Goal: Task Accomplishment & Management: Manage account settings

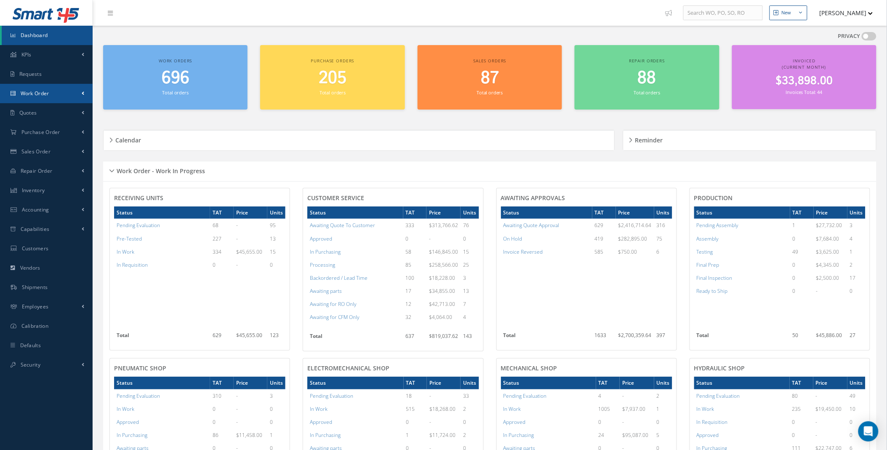
click at [72, 93] on link "Work Order" at bounding box center [46, 93] width 93 height 19
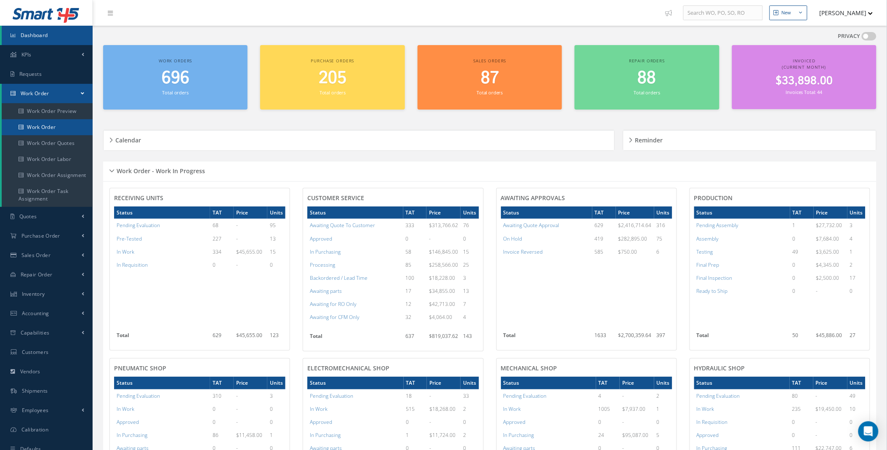
click at [46, 126] on link "Work Order" at bounding box center [47, 127] width 91 height 16
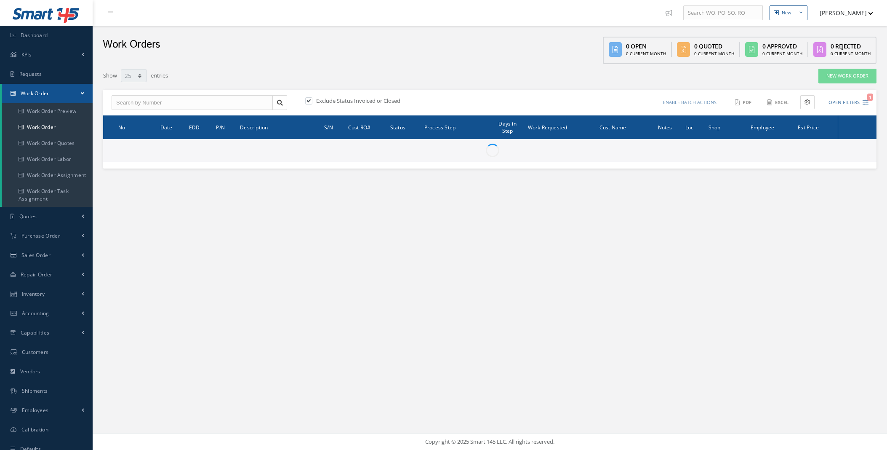
select select "25"
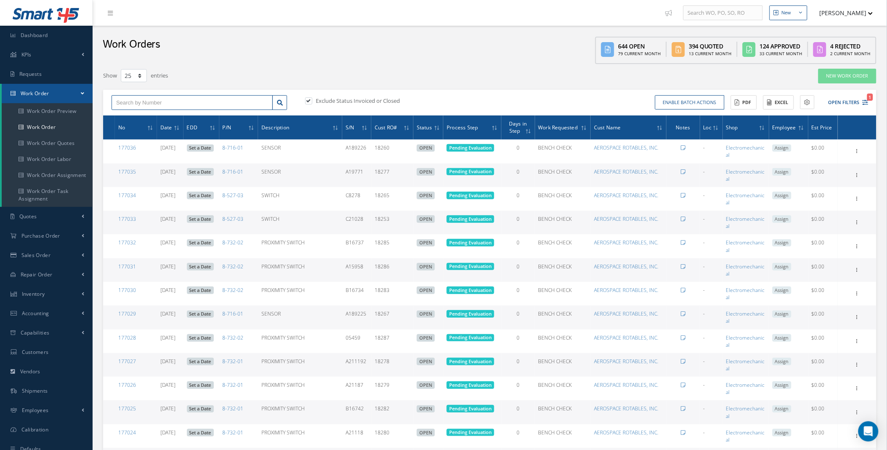
click at [167, 106] on input "text" at bounding box center [192, 102] width 161 height 15
type input "176885"
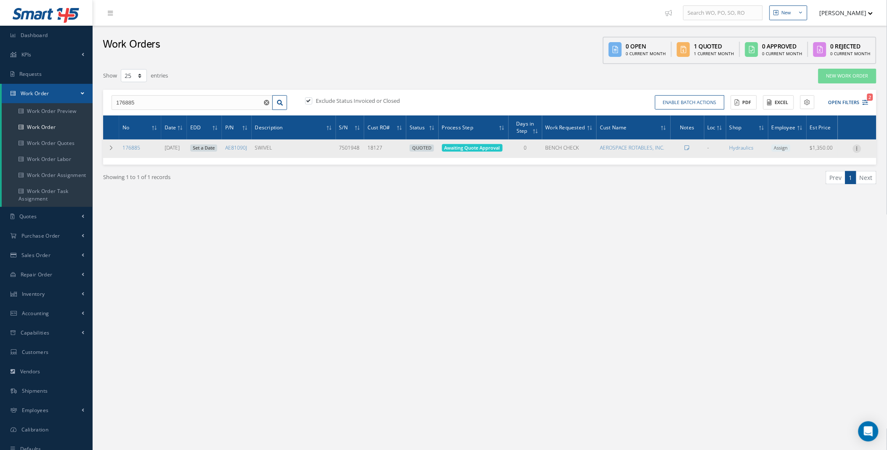
click at [859, 147] on icon at bounding box center [857, 147] width 8 height 7
click at [809, 163] on link "Edit" at bounding box center [818, 165] width 67 height 11
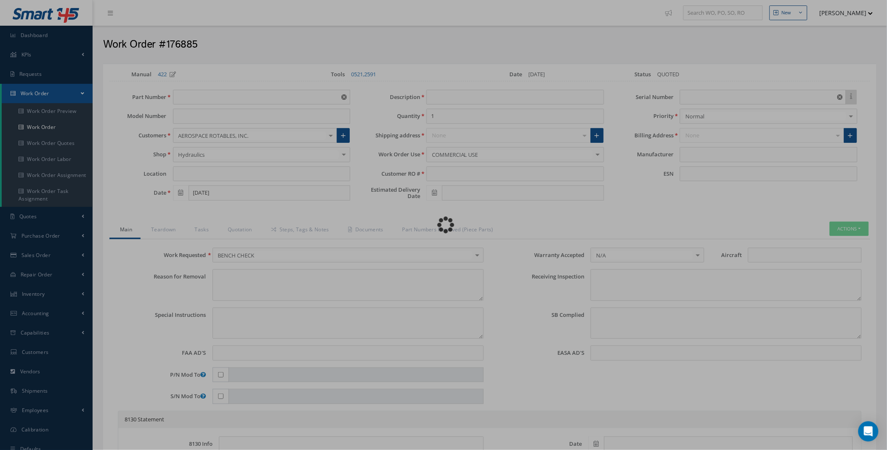
type input "AE81090J"
type input "[DATE]"
type input "SWIVEL"
type input "18127"
type input "7501948"
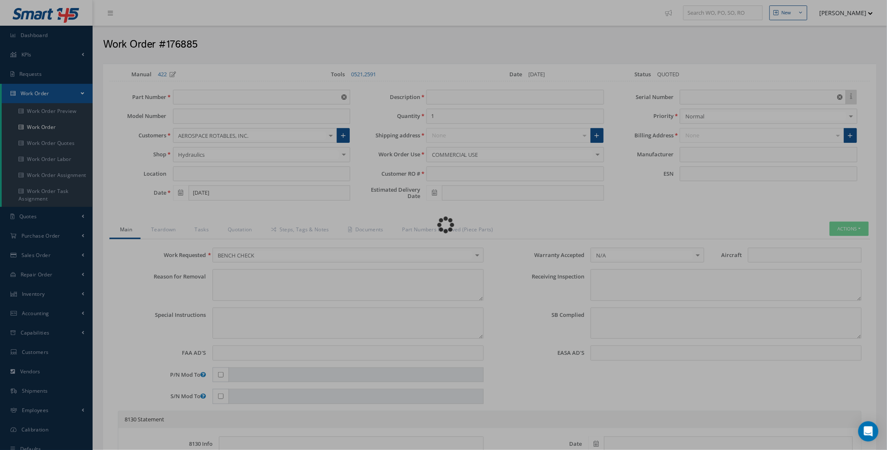
type textarea "Unknown."
type textarea "N/A"
type input "NONE"
type textarea "VERIFIED PN AND SN AS PER CUSTOMER'S RO AND ID PLATE. NO EXTERNAL DAMAGES NOTED."
type textarea "NONE"
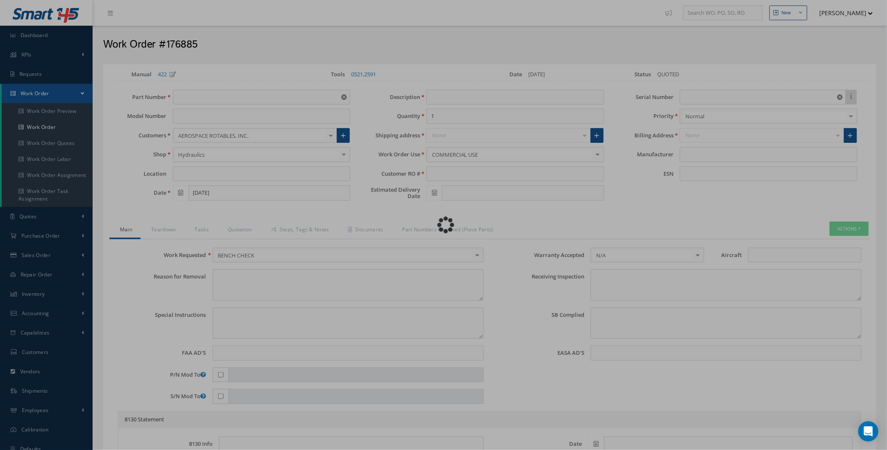
type input "NONE"
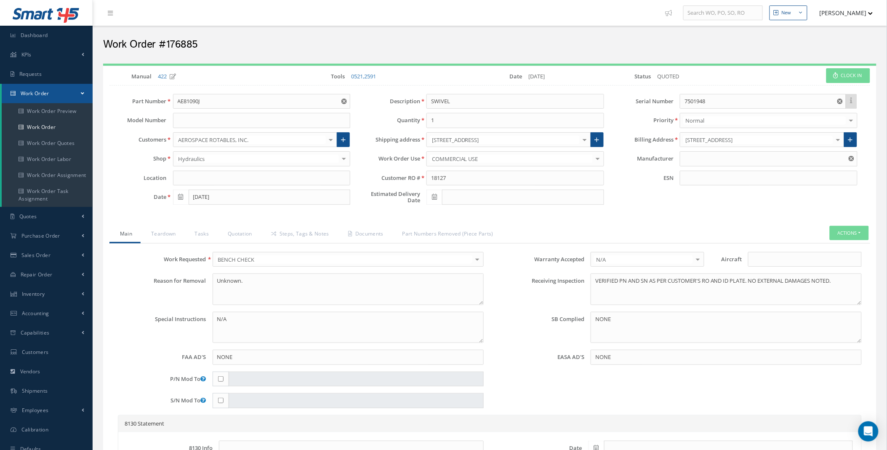
type input "AEROQUIP CORPORATION"
click at [235, 233] on link "Quotation" at bounding box center [238, 235] width 43 height 18
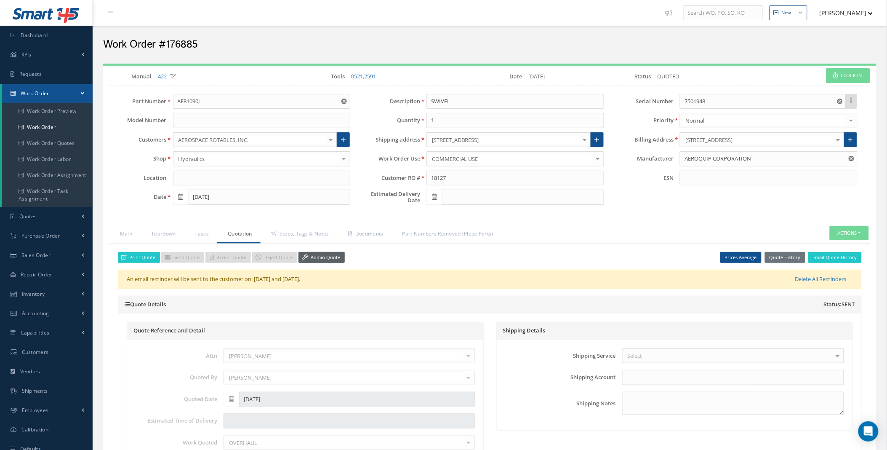
click at [326, 258] on link "Admin Quote" at bounding box center [321, 257] width 46 height 11
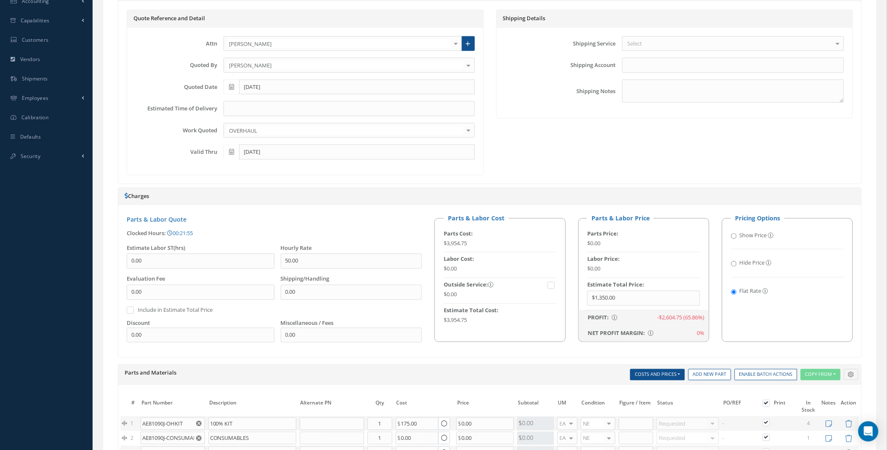
scroll to position [514, 0]
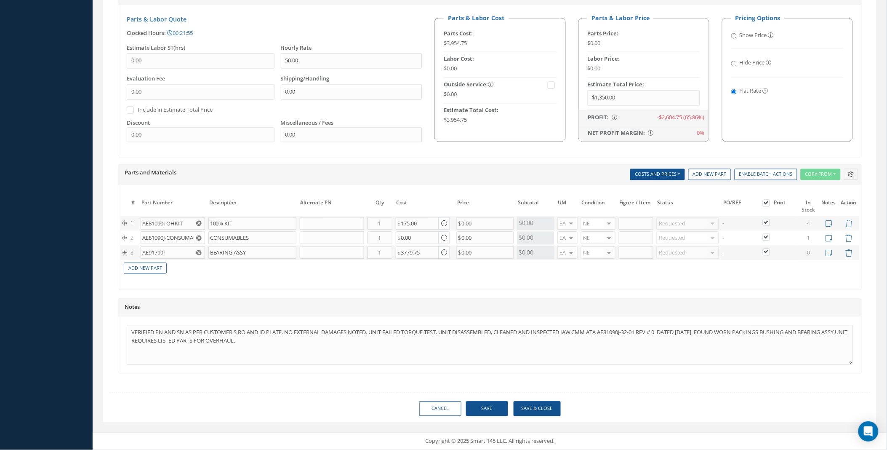
click at [616, 253] on td "NE OH SV RP AR NE FN NS RE FP BER N/A BC NE/SV No elements found. List is empty." at bounding box center [598, 252] width 38 height 15
click at [610, 253] on div at bounding box center [609, 253] width 12 height 12
click at [592, 281] on span "SV" at bounding box center [589, 281] width 6 height 8
drag, startPoint x: 426, startPoint y: 251, endPoint x: 393, endPoint y: 254, distance: 33.8
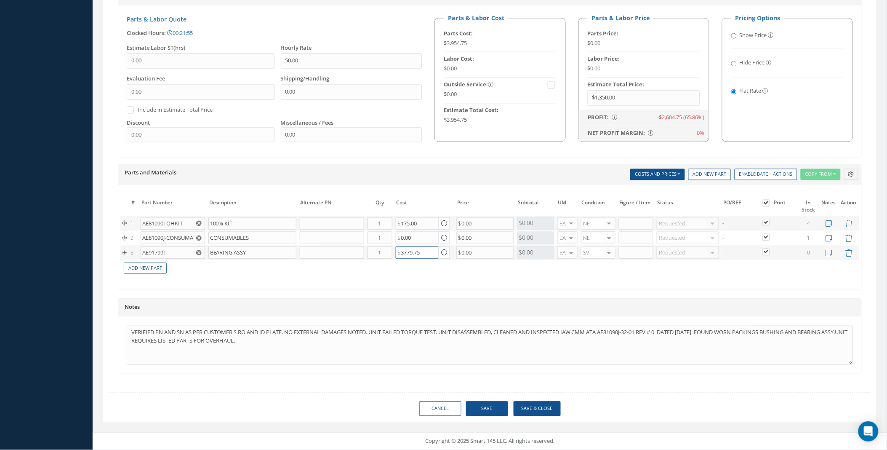
click at [393, 254] on tr "3 AE91799J BEARING ASSY Part Number Description Qty in Stock Master Cost Master…" at bounding box center [489, 252] width 739 height 15
drag, startPoint x: 487, startPoint y: 224, endPoint x: 438, endPoint y: 224, distance: 49.3
click at [438, 224] on tr "1 AE81090J-OHKIT 100% KIT Part Number Description Qty in Stock Master Cost Mast…" at bounding box center [489, 223] width 739 height 15
type input "250"
drag, startPoint x: 480, startPoint y: 238, endPoint x: 451, endPoint y: 236, distance: 28.7
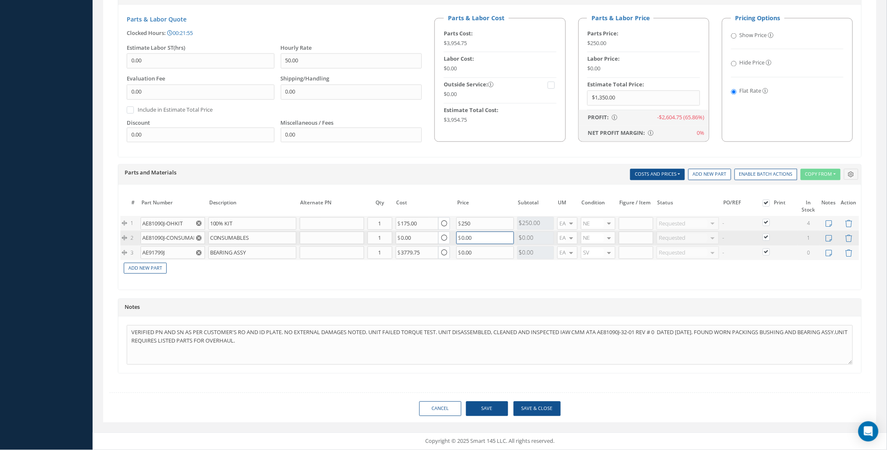
click at [451, 236] on tr "2 AE81090J-CONSUMABLES CONSUMABLES Part Number Description Qty in Stock Master …" at bounding box center [489, 238] width 739 height 15
type input "50"
drag, startPoint x: 423, startPoint y: 253, endPoint x: 378, endPoint y: 250, distance: 45.1
click at [378, 250] on tr "3 AE91799J BEARING ASSY Part Number Description Qty in Stock Master Cost Master…" at bounding box center [489, 252] width 739 height 15
type input "950"
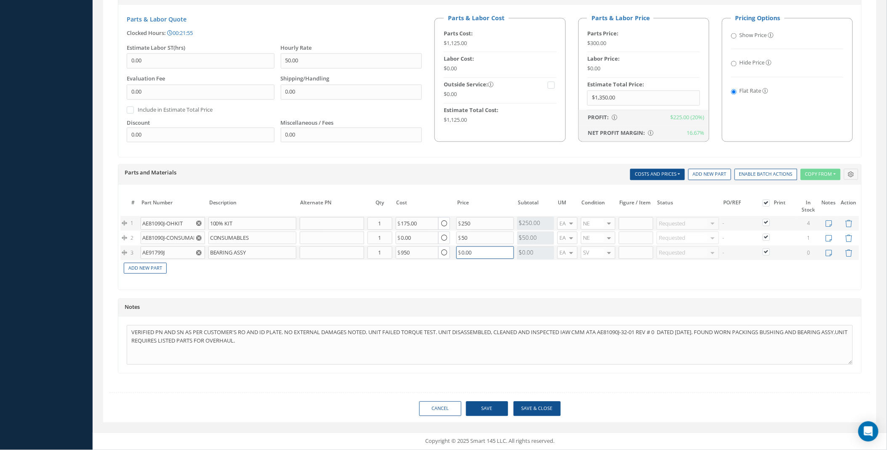
click at [481, 253] on input "0.00" at bounding box center [485, 252] width 58 height 13
drag, startPoint x: 485, startPoint y: 254, endPoint x: 416, endPoint y: 253, distance: 69.0
click at [416, 253] on tr "3 AE91799J BEARING ASSY Part Number Description Qty in Stock Master Cost Master…" at bounding box center [489, 252] width 739 height 15
type input "1050"
click at [733, 35] on input "Show Price" at bounding box center [733, 35] width 5 height 5
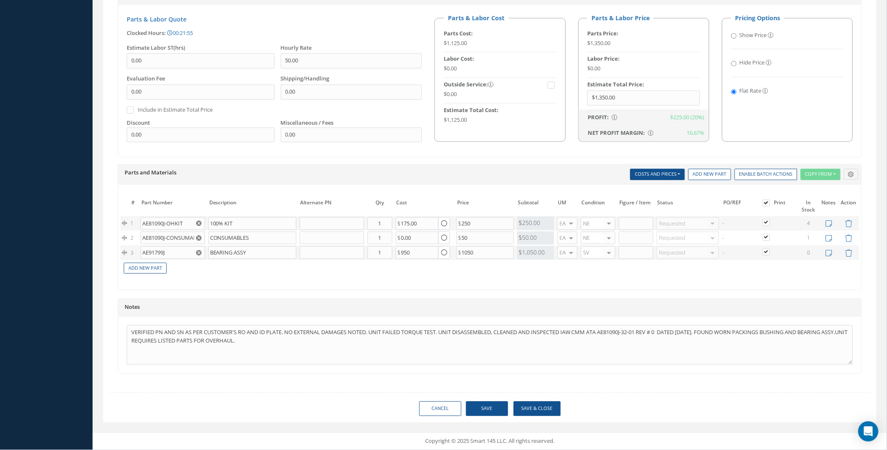
radio input "true"
radio input "false"
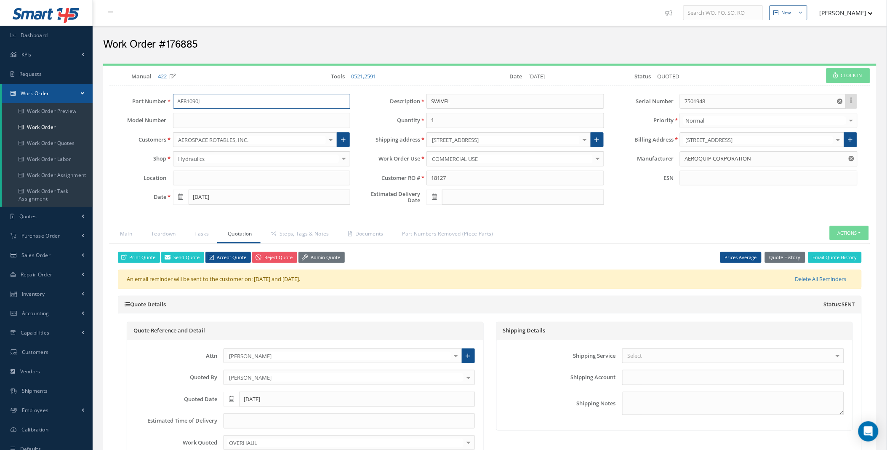
drag, startPoint x: 220, startPoint y: 103, endPoint x: 141, endPoint y: 104, distance: 78.7
click at [144, 103] on div "Part Number AE81090J" at bounding box center [229, 101] width 253 height 15
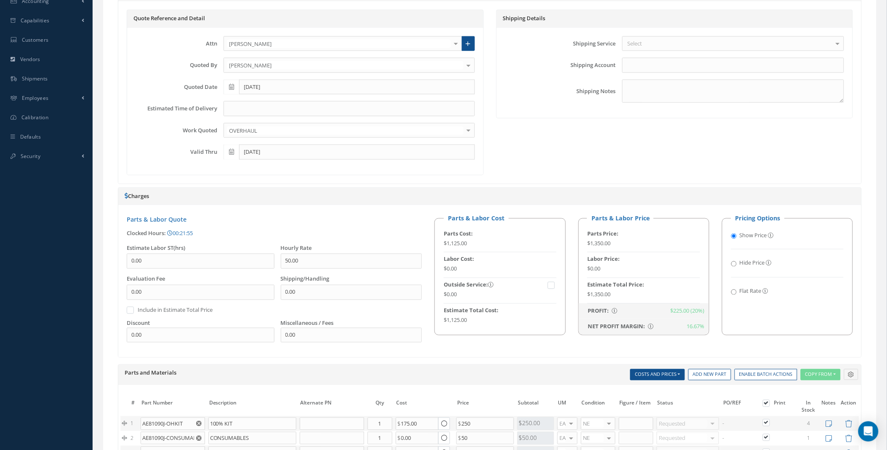
scroll to position [514, 0]
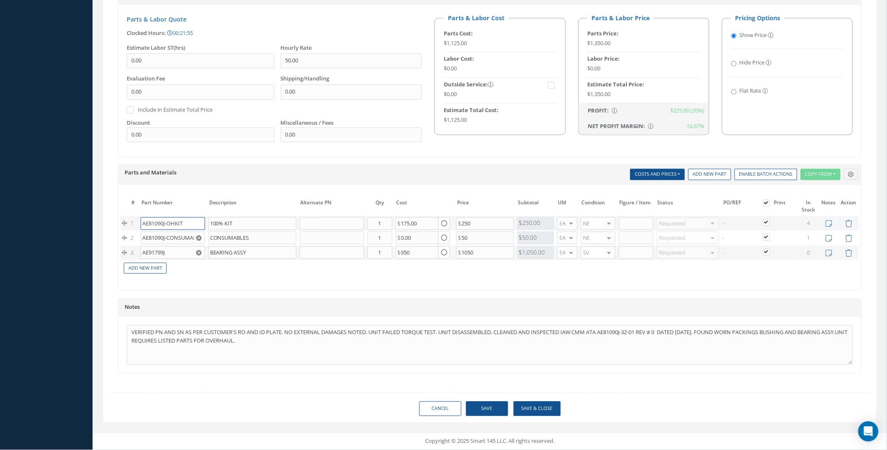
drag, startPoint x: 184, startPoint y: 223, endPoint x: 110, endPoint y: 224, distance: 74.1
click at [112, 225] on div "Print Quote Send Quote Accept Quote Reject Quote Admin Quote Prices Average Par…" at bounding box center [489, 60] width 761 height 659
click at [272, 253] on input "BEARING ASSY" at bounding box center [252, 252] width 88 height 13
click at [357, 276] on div "# Part Number Description SN Alternate PN Qty Cost Markup % Price Subtotal UM C…" at bounding box center [489, 239] width 739 height 85
click at [147, 60] on input "0.00" at bounding box center [201, 60] width 148 height 15
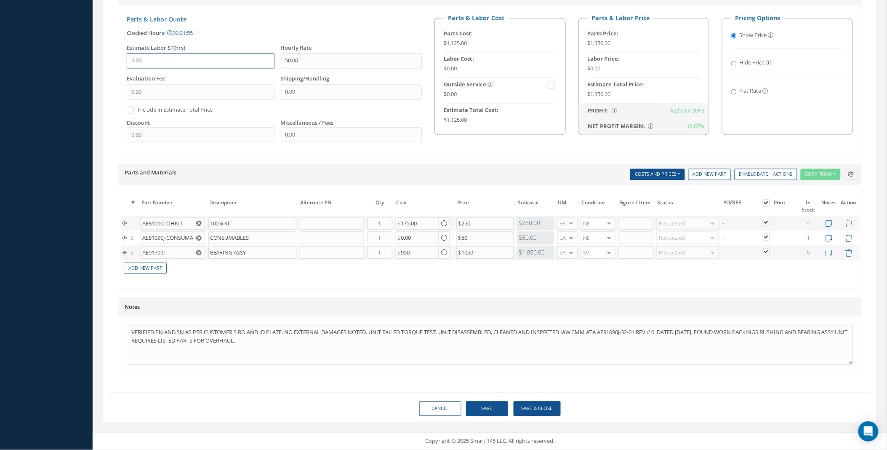
click at [147, 60] on input "0.00" at bounding box center [201, 60] width 148 height 15
type input "6"
click at [341, 227] on input "text" at bounding box center [332, 223] width 64 height 13
drag, startPoint x: 469, startPoint y: 237, endPoint x: 450, endPoint y: 237, distance: 18.5
click at [451, 237] on tr "2 AE81090J-CONSUMABLES CONSUMABLES Part Number Description Qty in Stock Master …" at bounding box center [489, 238] width 739 height 15
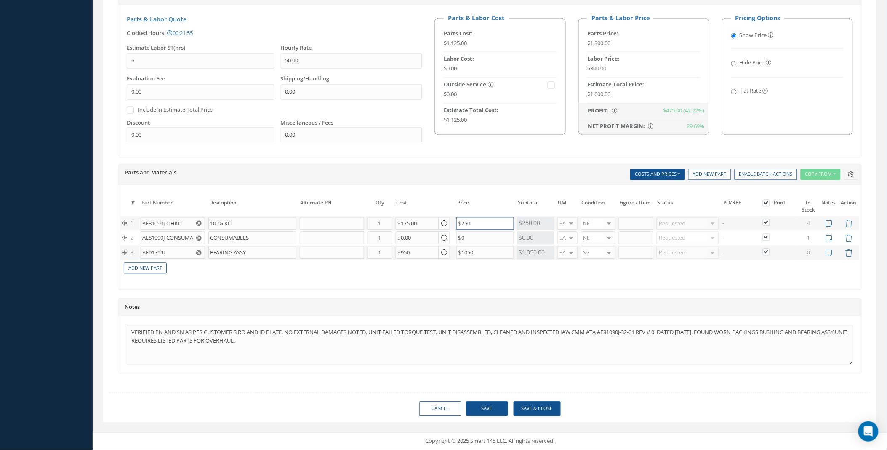
type input "0.00"
drag, startPoint x: 482, startPoint y: 221, endPoint x: 445, endPoint y: 222, distance: 37.1
click at [448, 222] on tr "1 AE81090J-OHKIT AE81090J-OHKIT 100% KIT 100% KIT Part Number Description Qty i…" at bounding box center [489, 223] width 739 height 15
drag, startPoint x: 144, startPoint y: 60, endPoint x: 116, endPoint y: 58, distance: 28.3
click at [116, 58] on div "Print Quote Send Quote Accept Quote Reject Quote Admin Quote Prices Average Par…" at bounding box center [489, 60] width 761 height 659
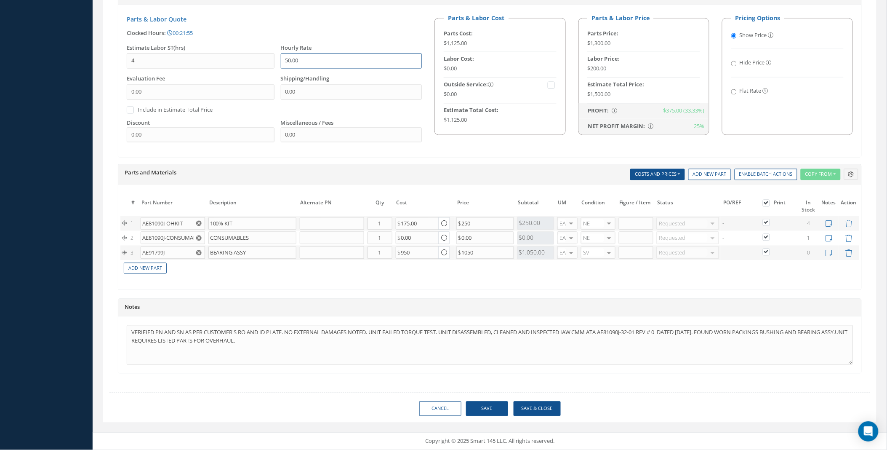
click at [337, 58] on input "50.00" at bounding box center [351, 60] width 141 height 15
drag, startPoint x: 171, startPoint y: 60, endPoint x: 85, endPoint y: 53, distance: 87.1
type input "3"
click at [464, 224] on input "250" at bounding box center [485, 223] width 58 height 13
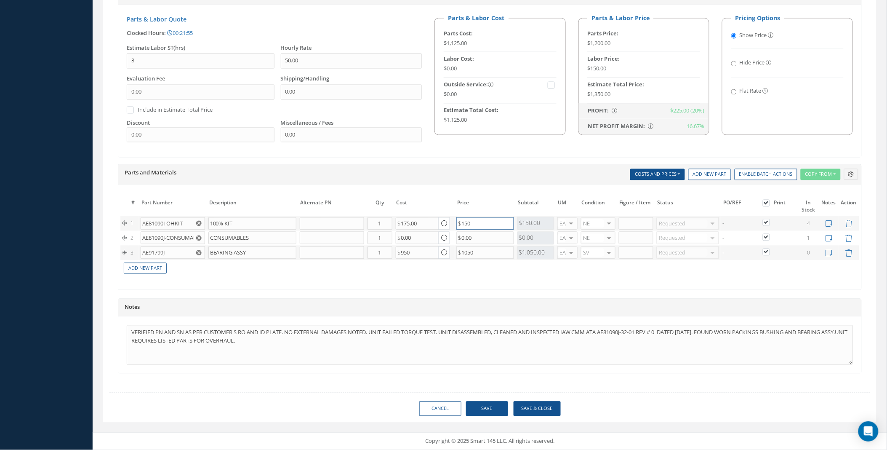
type input "150"
click at [490, 254] on input "1050" at bounding box center [485, 252] width 58 height 13
click at [545, 408] on button "Save & Close" at bounding box center [537, 408] width 47 height 15
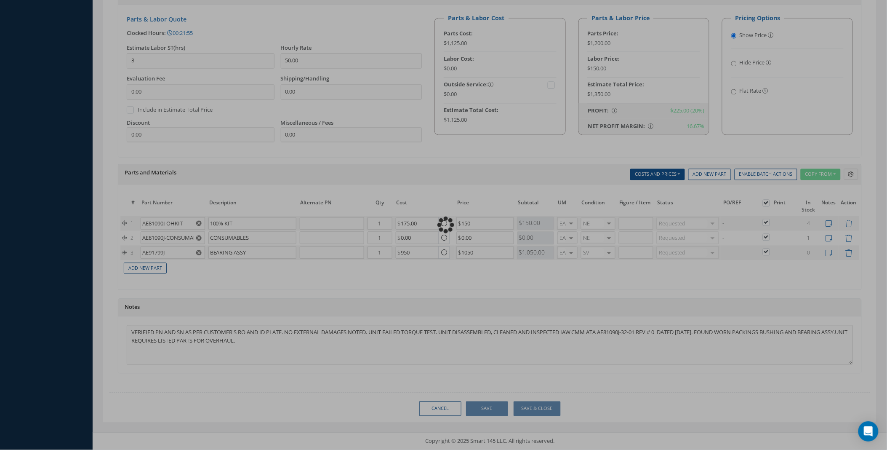
type input "3.00"
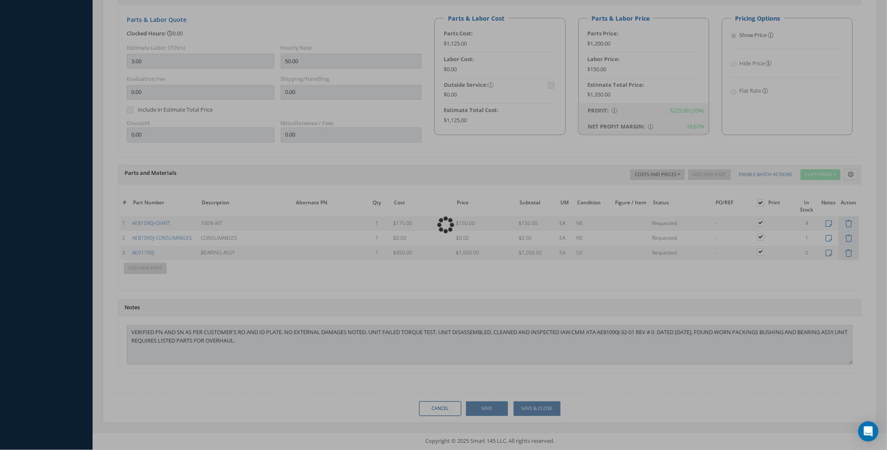
type input "AEROQUIP CORPORATION"
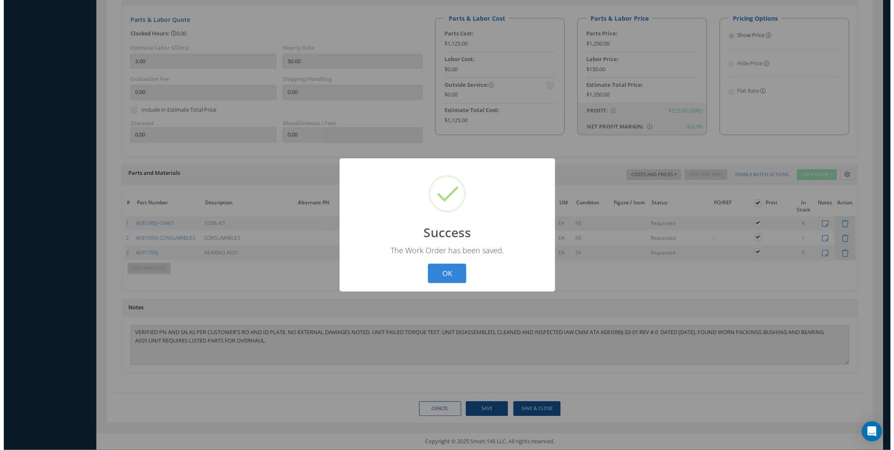
scroll to position [478, 0]
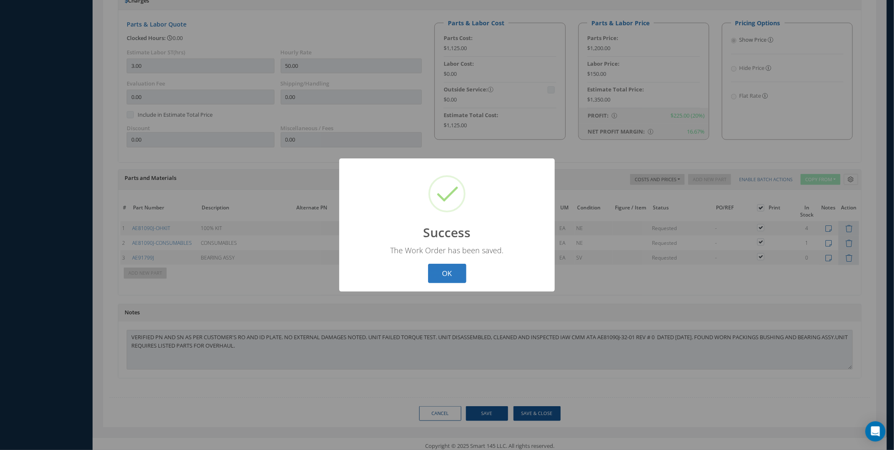
click at [445, 266] on button "OK" at bounding box center [447, 274] width 38 height 20
select select "25"
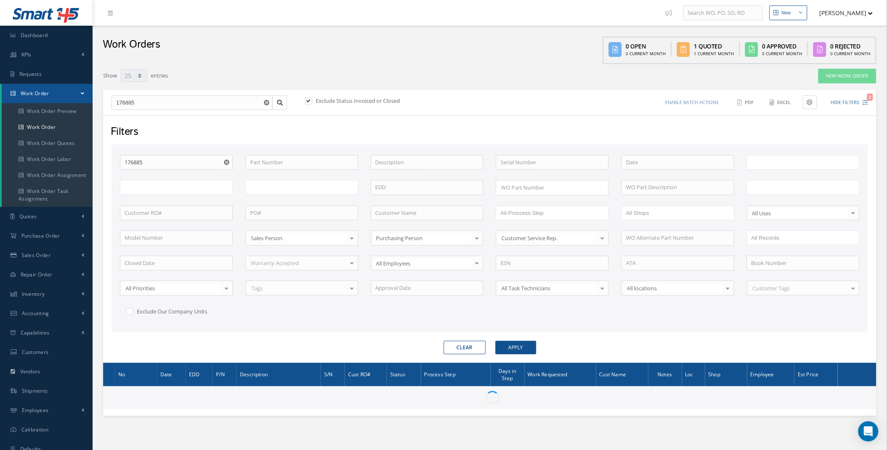
type input "All Work Request"
type input "All Work Performed"
type input "All Status"
type input "WO Part Status"
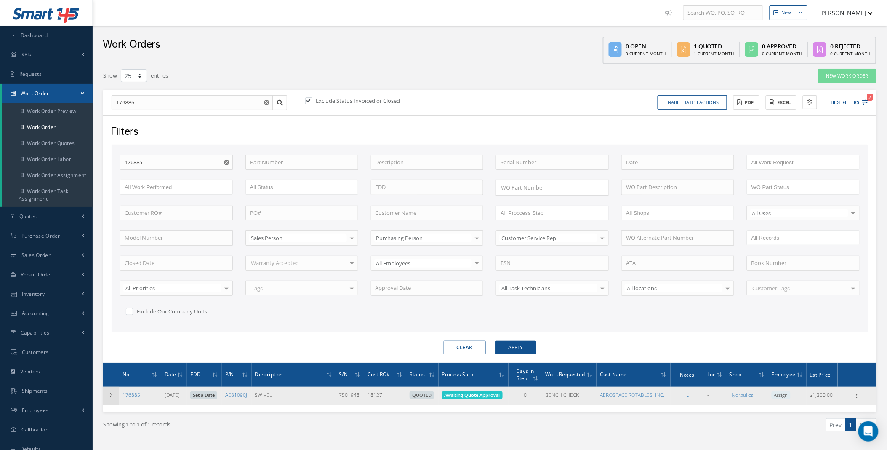
click at [118, 393] on td at bounding box center [111, 395] width 16 height 19
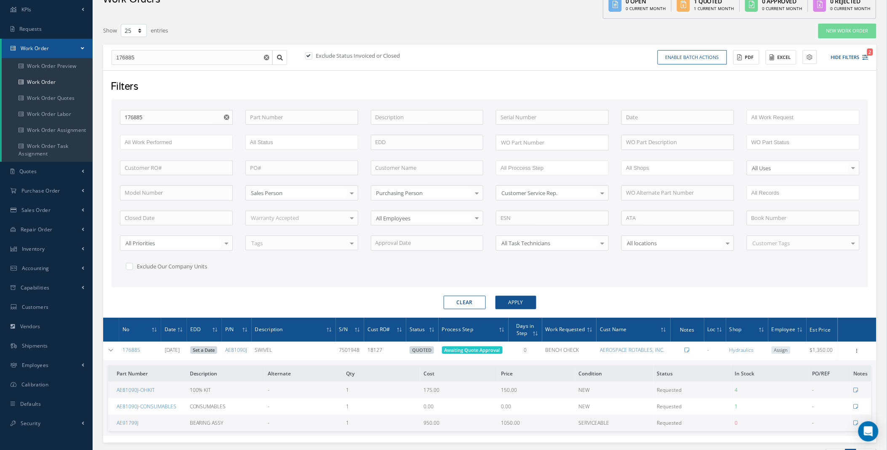
scroll to position [95, 0]
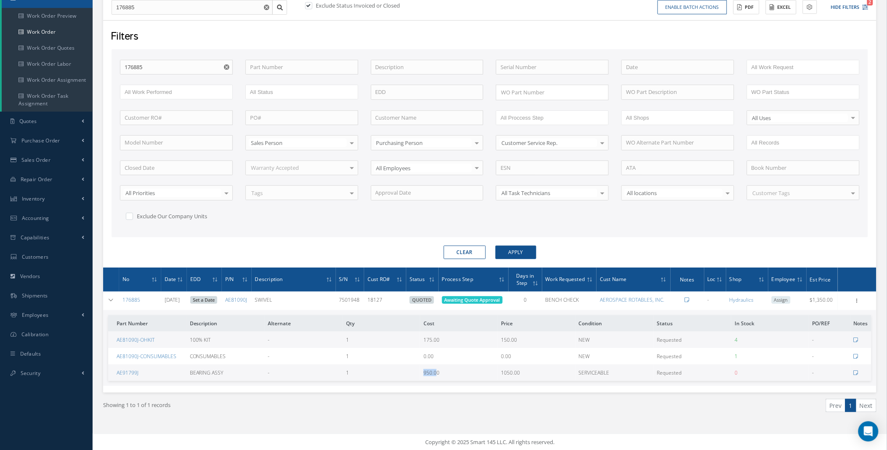
drag, startPoint x: 421, startPoint y: 372, endPoint x: 435, endPoint y: 371, distance: 13.9
click at [435, 371] on td "950.00" at bounding box center [458, 372] width 77 height 16
drag, startPoint x: 436, startPoint y: 371, endPoint x: 512, endPoint y: 377, distance: 76.8
click at [512, 377] on td "1050.00" at bounding box center [536, 372] width 77 height 16
click at [515, 340] on span "150.00" at bounding box center [509, 339] width 16 height 7
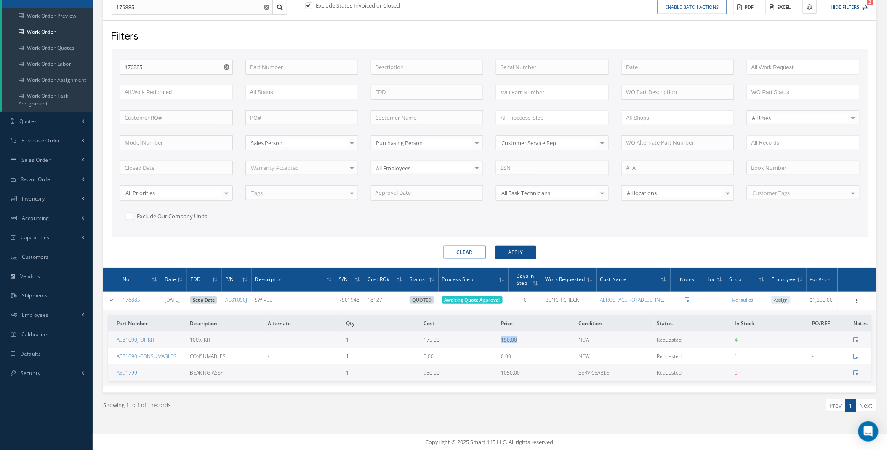
drag, startPoint x: 512, startPoint y: 339, endPoint x: 483, endPoint y: 339, distance: 29.5
click at [483, 339] on tr "AE81090J-OHKIT 100% KIT - 1 175.00 150.00 NEW Requested 4 -" at bounding box center [489, 339] width 763 height 16
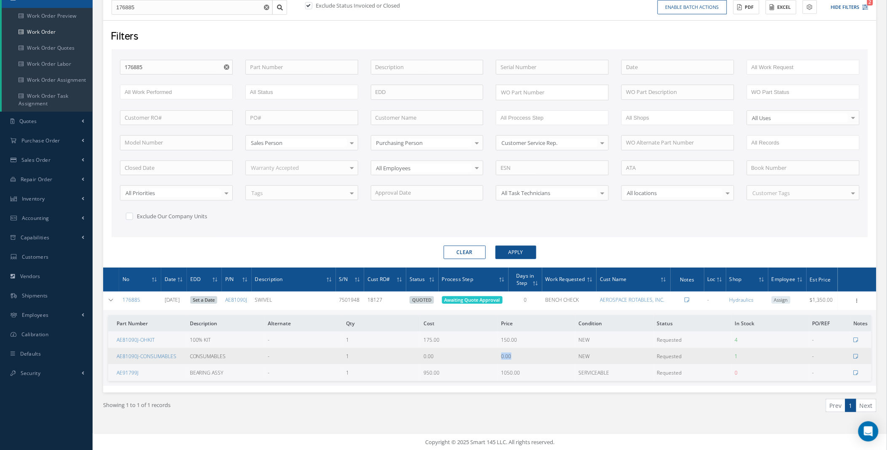
drag, startPoint x: 483, startPoint y: 339, endPoint x: 476, endPoint y: 358, distance: 19.7
click at [476, 358] on tr "AE81090J-CONSUMABLES CONSUMABLES - 1 0.00 0.00 NEW Requested 1 -" at bounding box center [489, 356] width 763 height 16
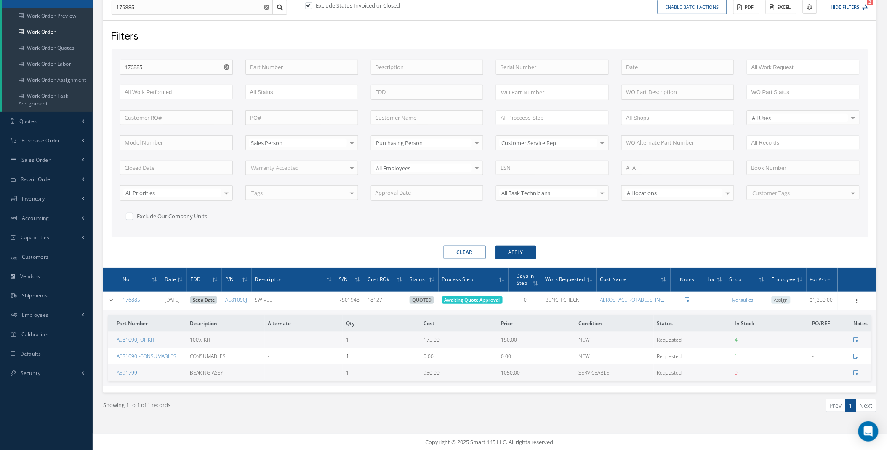
click at [274, 344] on td "-" at bounding box center [304, 339] width 78 height 16
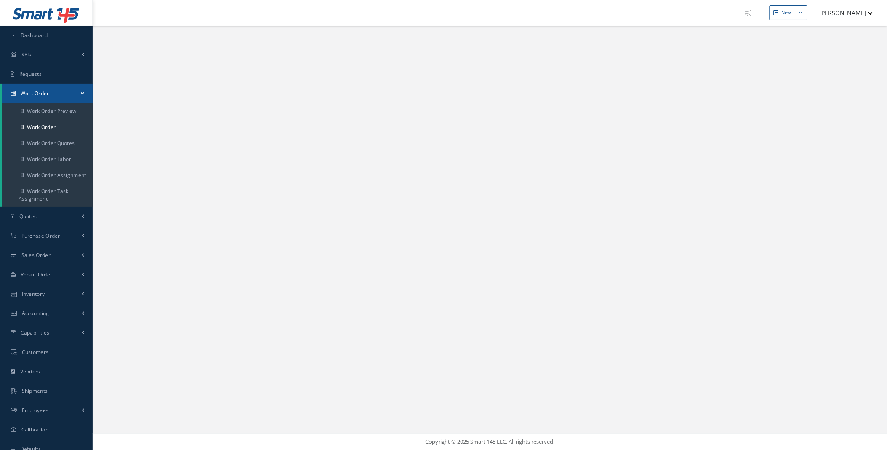
select select "25"
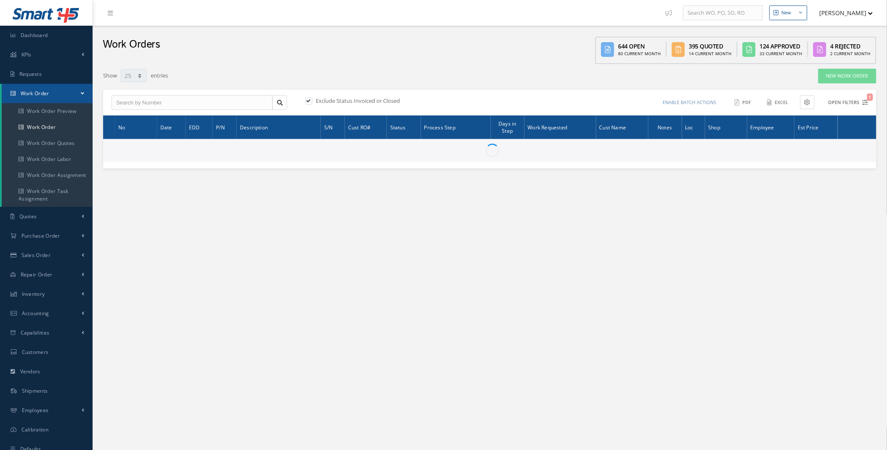
click at [859, 102] on button "Open Filters 1" at bounding box center [845, 103] width 48 height 14
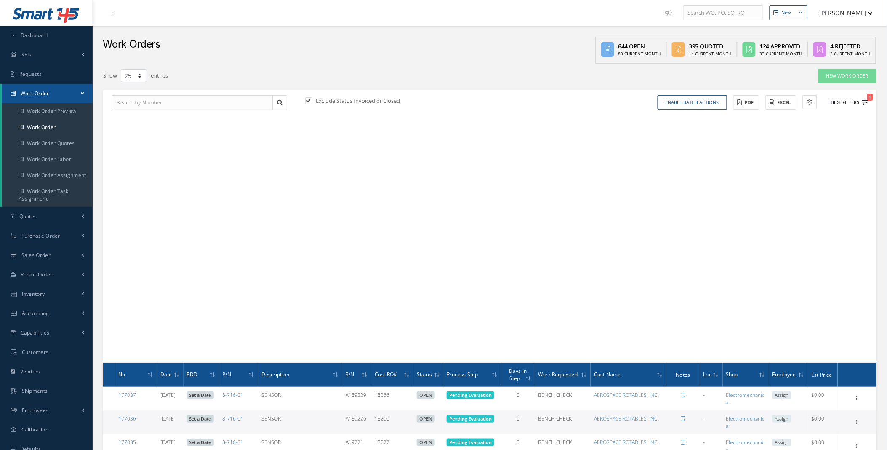
type input "All Work Request"
type input "All Work Performed"
type input "All Status"
type input "WO Part Status"
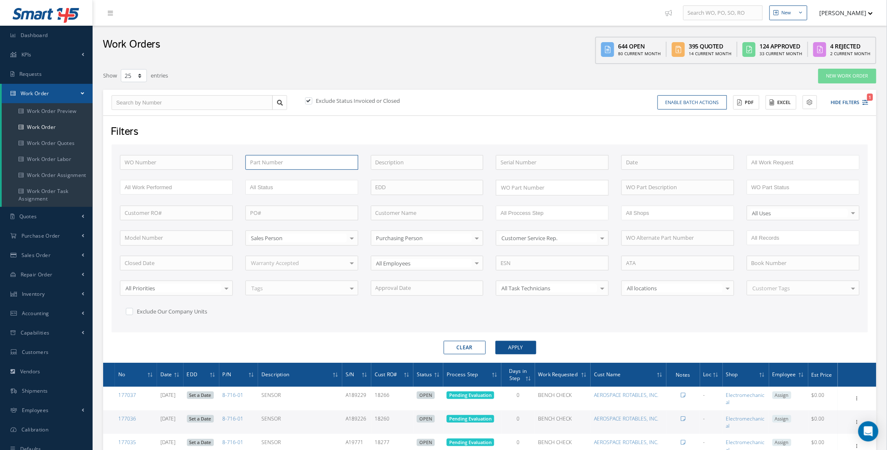
click at [277, 165] on input "text" at bounding box center [301, 162] width 113 height 15
paste input "AE81090J"
type input "AE81090J"
click at [515, 347] on button "Apply" at bounding box center [515, 347] width 41 height 13
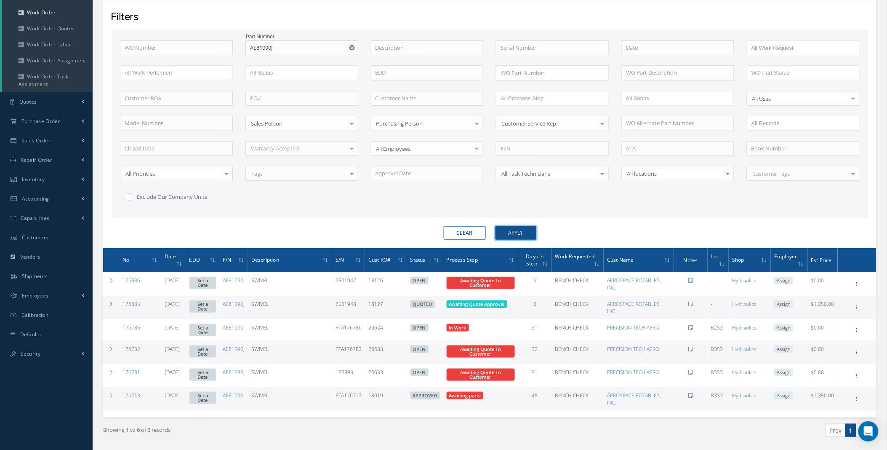
scroll to position [139, 0]
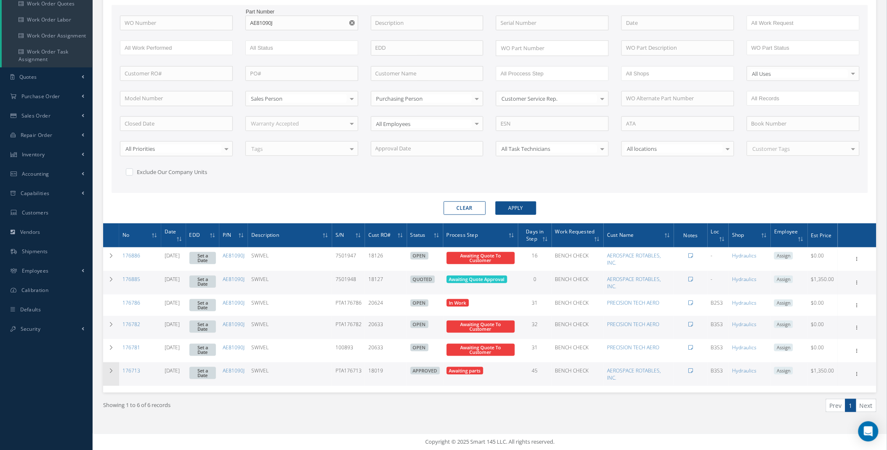
click at [114, 368] on icon at bounding box center [111, 370] width 6 height 5
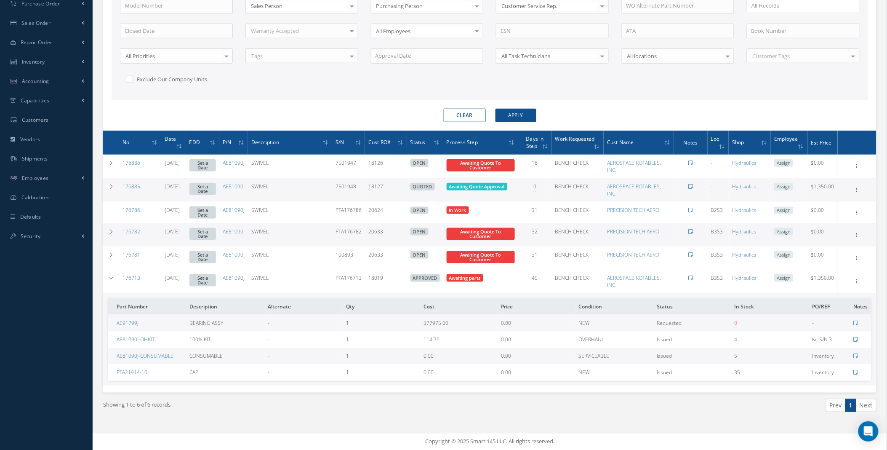
scroll to position [0, 0]
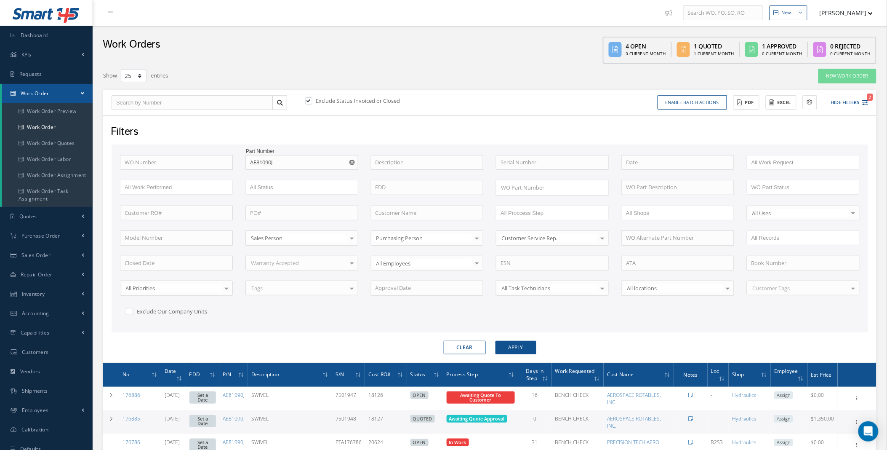
click at [312, 98] on label at bounding box center [313, 101] width 2 height 8
click at [310, 99] on input "checkbox" at bounding box center [307, 101] width 5 height 5
checkbox input "false"
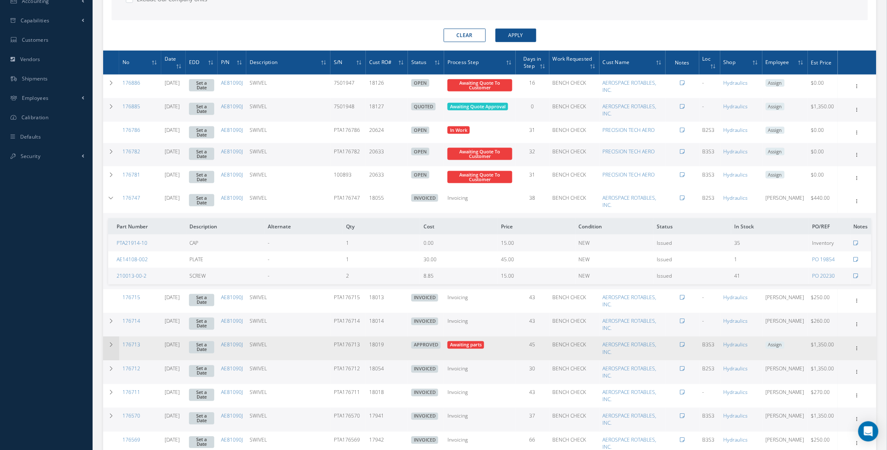
click at [110, 346] on icon at bounding box center [111, 344] width 6 height 5
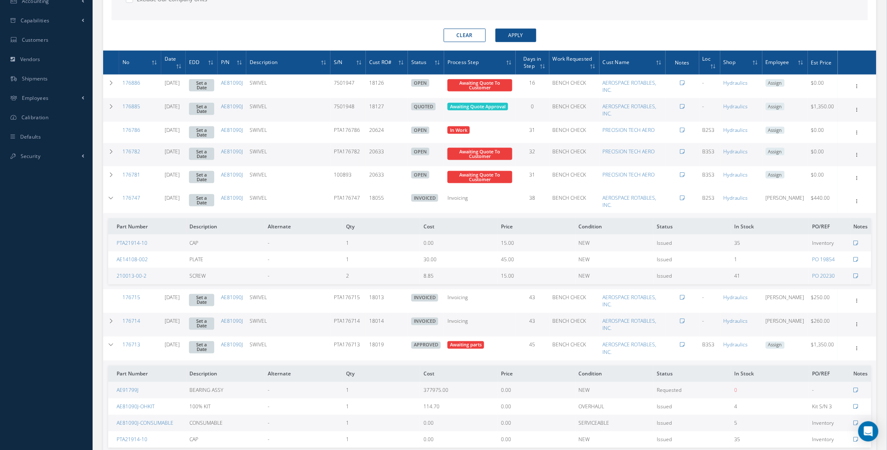
scroll to position [623, 0]
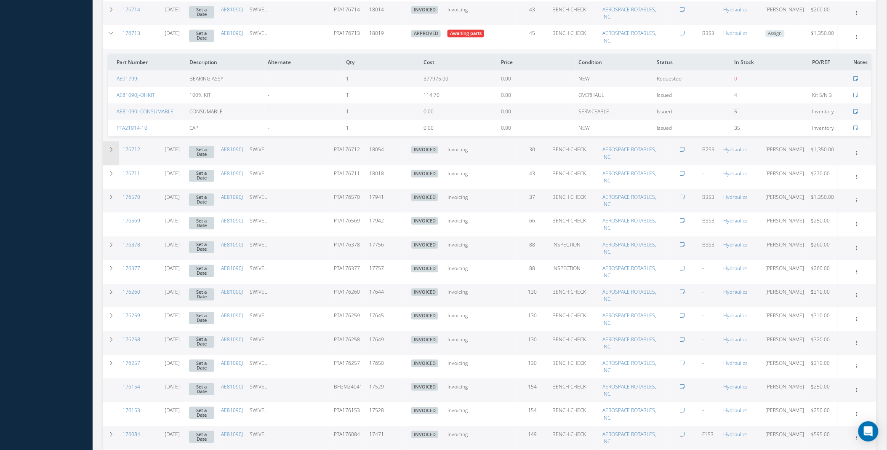
click at [105, 148] on td at bounding box center [111, 153] width 16 height 24
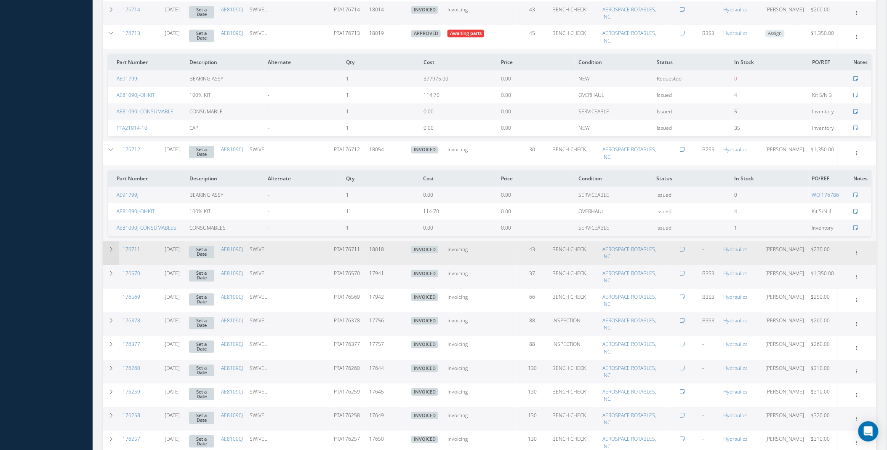
click at [111, 248] on icon at bounding box center [111, 249] width 6 height 5
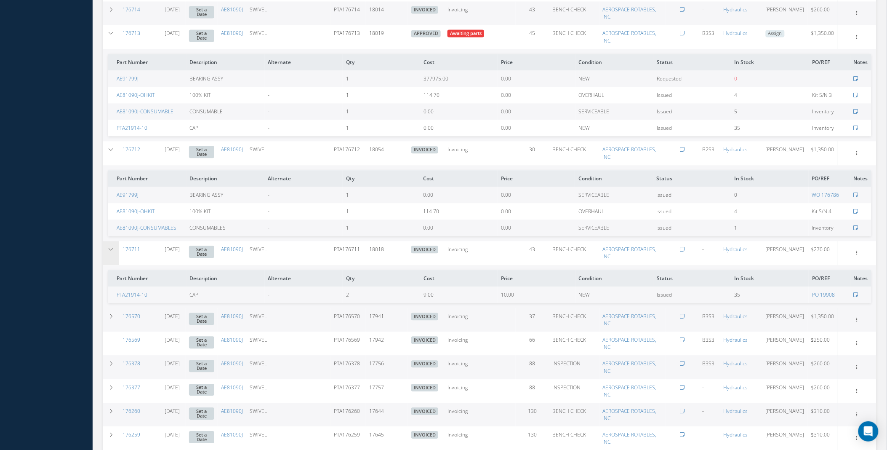
click at [111, 248] on icon at bounding box center [111, 249] width 6 height 5
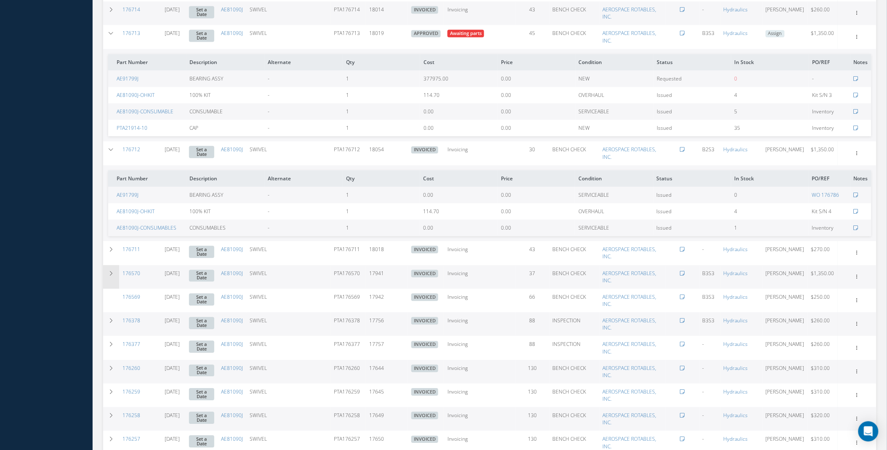
click at [111, 274] on icon at bounding box center [111, 273] width 6 height 5
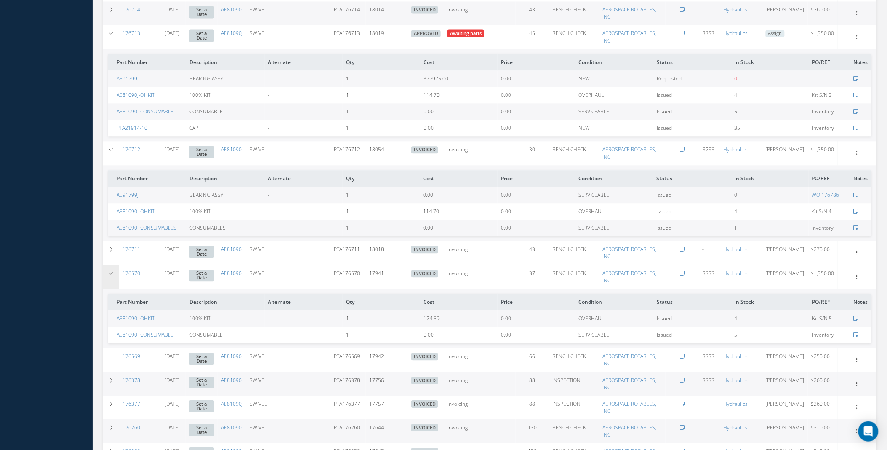
click at [111, 265] on td at bounding box center [111, 277] width 16 height 24
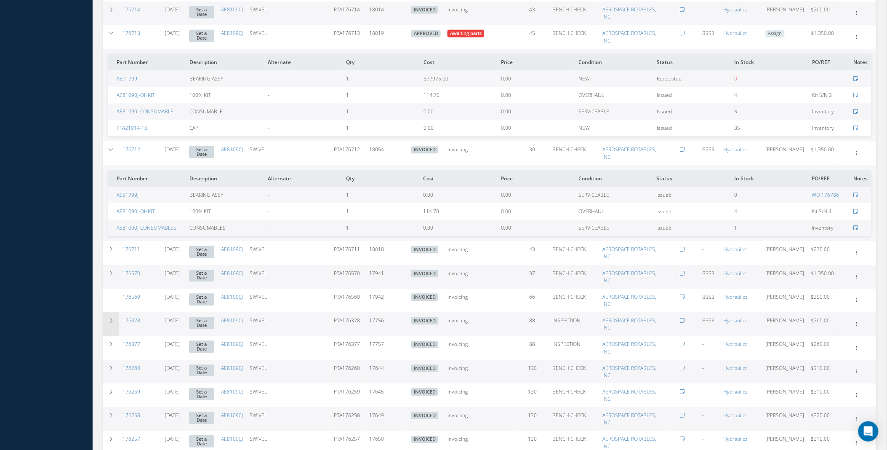
click at [108, 320] on icon at bounding box center [111, 320] width 6 height 5
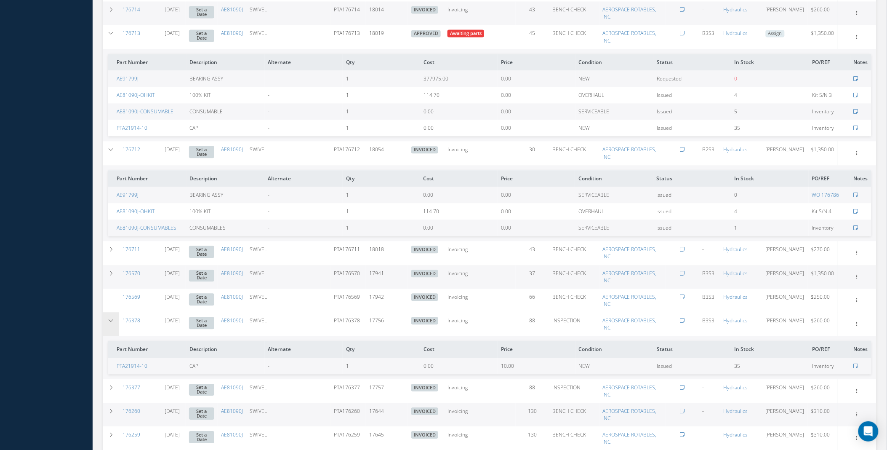
click at [108, 319] on icon at bounding box center [111, 320] width 6 height 5
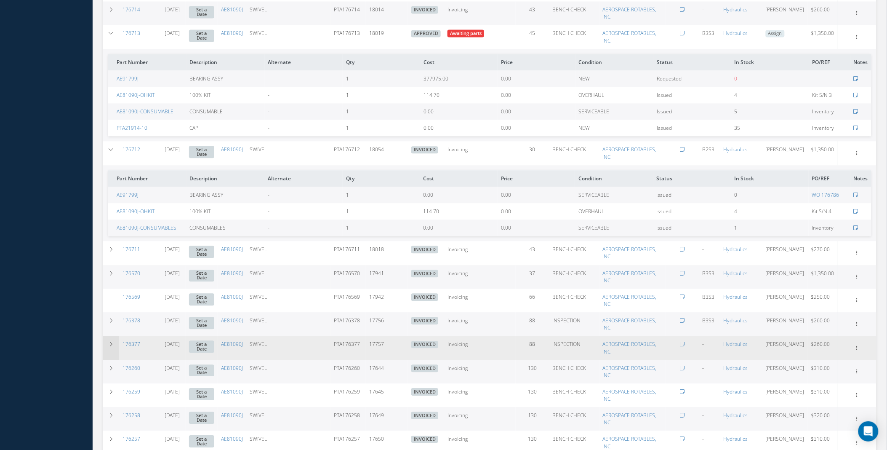
click at [108, 342] on icon at bounding box center [111, 343] width 6 height 5
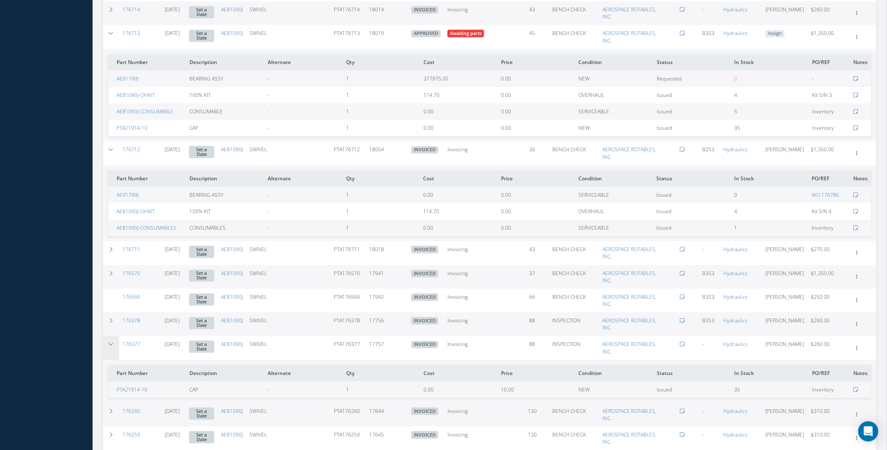
click at [108, 342] on icon at bounding box center [111, 343] width 6 height 5
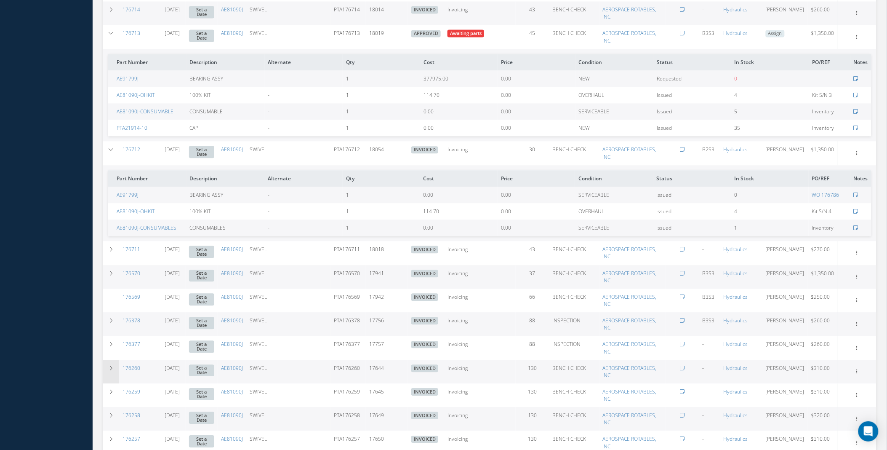
click at [110, 364] on td at bounding box center [111, 372] width 16 height 24
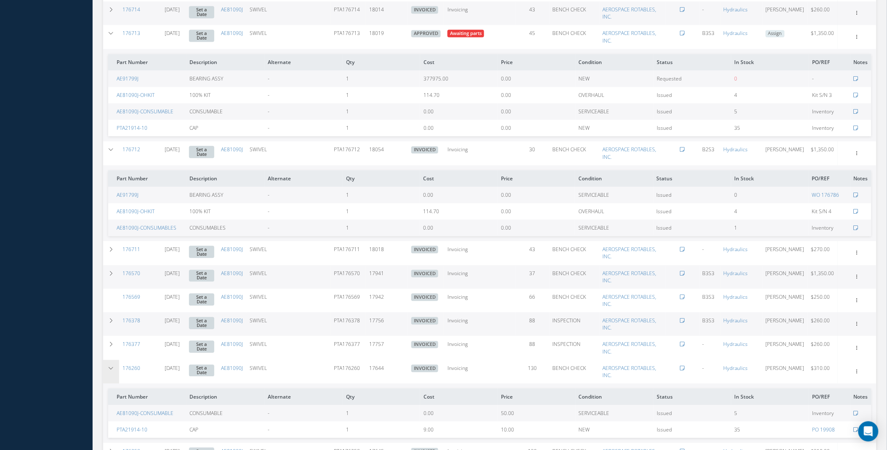
click at [110, 364] on td at bounding box center [111, 372] width 16 height 24
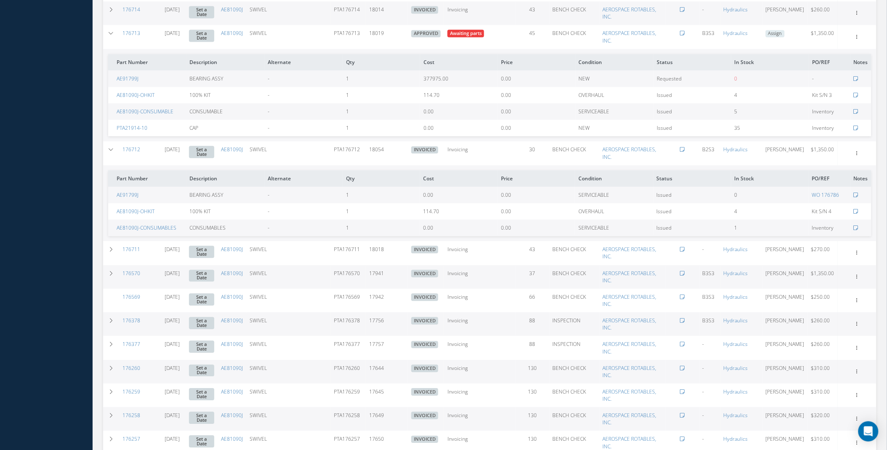
scroll to position [834, 0]
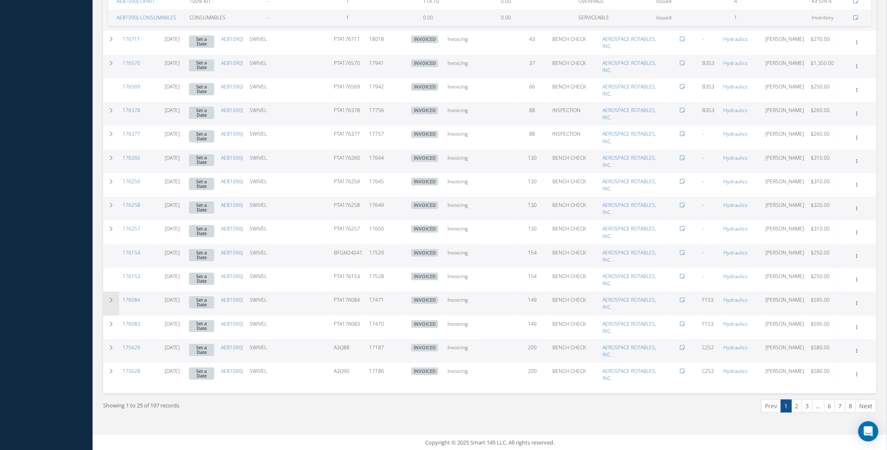
click at [107, 298] on td at bounding box center [111, 303] width 16 height 24
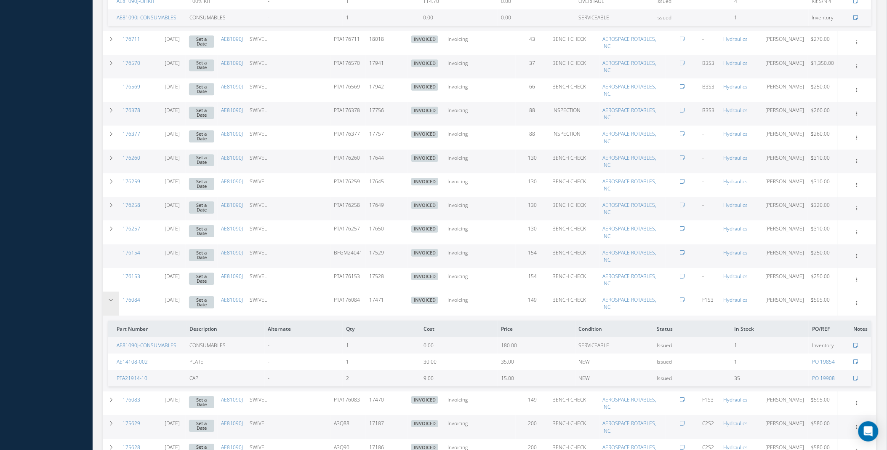
click at [107, 298] on td at bounding box center [111, 303] width 16 height 24
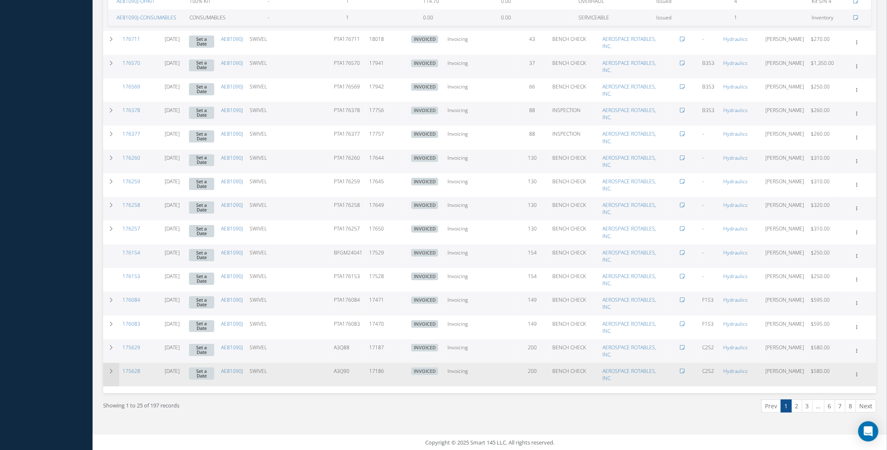
click at [109, 373] on td at bounding box center [111, 374] width 16 height 24
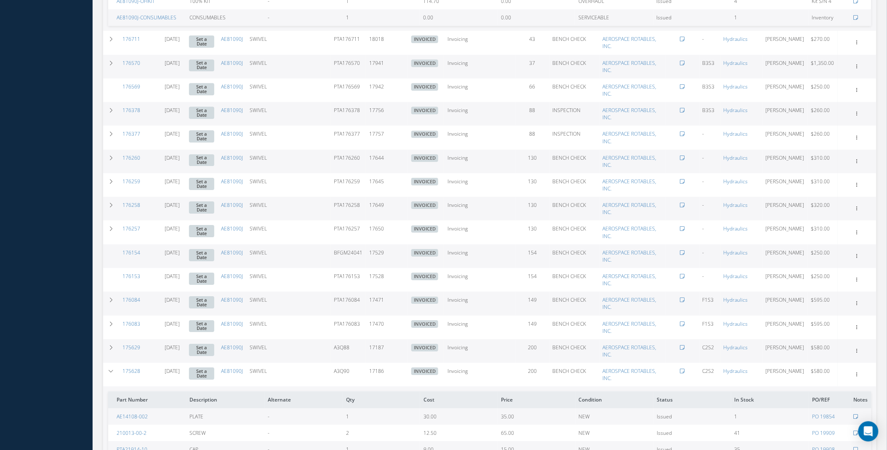
scroll to position [926, 0]
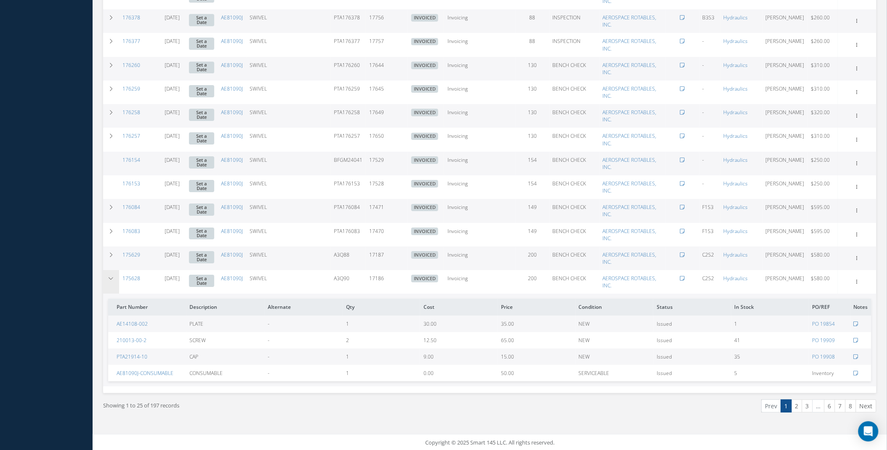
click at [109, 276] on icon at bounding box center [111, 278] width 6 height 5
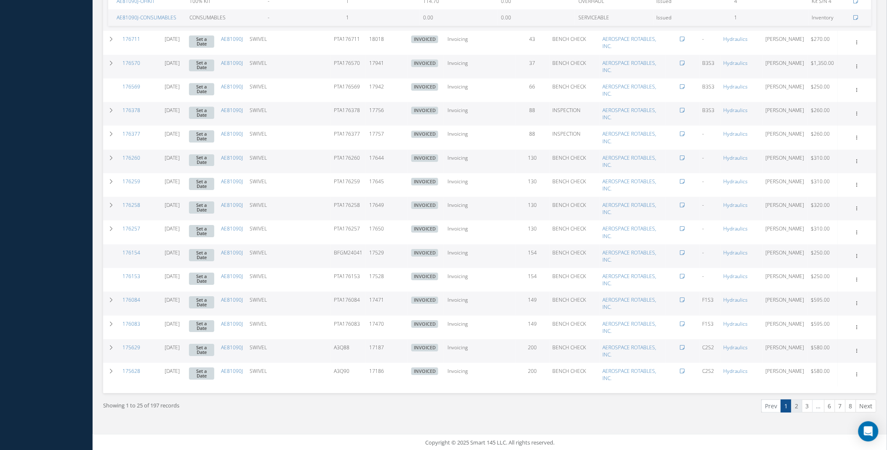
click at [793, 405] on link "2" at bounding box center [796, 405] width 11 height 13
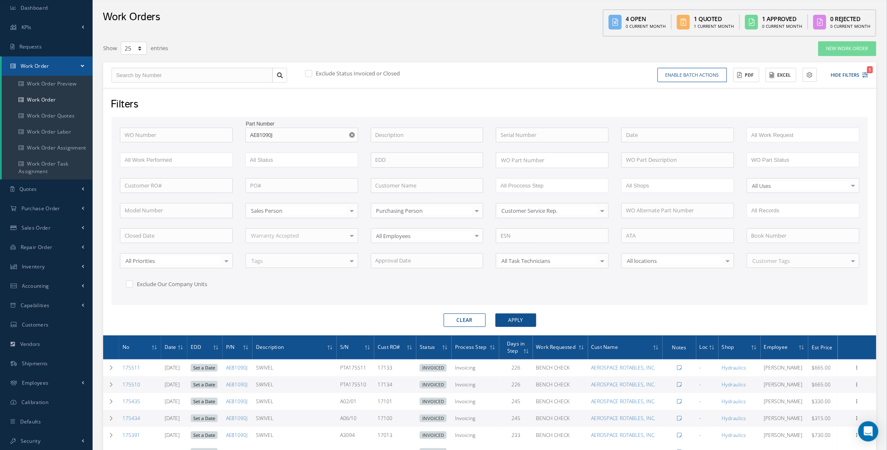
scroll to position [339, 0]
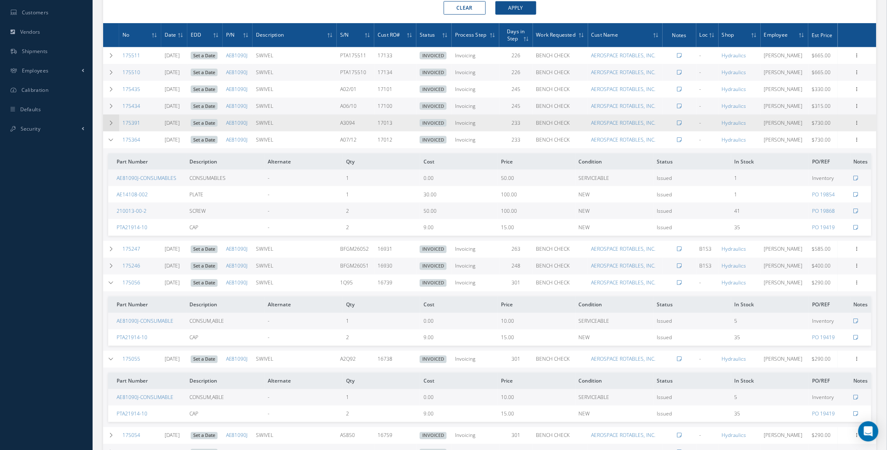
click at [110, 125] on icon at bounding box center [111, 122] width 6 height 5
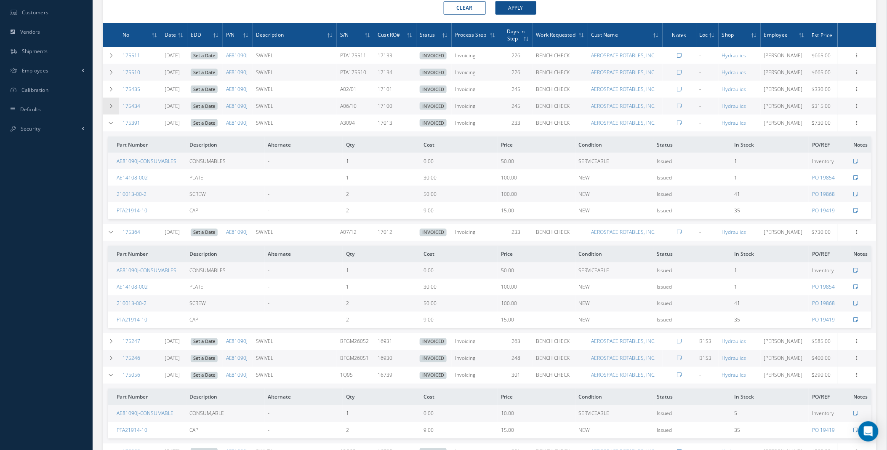
click at [109, 106] on icon at bounding box center [111, 106] width 6 height 5
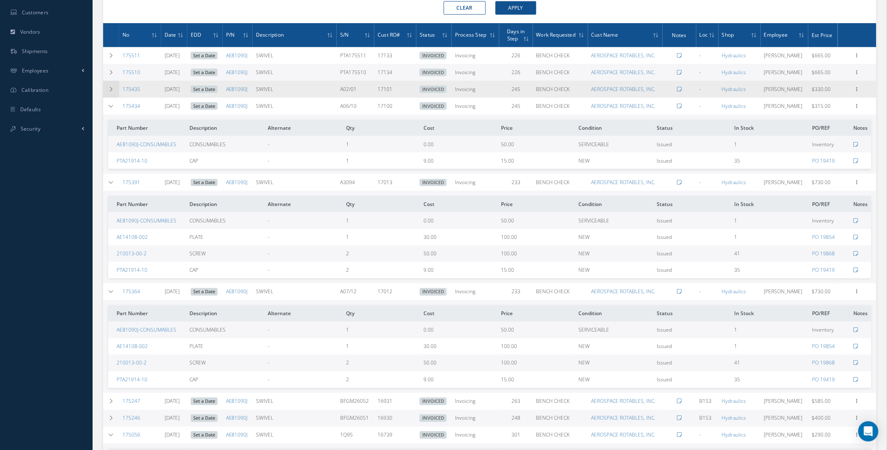
click at [107, 86] on td at bounding box center [111, 89] width 16 height 17
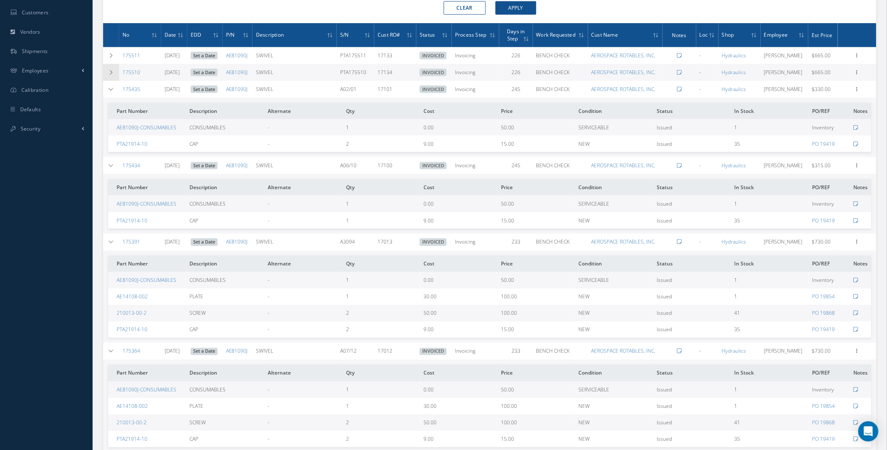
click at [111, 70] on icon at bounding box center [111, 72] width 6 height 5
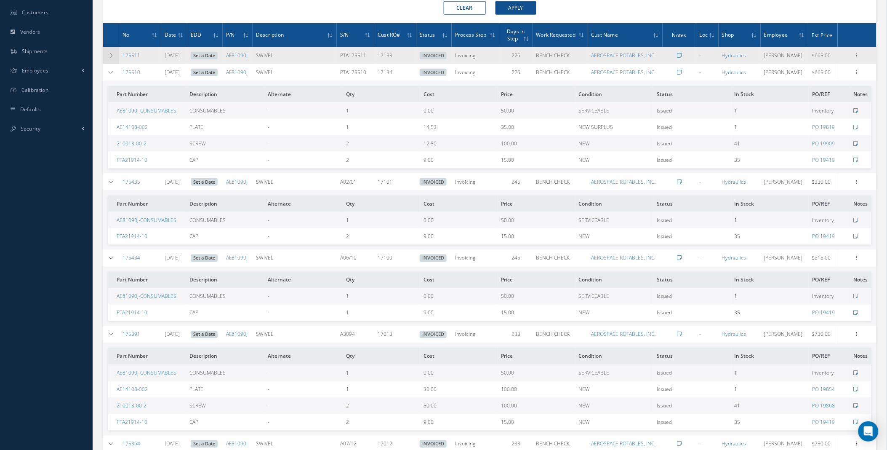
click at [112, 56] on icon at bounding box center [111, 55] width 6 height 5
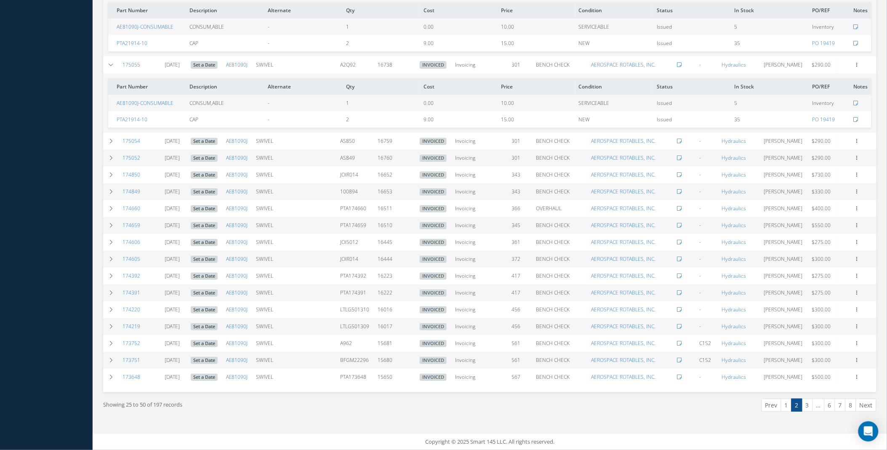
scroll to position [1045, 0]
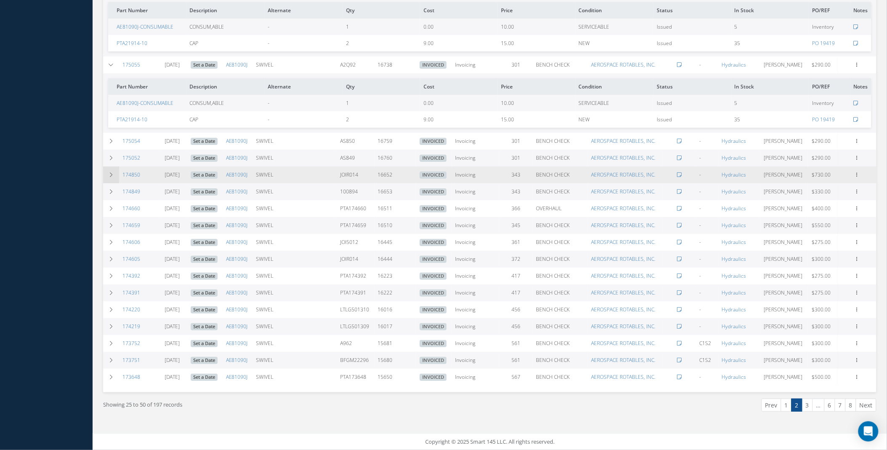
click at [110, 166] on td at bounding box center [111, 174] width 16 height 17
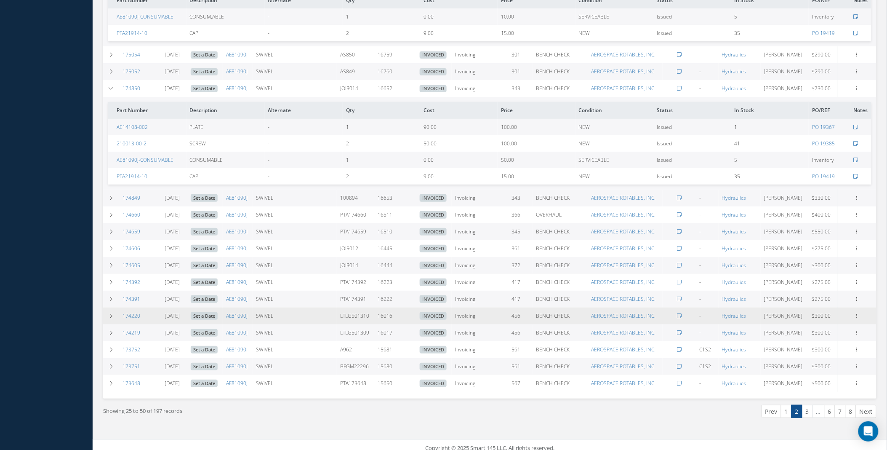
scroll to position [1137, 0]
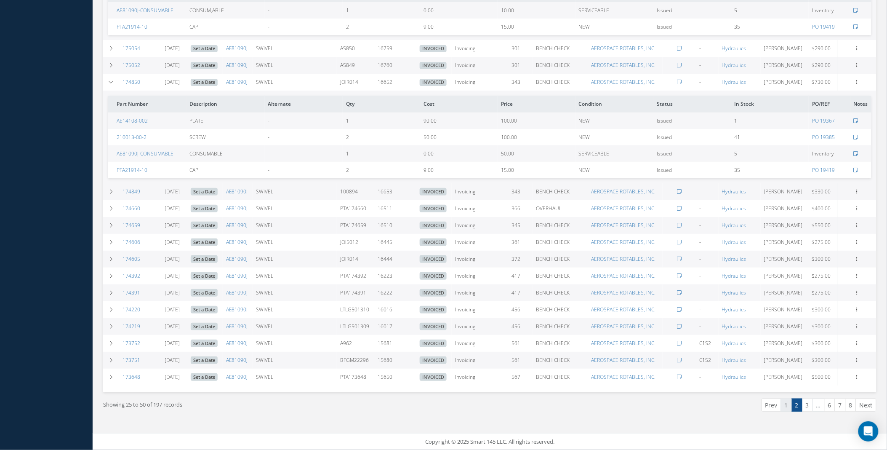
click at [782, 407] on link "1" at bounding box center [786, 404] width 11 height 13
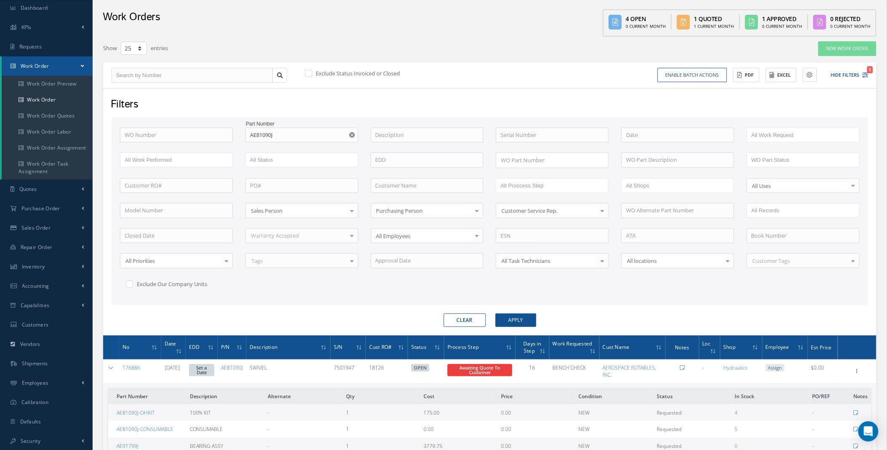
scroll to position [339, 0]
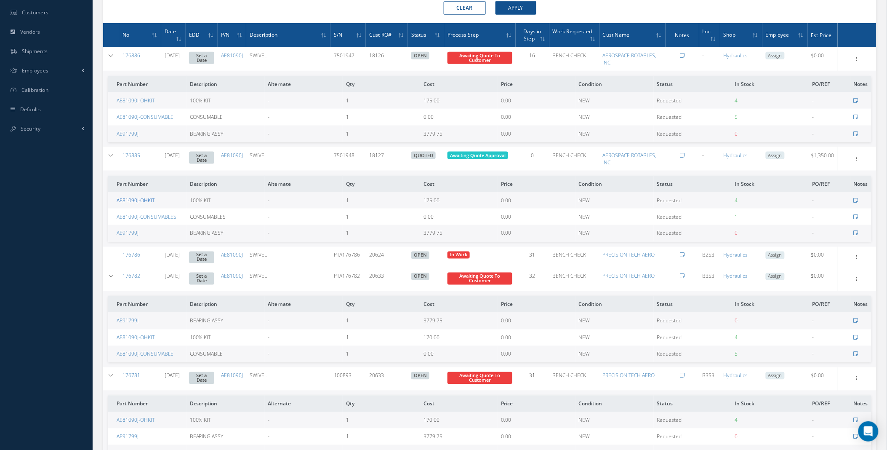
click at [135, 199] on link "AE81090J-OHKIT" at bounding box center [136, 200] width 38 height 7
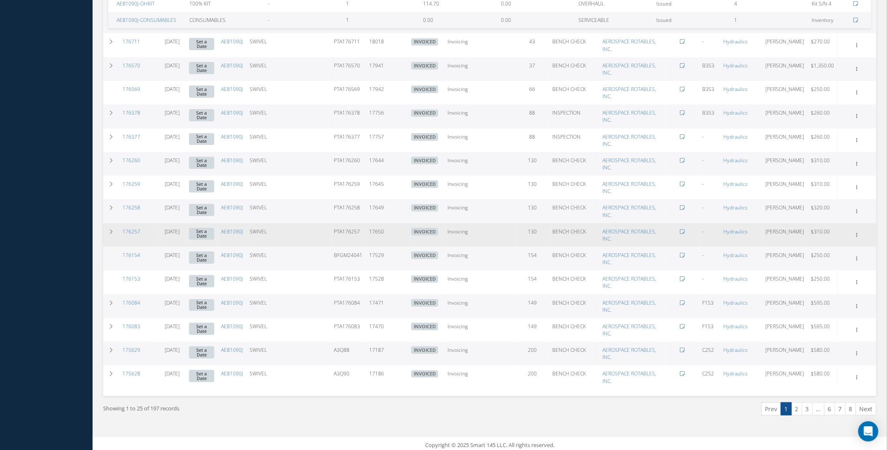
scroll to position [1137, 0]
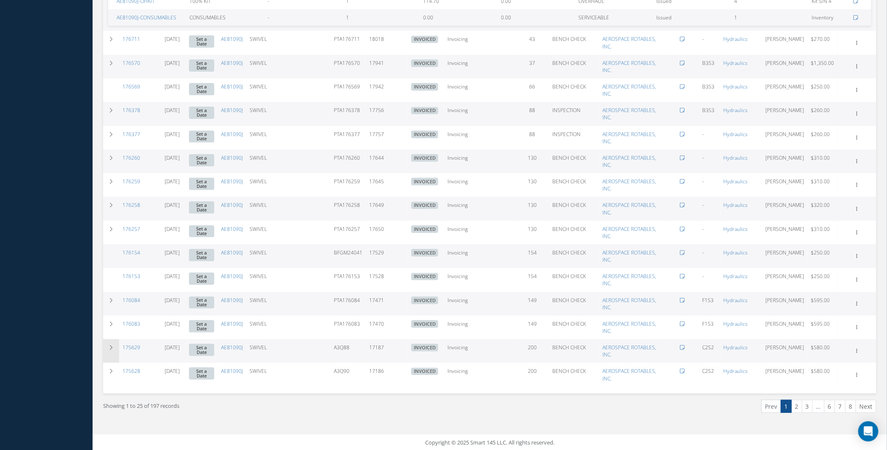
click at [109, 346] on icon at bounding box center [111, 347] width 6 height 5
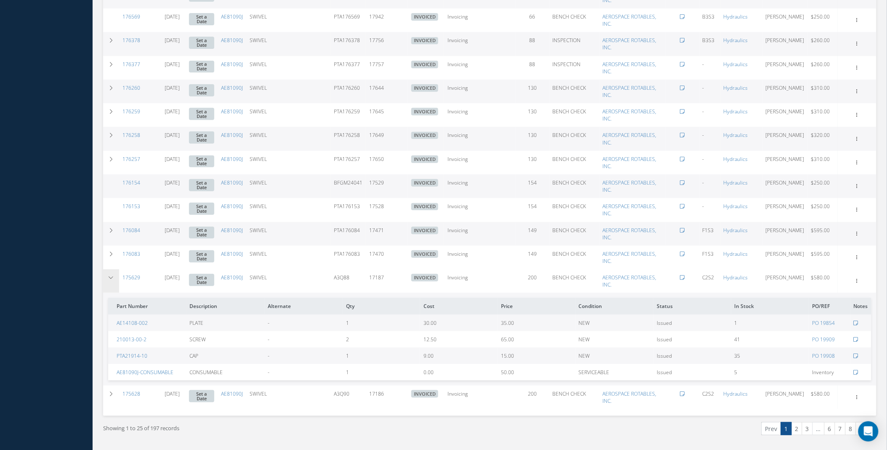
scroll to position [1230, 0]
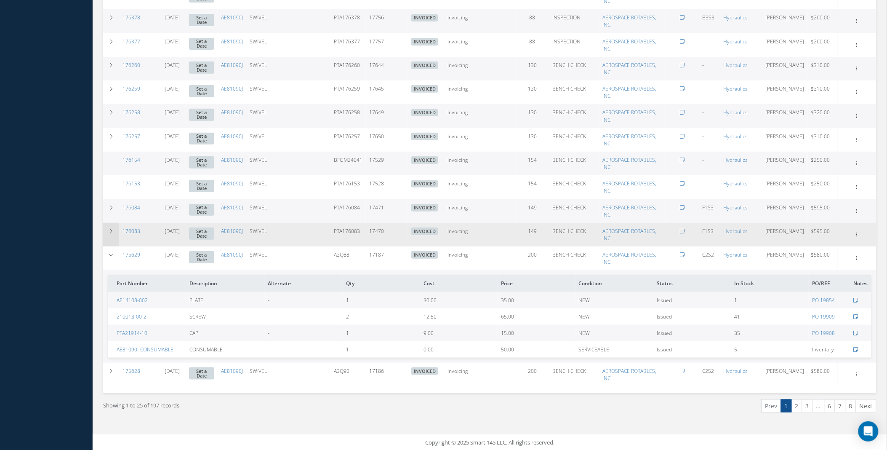
click at [111, 234] on td at bounding box center [111, 235] width 16 height 24
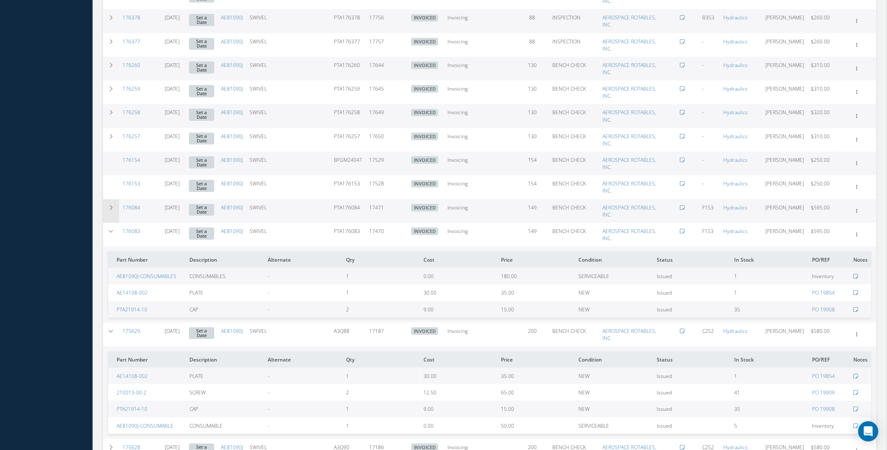
click at [114, 210] on td at bounding box center [111, 211] width 16 height 24
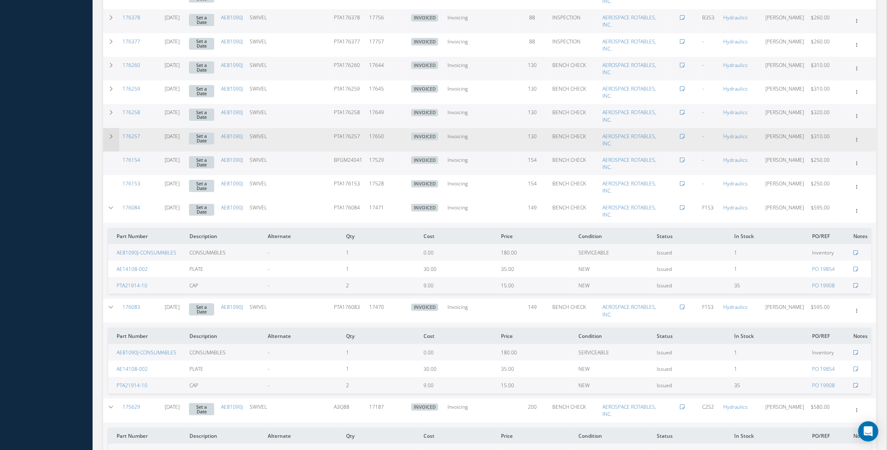
click at [107, 135] on td at bounding box center [111, 140] width 16 height 24
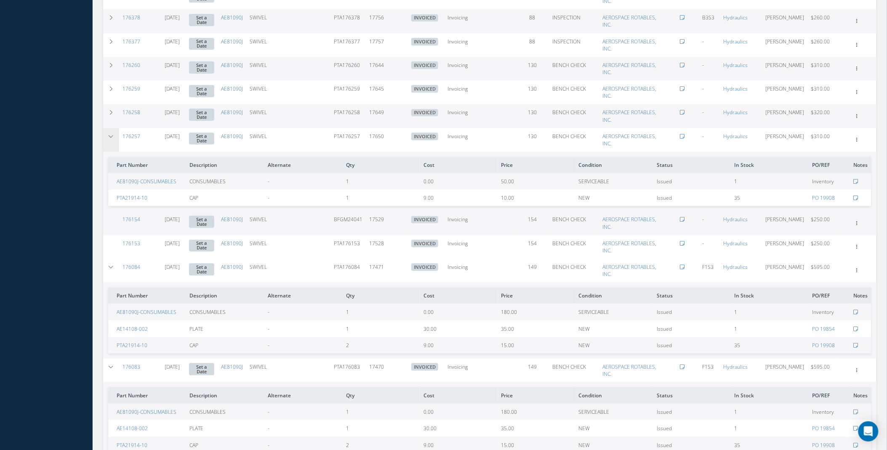
click at [107, 135] on td at bounding box center [111, 140] width 16 height 24
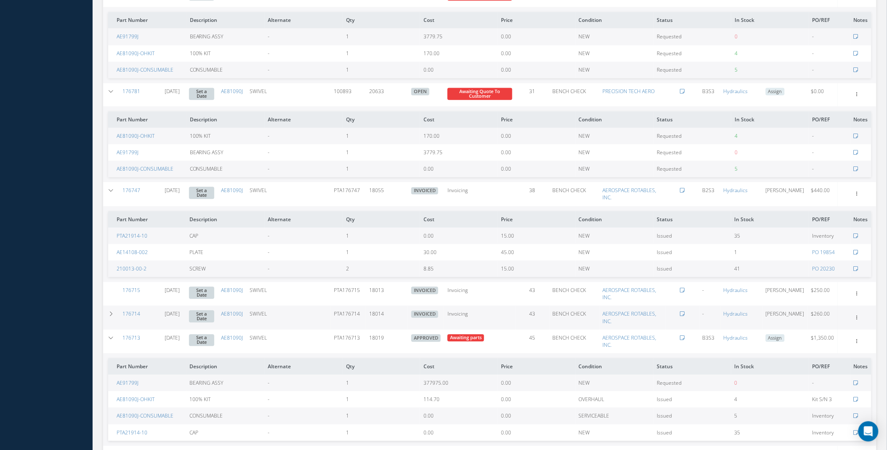
scroll to position [935, 0]
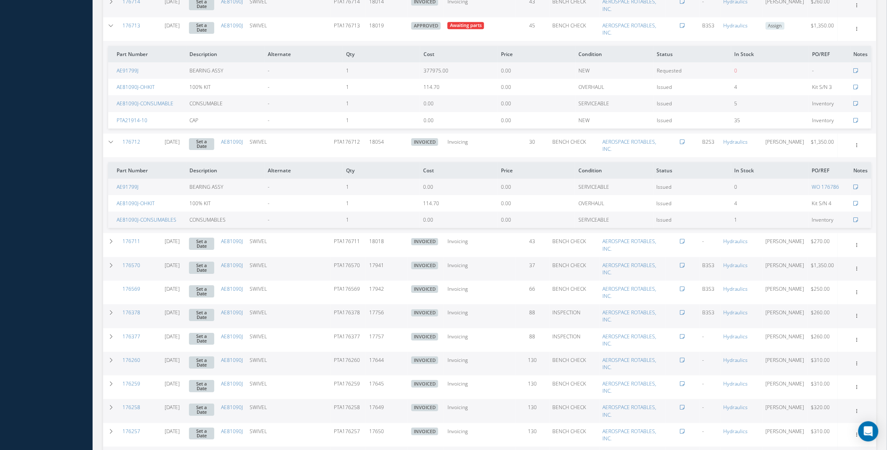
drag, startPoint x: 111, startPoint y: 261, endPoint x: 153, endPoint y: 258, distance: 42.6
click at [112, 260] on td at bounding box center [111, 269] width 16 height 24
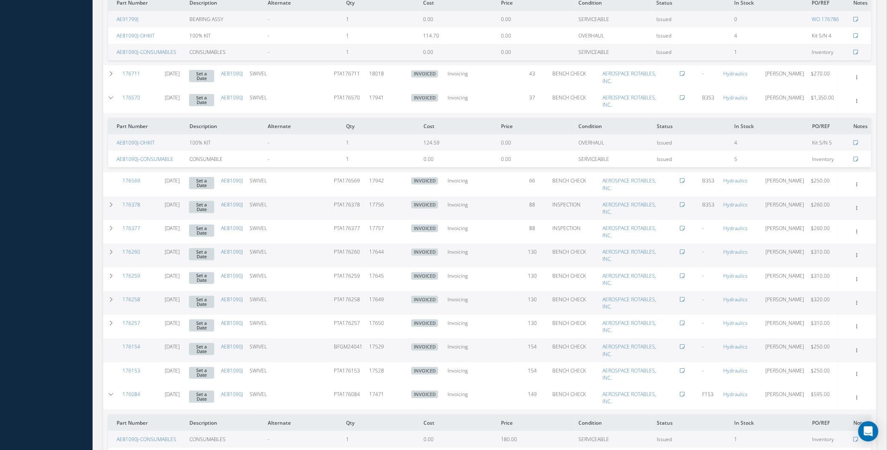
scroll to position [1115, 0]
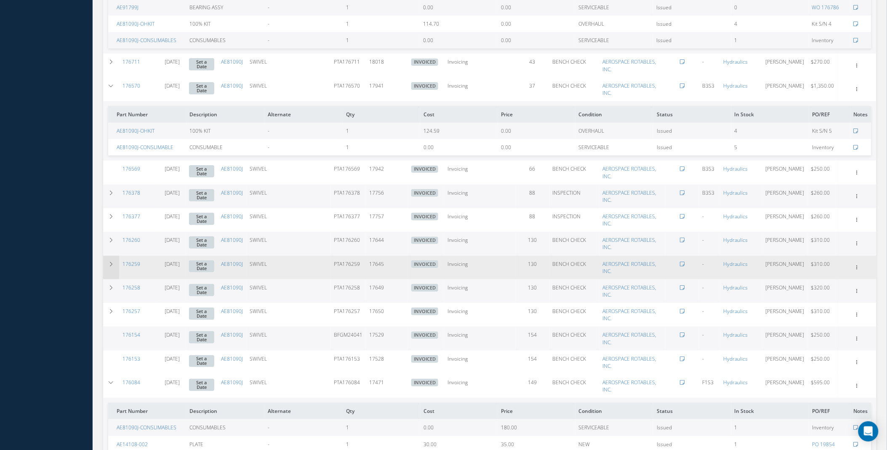
click at [109, 264] on icon at bounding box center [111, 263] width 6 height 5
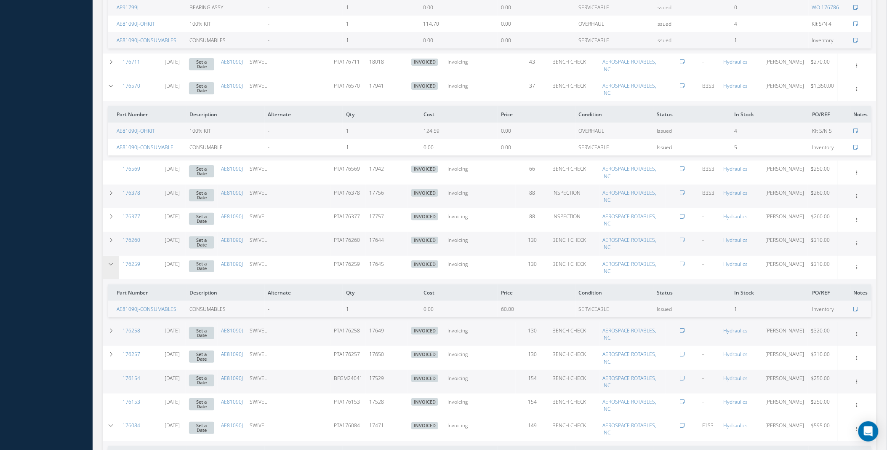
click at [109, 264] on icon at bounding box center [111, 263] width 6 height 5
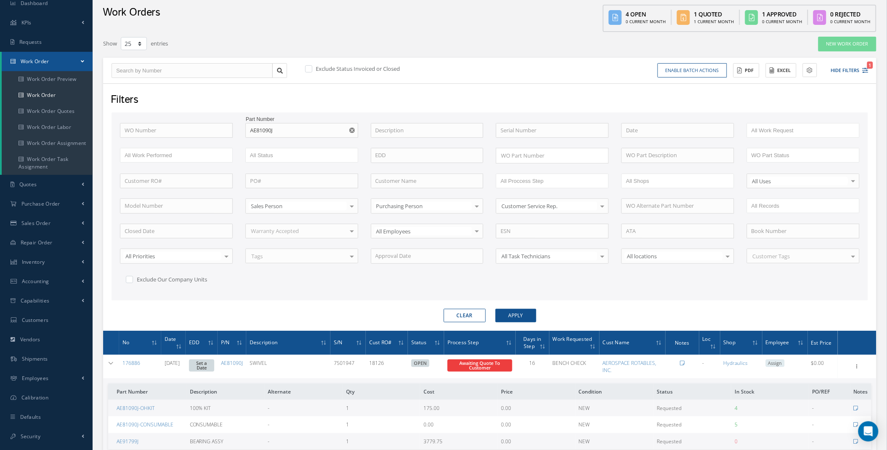
scroll to position [0, 0]
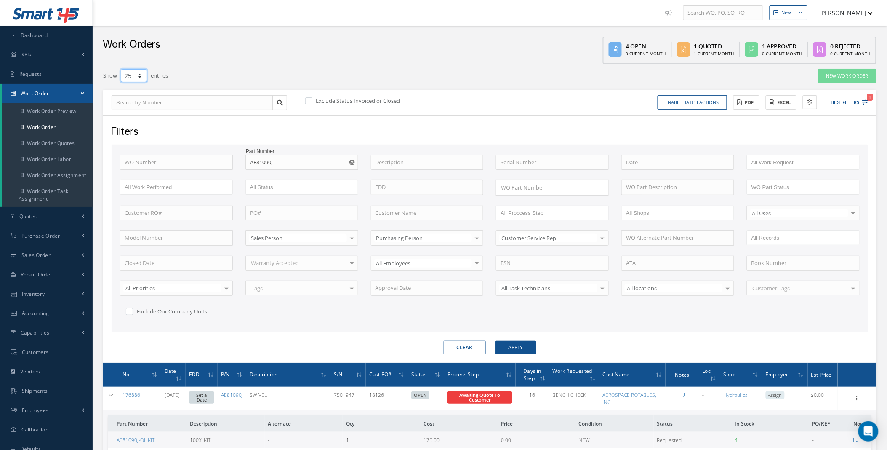
click at [136, 74] on select "10 25 50 100" at bounding box center [134, 75] width 26 height 13
select select "50"
click at [121, 69] on select "10 25 50 100" at bounding box center [134, 75] width 26 height 13
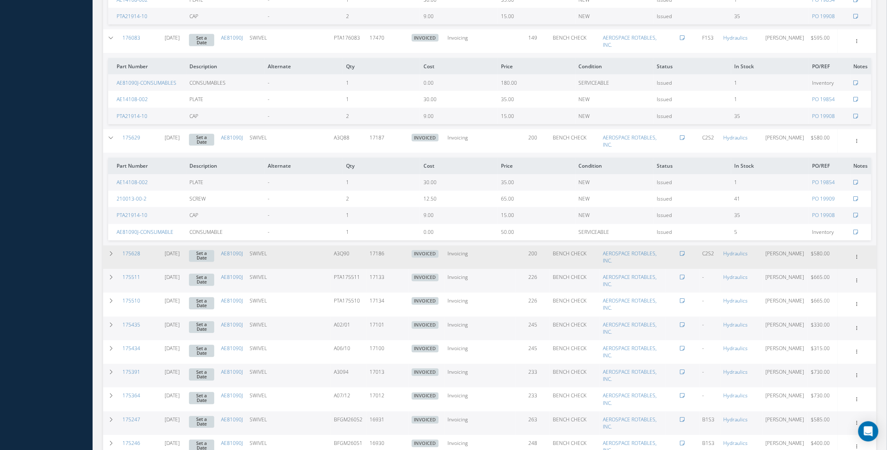
scroll to position [1247, 0]
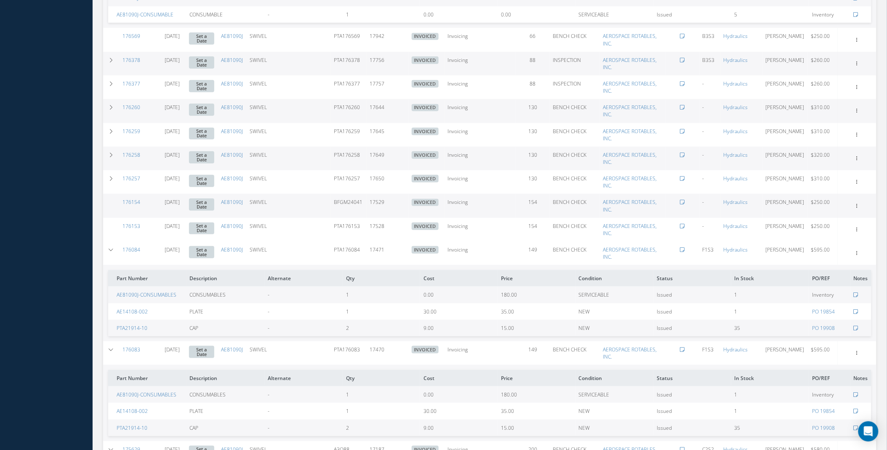
drag, startPoint x: 253, startPoint y: 251, endPoint x: 223, endPoint y: 253, distance: 29.9
click at [0, 0] on tr "176084 03/26/2025 Set a Date AE81090J SWIVEL PTA176084 17471 INVOICED Elapsed T…" at bounding box center [0, 0] width 0 height 0
copy tr "AE81090J"
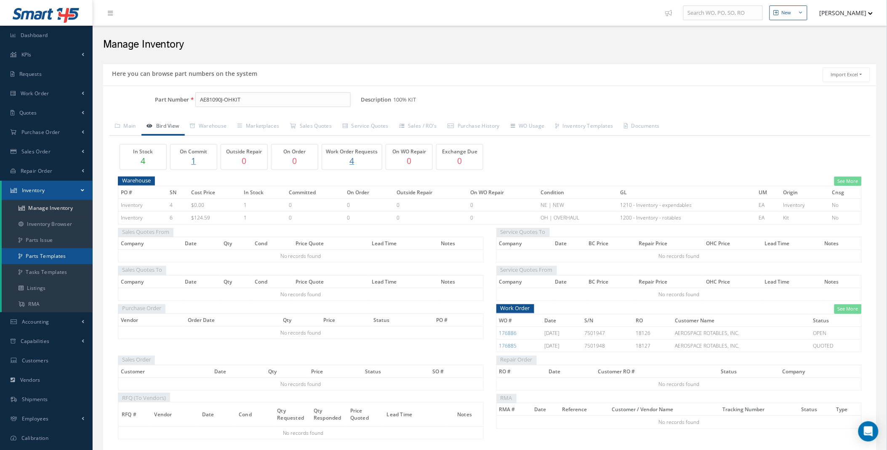
click at [60, 255] on link "Parts Templates" at bounding box center [47, 256] width 91 height 16
click at [73, 204] on link "Manage Inventory" at bounding box center [47, 208] width 91 height 16
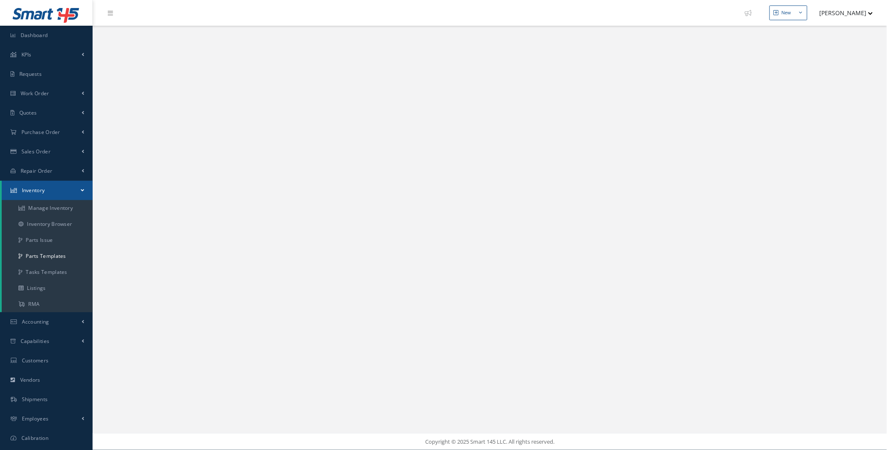
select select "25"
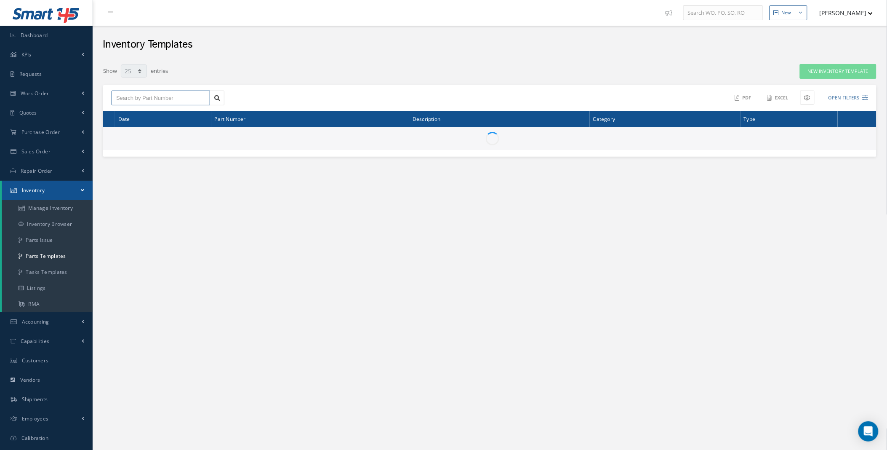
click at [141, 100] on input "text" at bounding box center [161, 98] width 99 height 15
paste input "AE81090J-OHKIT"
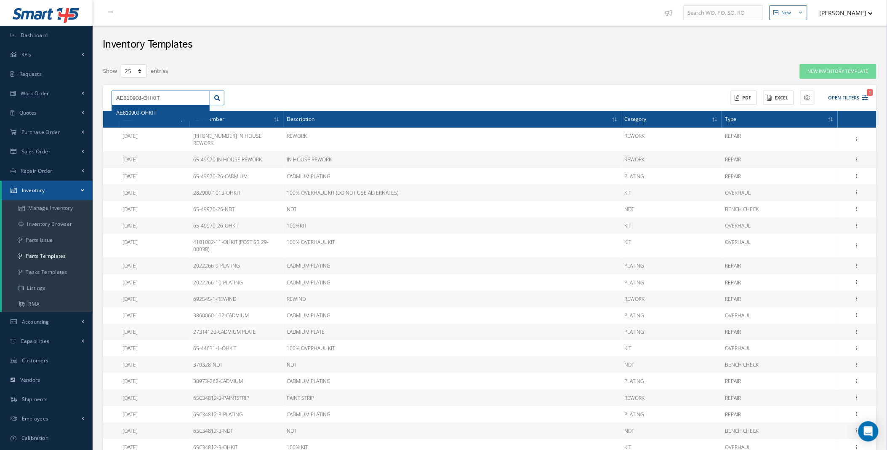
type input "AE81090J-OHKIT"
click at [142, 114] on span "AE81090J-OHKIT" at bounding box center [136, 113] width 40 height 6
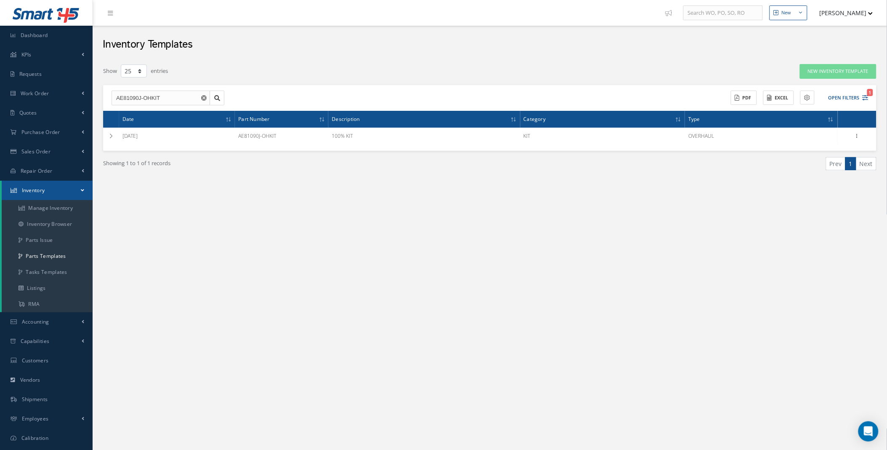
click at [102, 136] on div "Show 10 25 50 100 entries New Inventory Template AE81090J-OHKIT ACTIONS Receive…" at bounding box center [490, 128] width 786 height 128
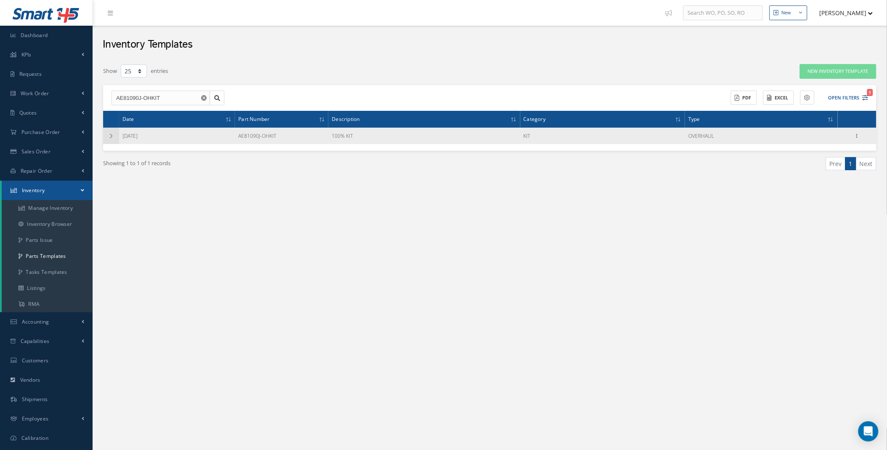
click at [107, 136] on td at bounding box center [111, 136] width 16 height 16
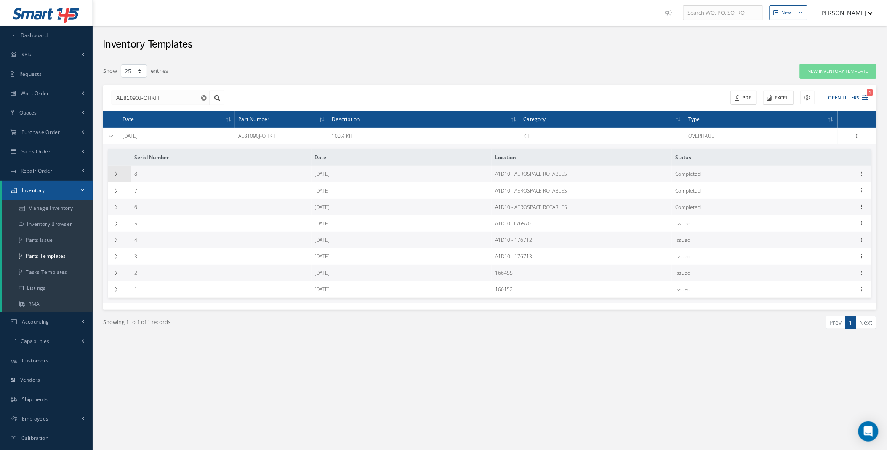
click at [118, 175] on icon at bounding box center [116, 173] width 6 height 5
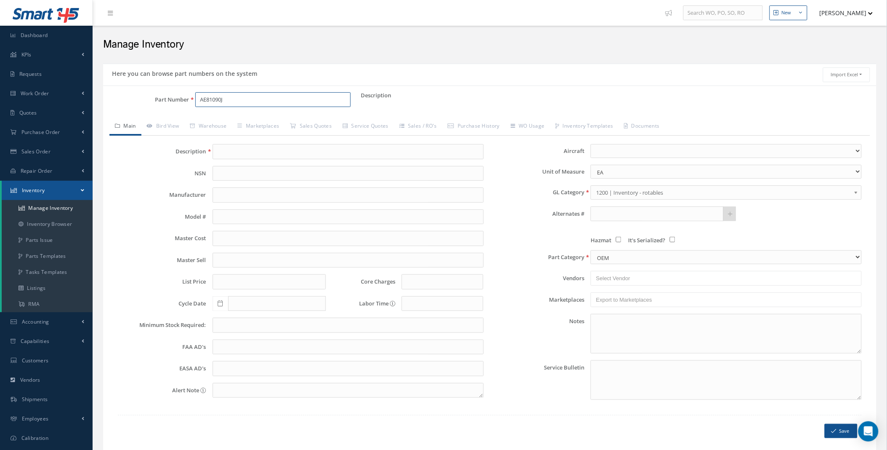
click at [238, 97] on input "AE81090J" at bounding box center [272, 99] width 155 height 15
type input "AE81090J"
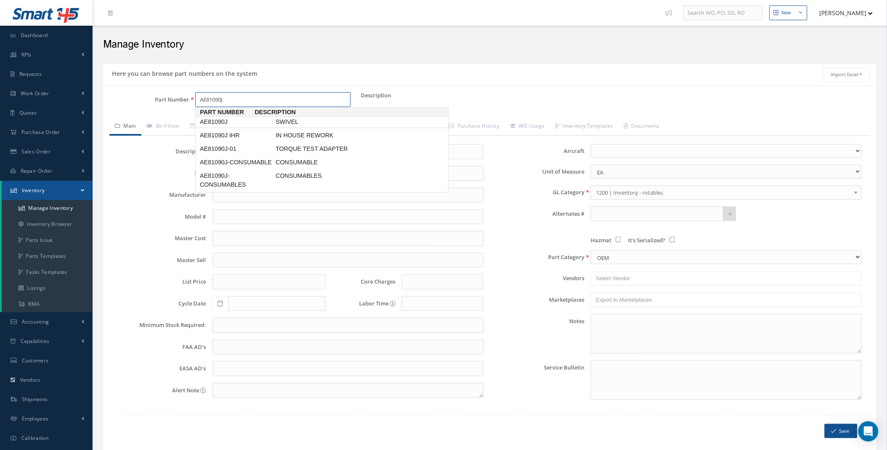
click at [236, 118] on span "AE81090J" at bounding box center [236, 121] width 76 height 9
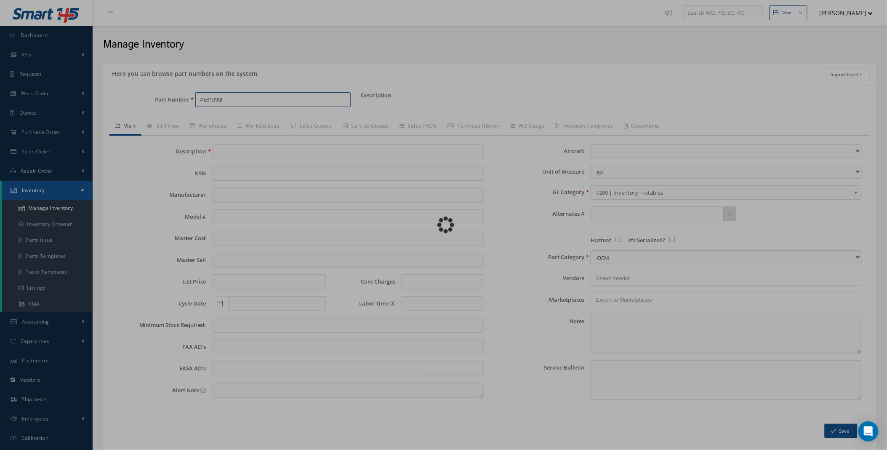
type input "SWIVEL"
type input "0.00"
select select
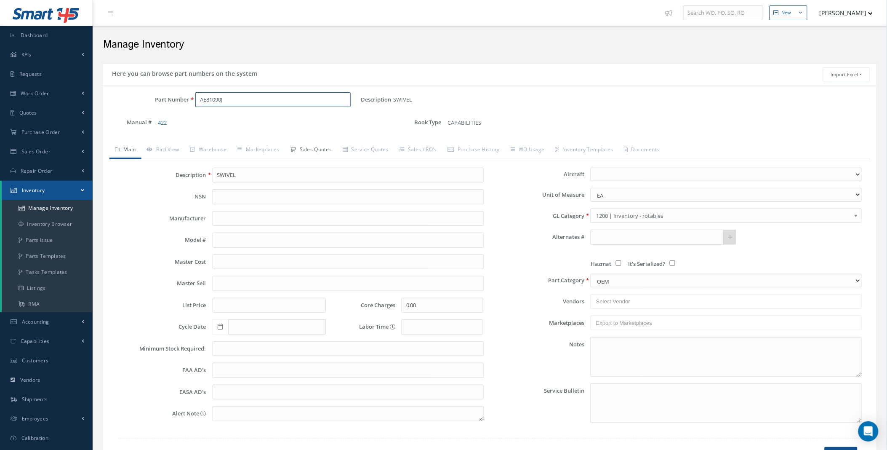
type input "AE81090J"
click at [337, 153] on link "Sales Quotes" at bounding box center [311, 150] width 53 height 18
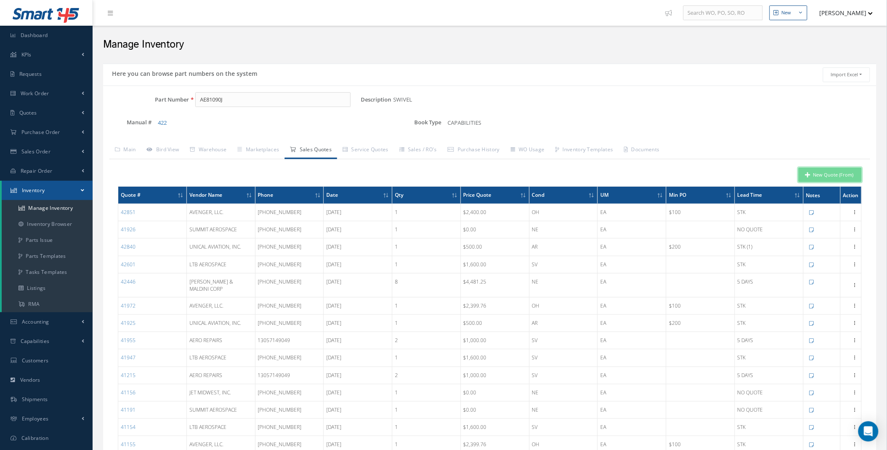
click at [838, 173] on button "New Quote (From)" at bounding box center [830, 175] width 63 height 15
type input "SWIVEL"
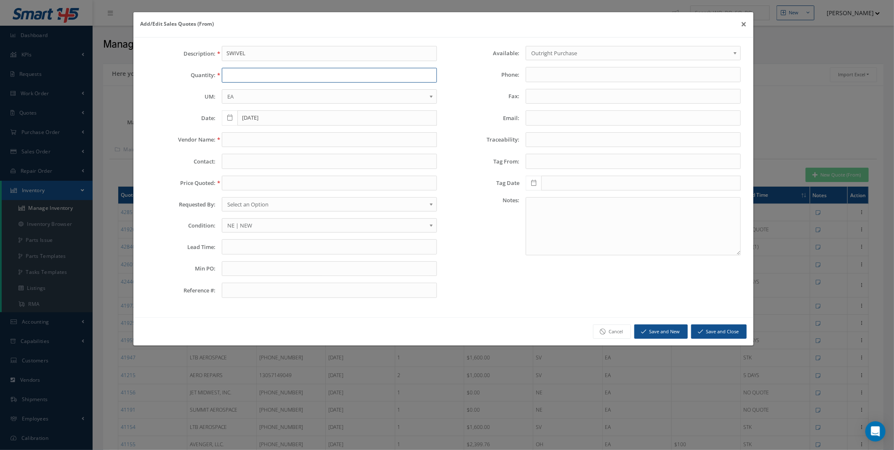
click at [238, 76] on input "text" at bounding box center [329, 75] width 215 height 15
type input "1"
click at [254, 138] on input "text" at bounding box center [329, 139] width 215 height 15
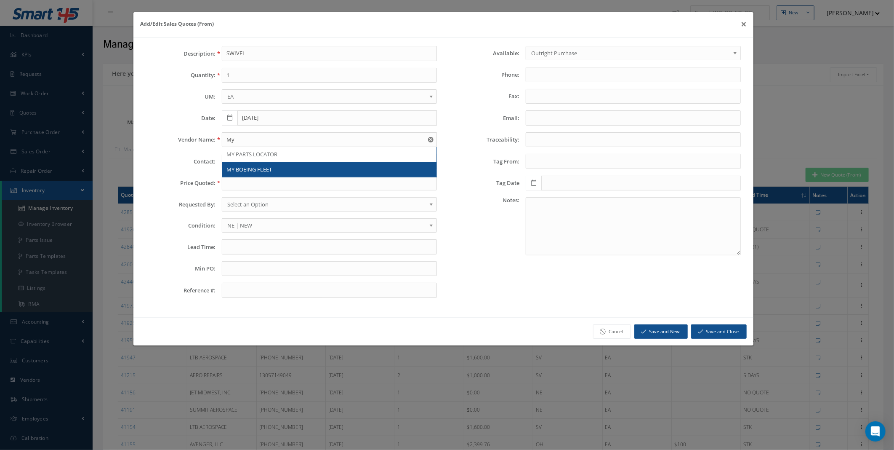
click at [275, 173] on div "MY BOEING FLEET" at bounding box center [329, 169] width 206 height 8
type input "MY BOEING FLEET"
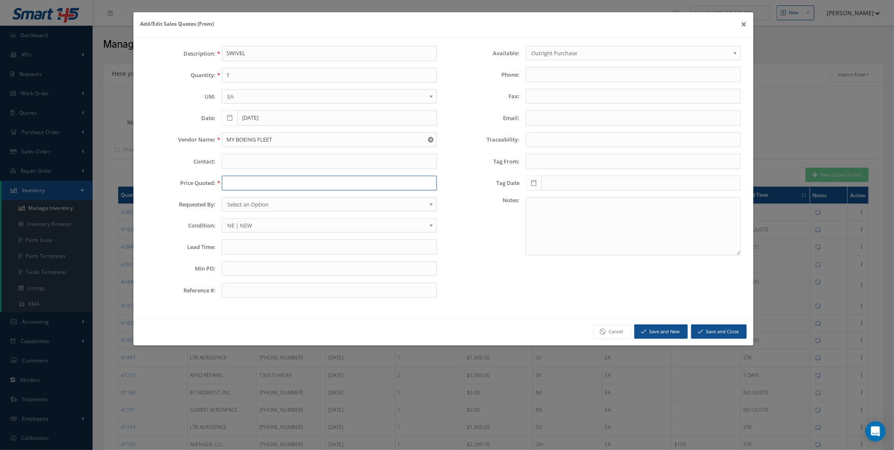
click at [266, 186] on input "text" at bounding box center [329, 183] width 215 height 15
type input "3585"
click at [268, 250] on input "text" at bounding box center [329, 246] width 215 height 15
type input "8 in stk SEA"
click at [667, 334] on button "Save and New" at bounding box center [660, 331] width 53 height 15
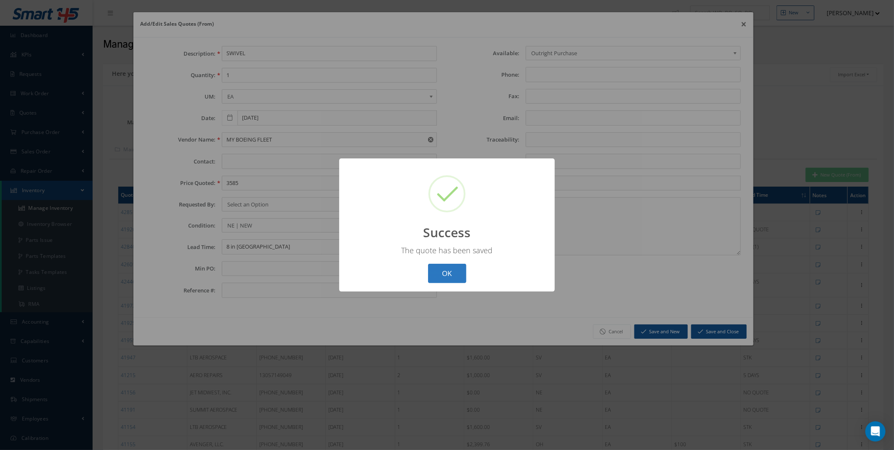
click at [448, 274] on button "OK" at bounding box center [447, 274] width 38 height 20
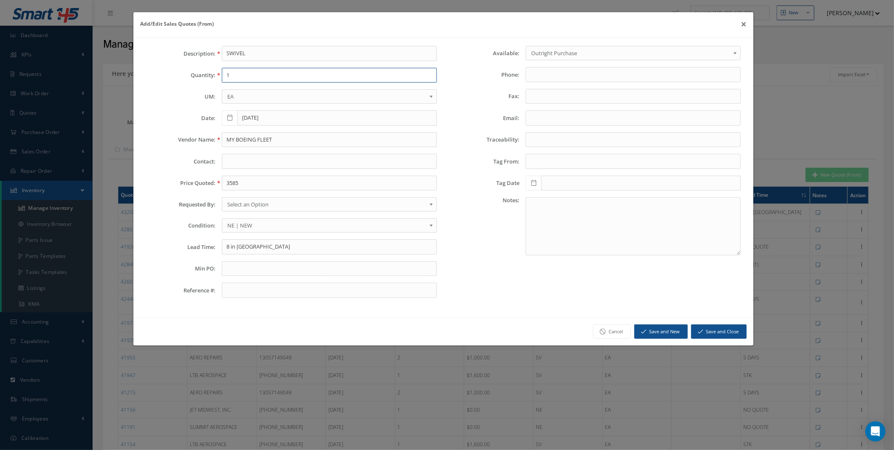
click at [230, 78] on input "1" at bounding box center [329, 75] width 215 height 15
type input "1"
click at [252, 140] on input "MY BOEING FLEET" at bounding box center [329, 139] width 215 height 15
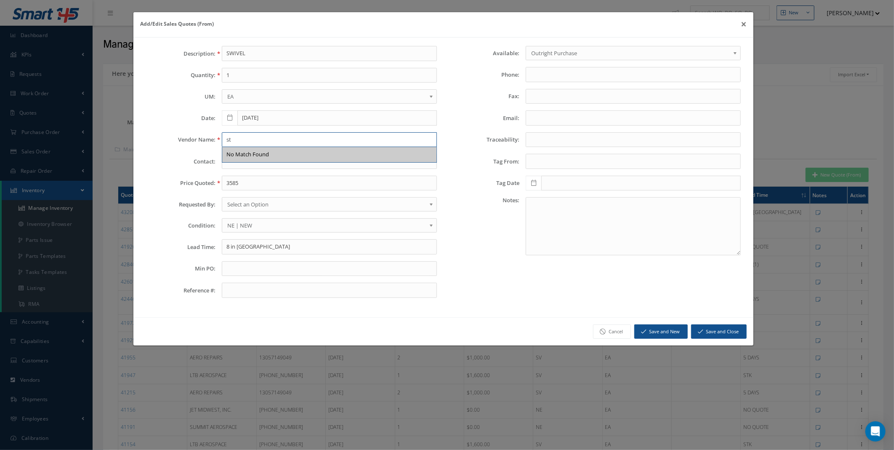
type input "s"
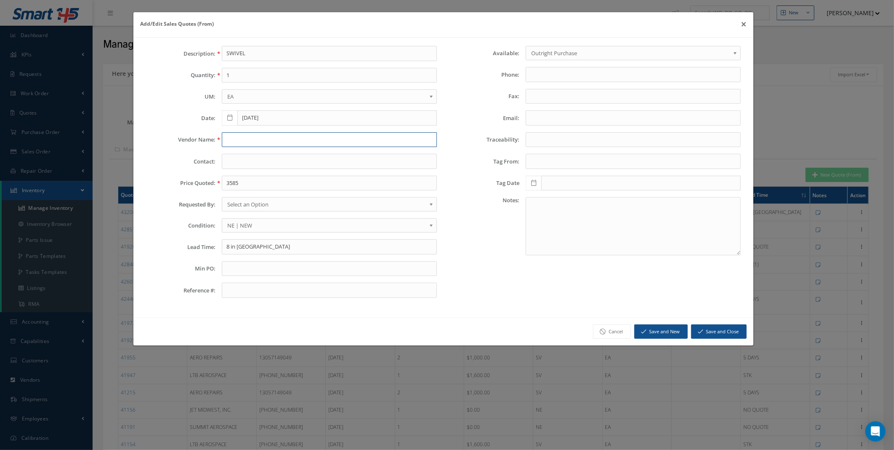
type input "a"
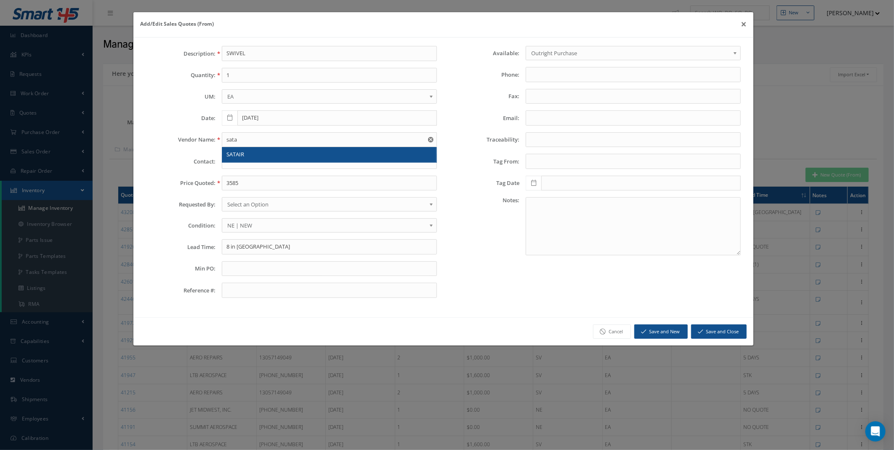
click at [243, 152] on span "SATAIR" at bounding box center [235, 154] width 18 height 8
type input "SATAIR"
type input "404-675-6311"
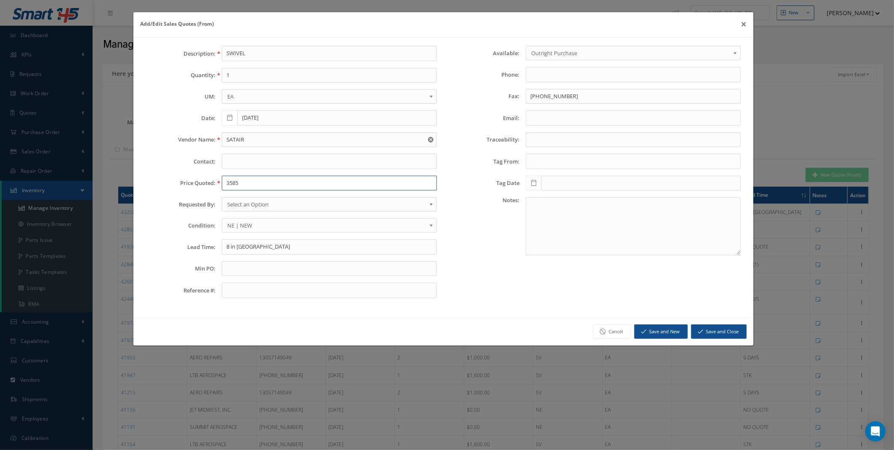
click at [250, 184] on input "3585" at bounding box center [329, 183] width 215 height 15
paste input "1,53062"
click at [230, 183] on input "1,53062" at bounding box center [329, 183] width 215 height 15
type input "1530.62"
click at [253, 248] on input "8 in stk SEA" at bounding box center [329, 246] width 215 height 15
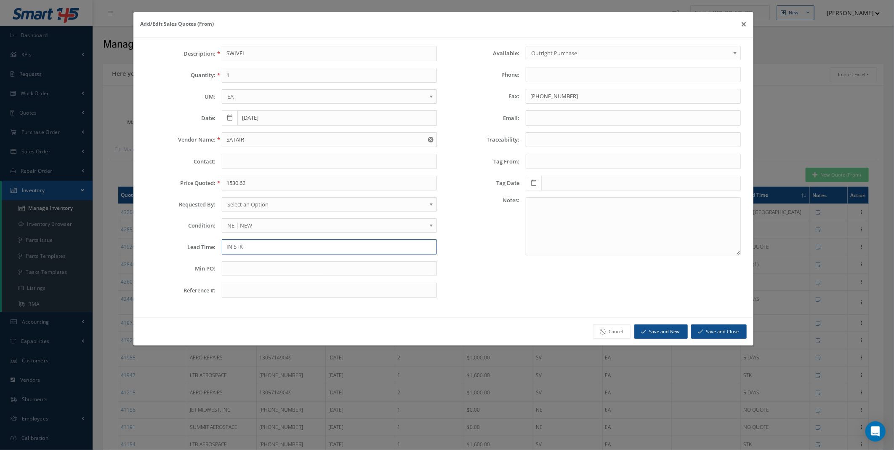
type input "IN STK"
click at [717, 333] on button "Save and Close" at bounding box center [719, 331] width 56 height 15
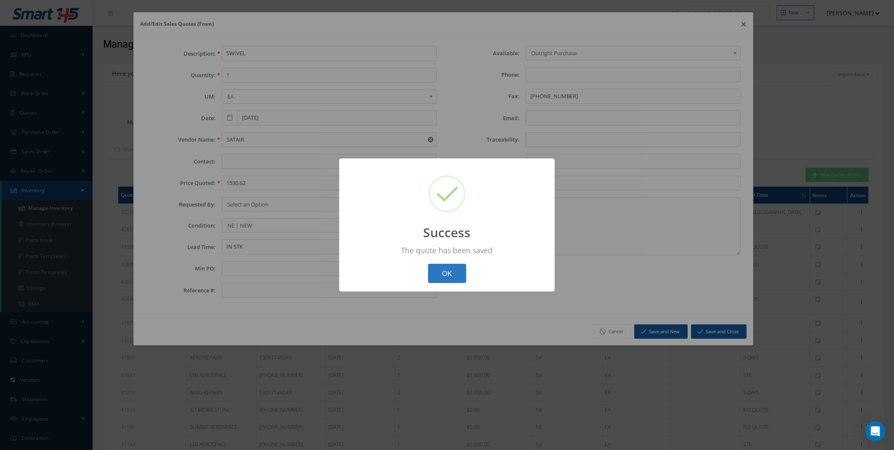
click at [445, 273] on button "OK" at bounding box center [447, 274] width 38 height 20
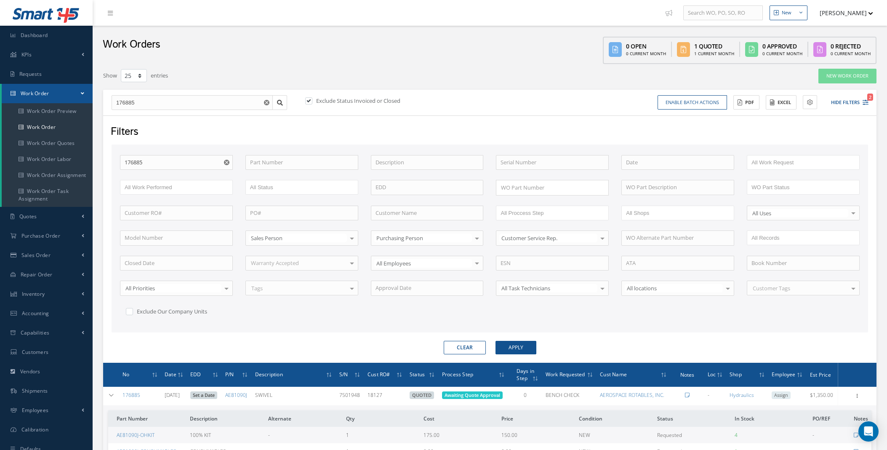
select select "25"
click at [161, 155] on input "176885" at bounding box center [176, 162] width 113 height 15
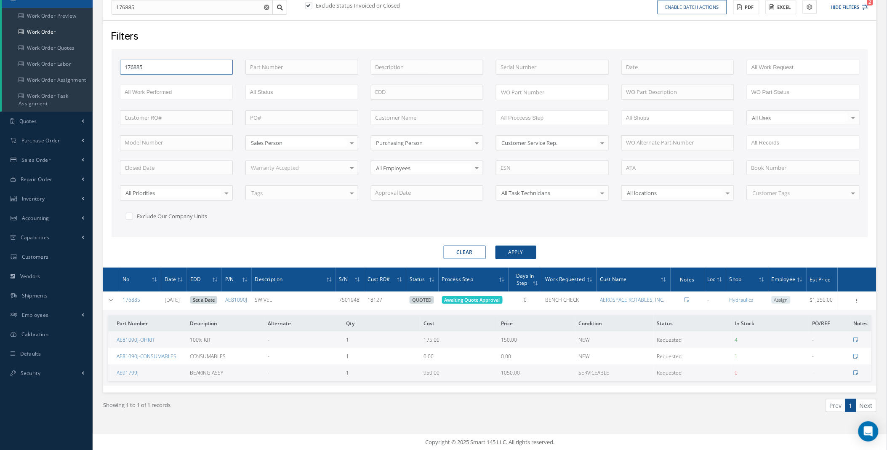
scroll to position [95, 0]
type input "17688"
type input "1768"
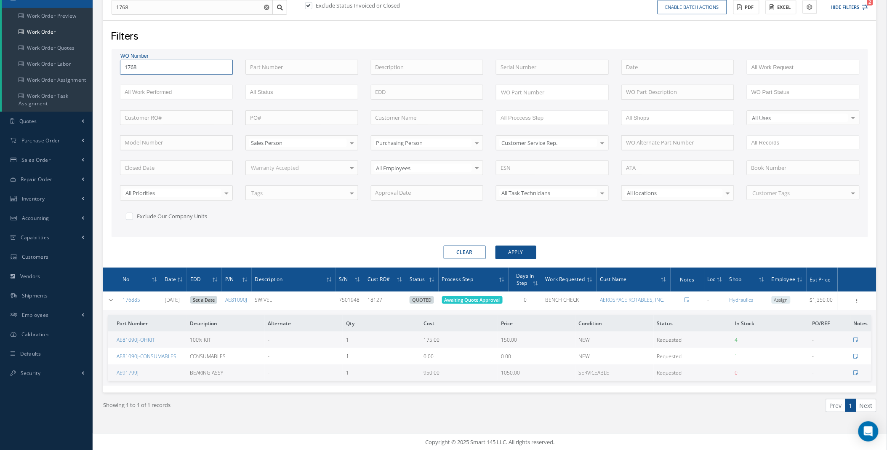
type input "176"
type input "1767"
type input "17678"
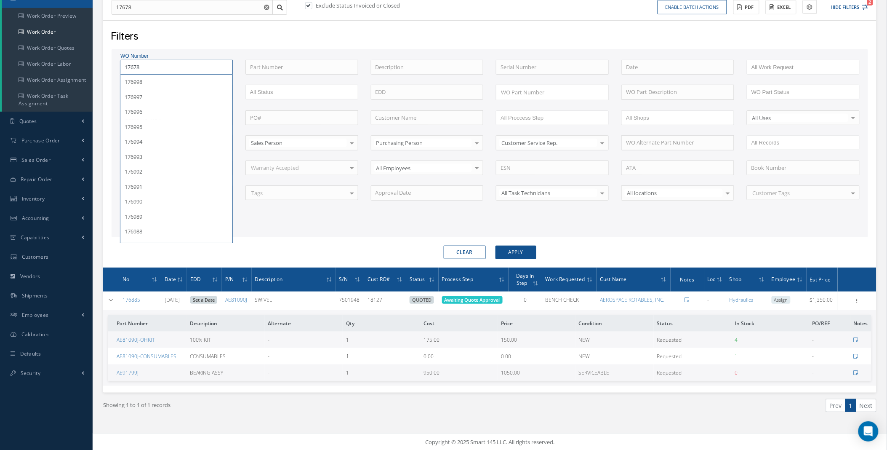
type input "176787"
click at [495, 245] on button "Apply" at bounding box center [515, 251] width 41 height 13
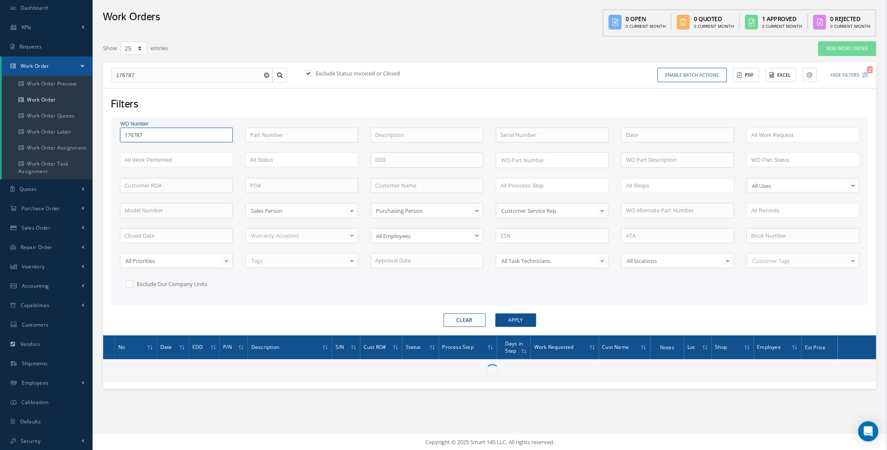
scroll to position [95, 0]
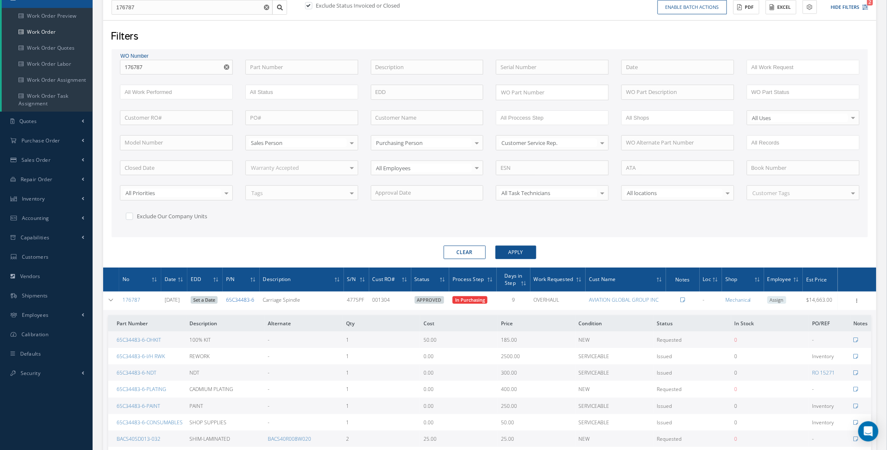
click at [254, 299] on link "65C34483-6" at bounding box center [240, 299] width 28 height 7
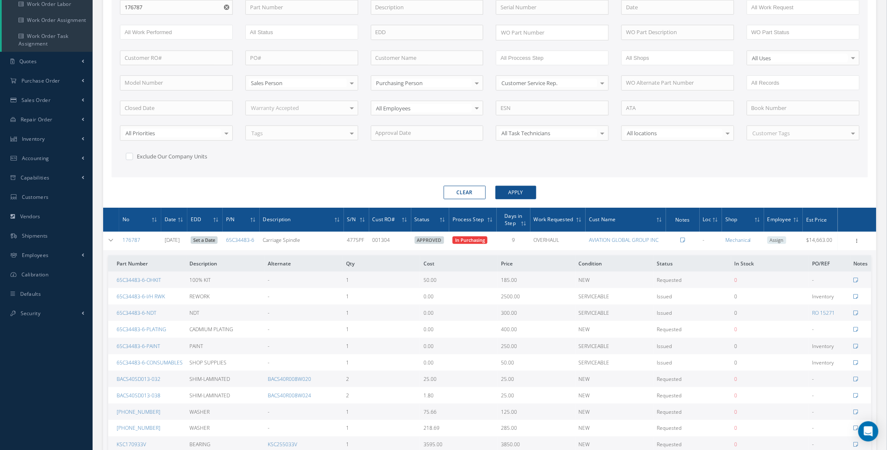
scroll to position [145, 0]
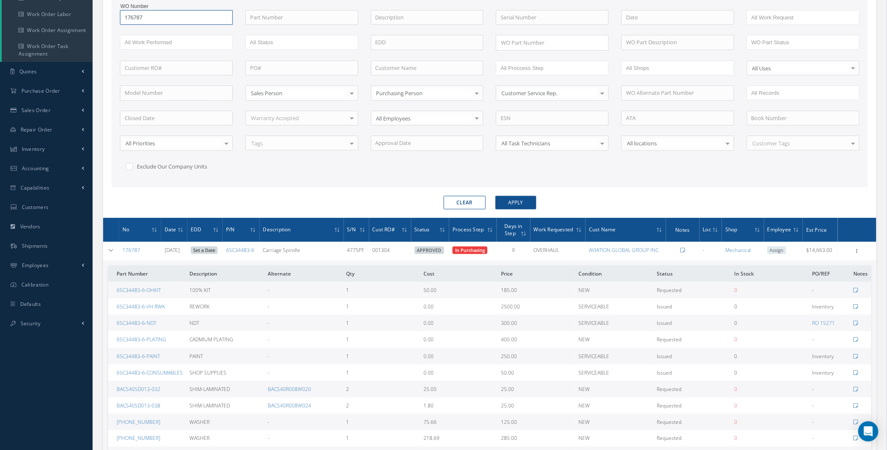
click at [171, 16] on input "176787" at bounding box center [176, 17] width 113 height 15
drag, startPoint x: 147, startPoint y: 15, endPoint x: 119, endPoint y: 17, distance: 27.8
click at [119, 17] on div "WO Number 176787 176787" at bounding box center [176, 17] width 125 height 15
type input "1"
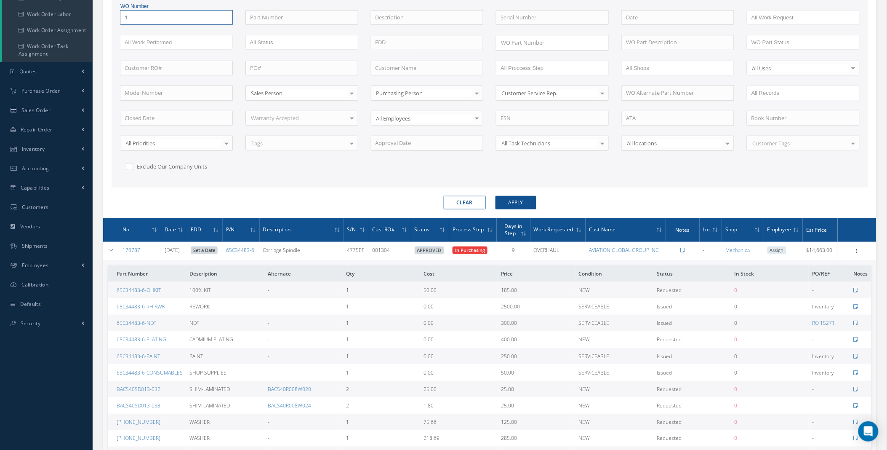
type input "17"
type input "177"
type input "1770"
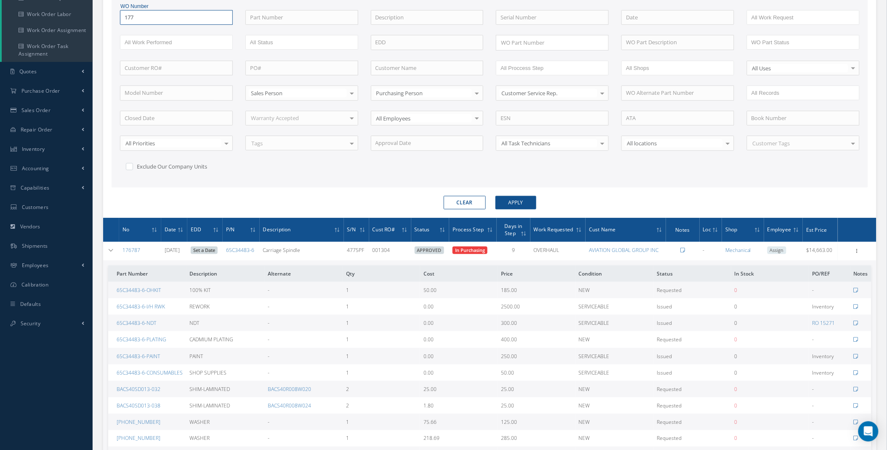
type input "1770"
type input "17703"
type input "177038"
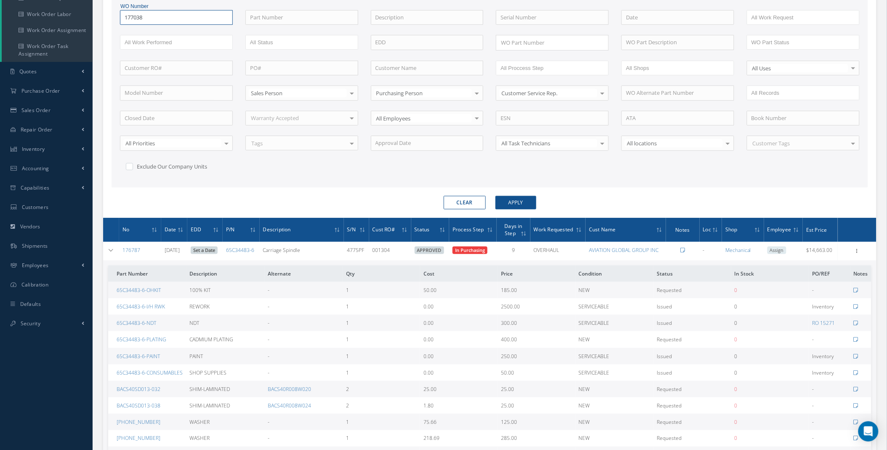
click at [495, 196] on button "Apply" at bounding box center [515, 202] width 41 height 13
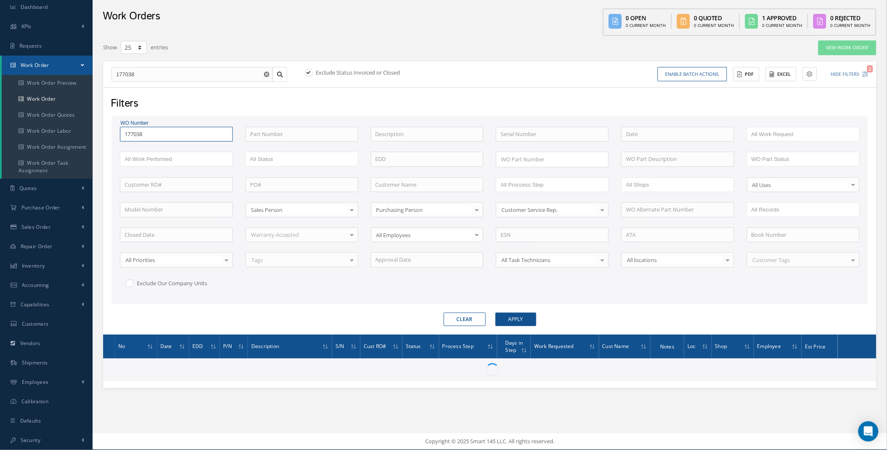
scroll to position [27, 0]
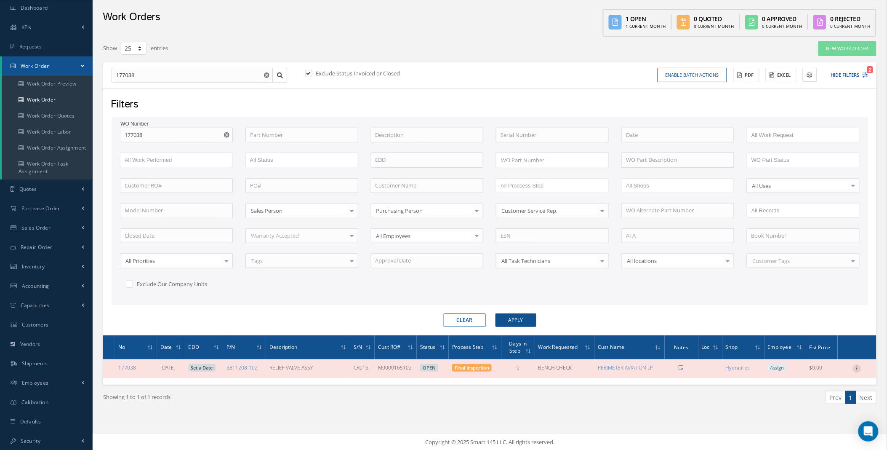
click at [855, 368] on icon at bounding box center [857, 367] width 8 height 7
click at [811, 376] on link "Edit" at bounding box center [818, 377] width 67 height 11
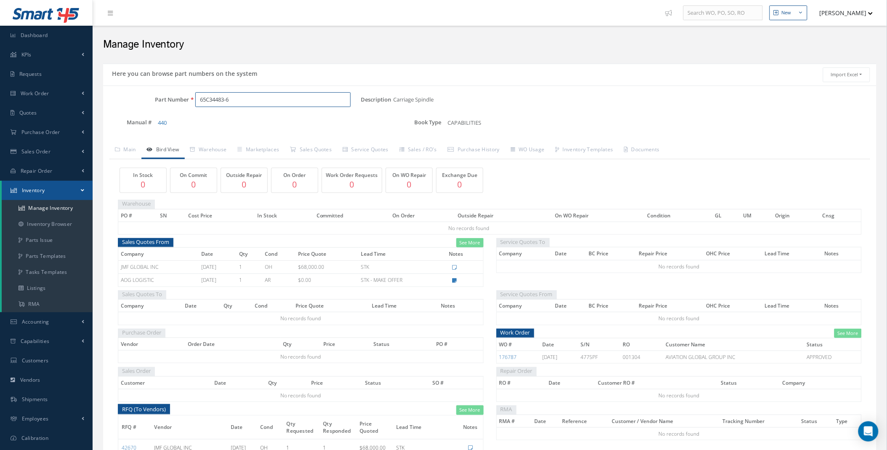
drag, startPoint x: 237, startPoint y: 99, endPoint x: 166, endPoint y: 99, distance: 70.7
click at [169, 99] on div "Part Number 65C34483-6" at bounding box center [232, 99] width 258 height 15
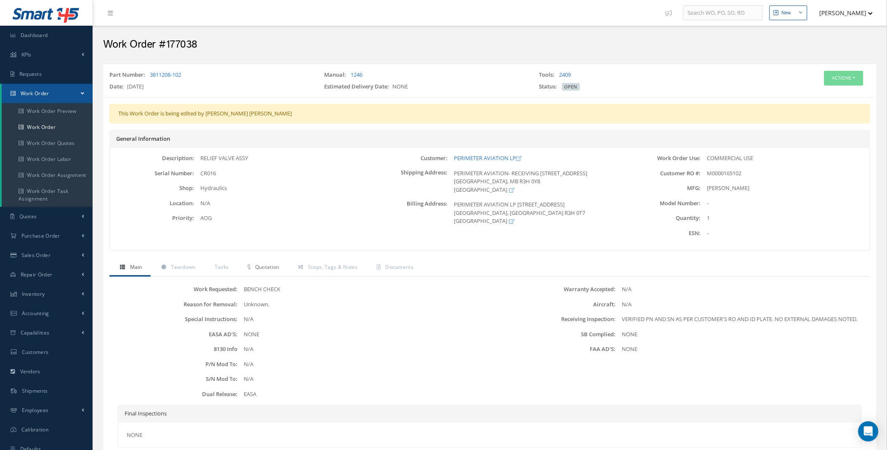
click at [269, 271] on link "Quotation" at bounding box center [262, 268] width 51 height 18
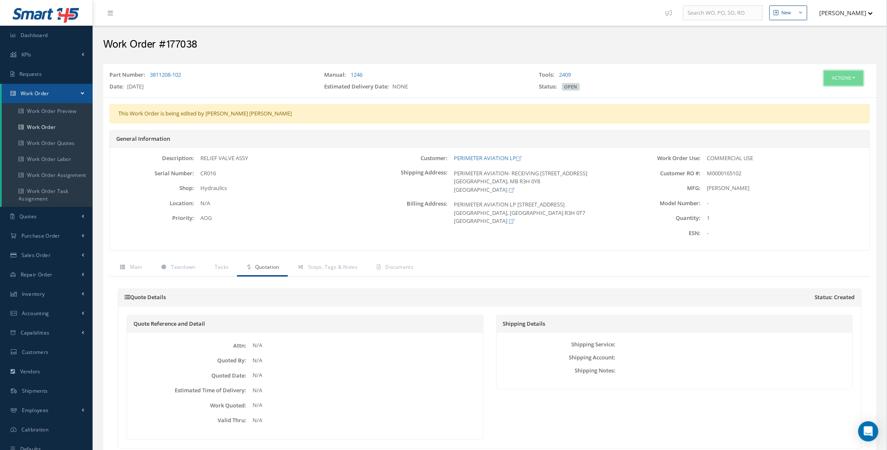
click at [855, 78] on button "Actions" at bounding box center [843, 78] width 39 height 15
click at [826, 96] on link "Edit" at bounding box center [829, 93] width 67 height 11
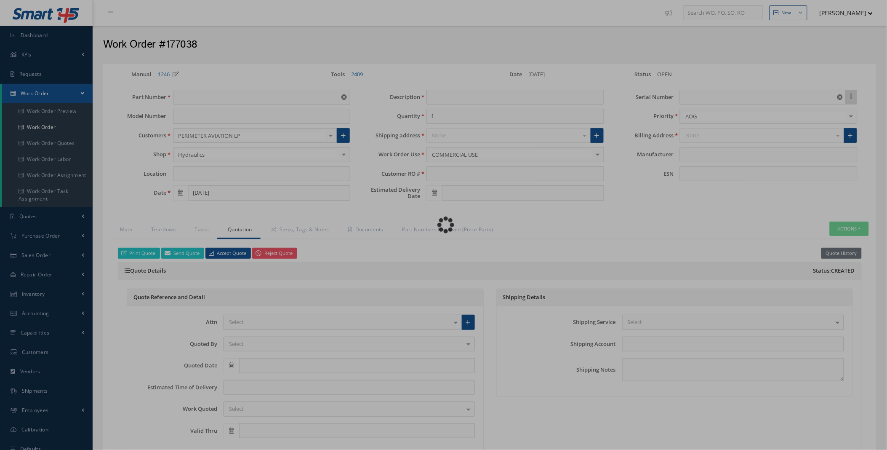
type input "3811208-102"
type input "RELIEF VALVE ASSY"
type input "M0000165102"
type input "CR016"
type input "[PERSON_NAME]"
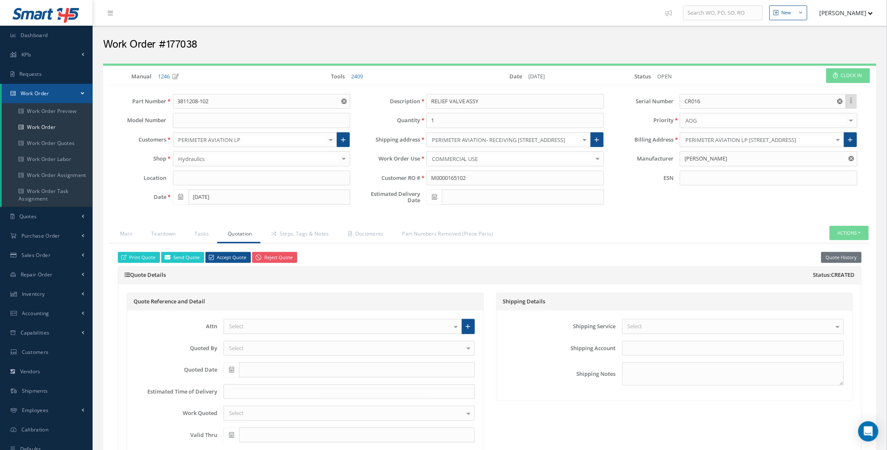
click at [293, 327] on div "Select" at bounding box center [343, 326] width 239 height 15
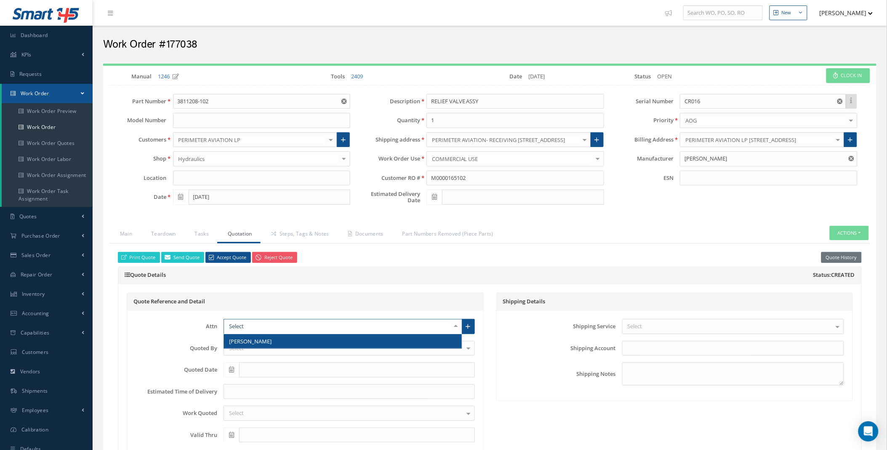
click at [278, 338] on span "[PERSON_NAME]" at bounding box center [343, 341] width 238 height 14
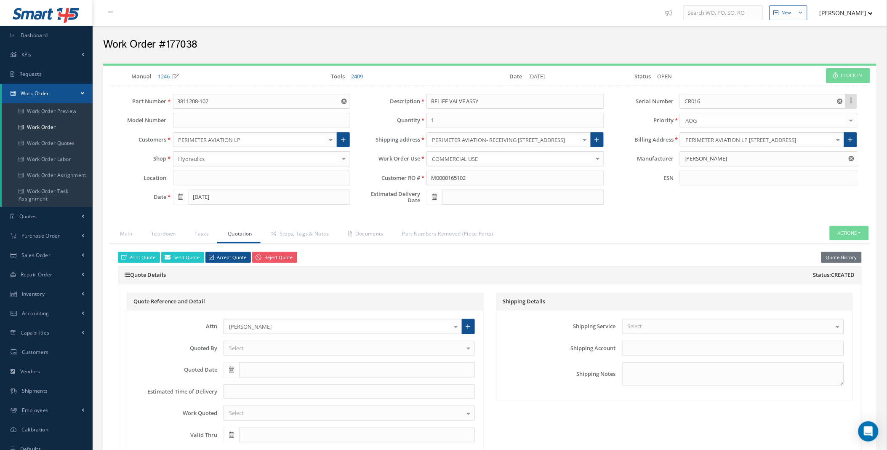
click at [250, 346] on div "Select" at bounding box center [349, 348] width 251 height 15
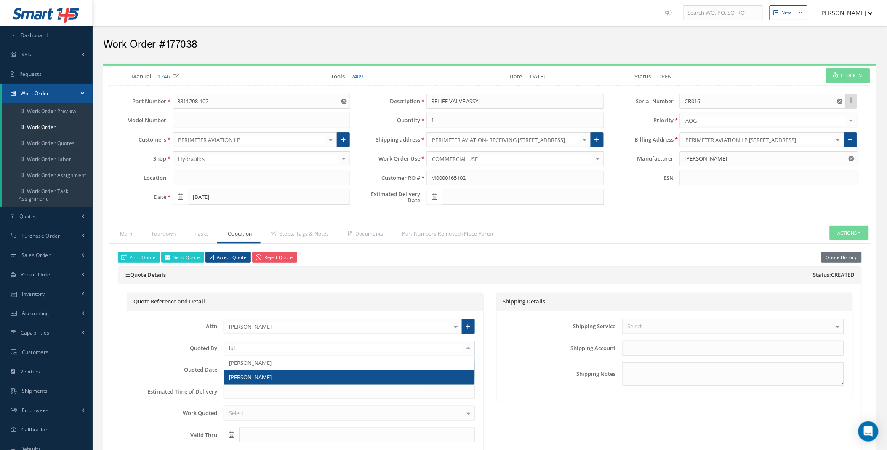
type input "[PERSON_NAME]"
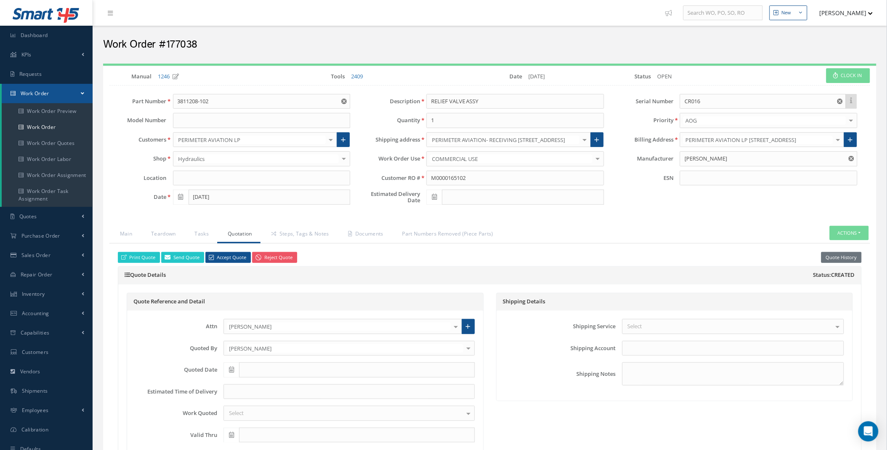
click at [228, 369] on span at bounding box center [232, 369] width 16 height 15
click at [274, 348] on th "[DATE]" at bounding box center [268, 344] width 88 height 13
type input "[DATE]"
click at [261, 392] on input at bounding box center [349, 391] width 251 height 15
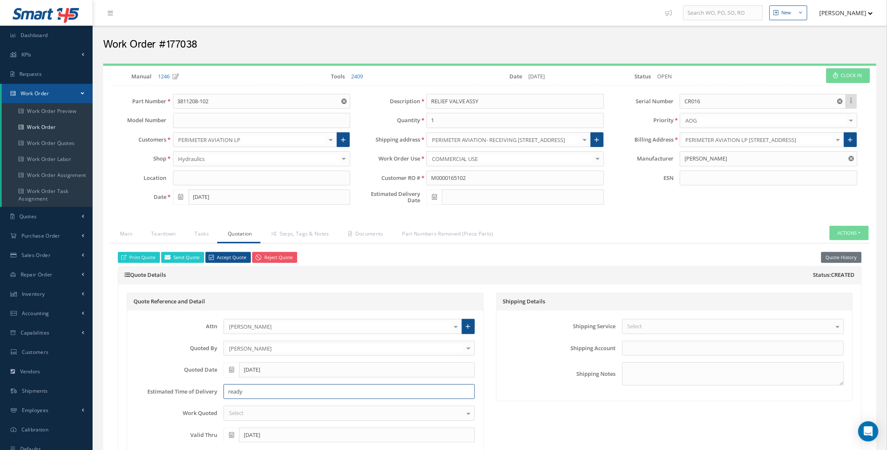
type input "ready"
click at [272, 424] on div "Attn [PERSON_NAME] [PERSON_NAME] No elements found. List is empty. Contacts for…" at bounding box center [305, 383] width 356 height 147
click at [274, 419] on div "Select" at bounding box center [349, 412] width 251 height 15
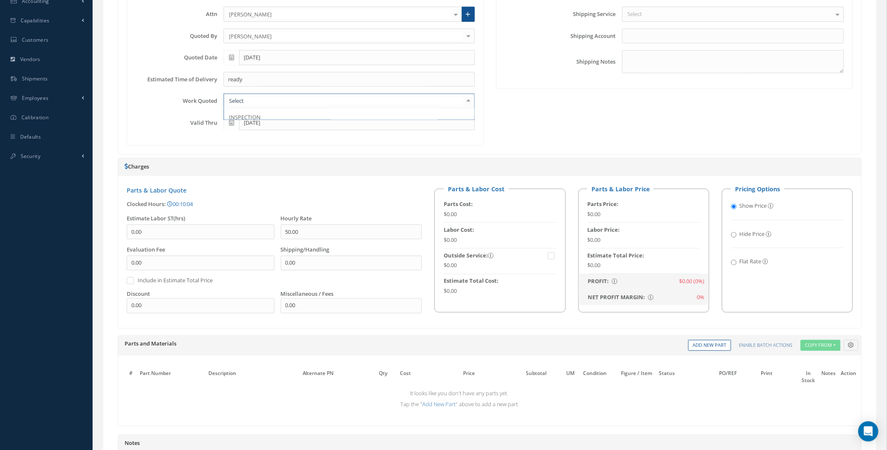
scroll to position [75, 0]
click at [511, 109] on div "Shipping Details Shipping Service Select Airborne COURIER DELIVERY DHL DHL DHL …" at bounding box center [675, 63] width 370 height 165
click at [456, 103] on div at bounding box center [349, 100] width 251 height 15
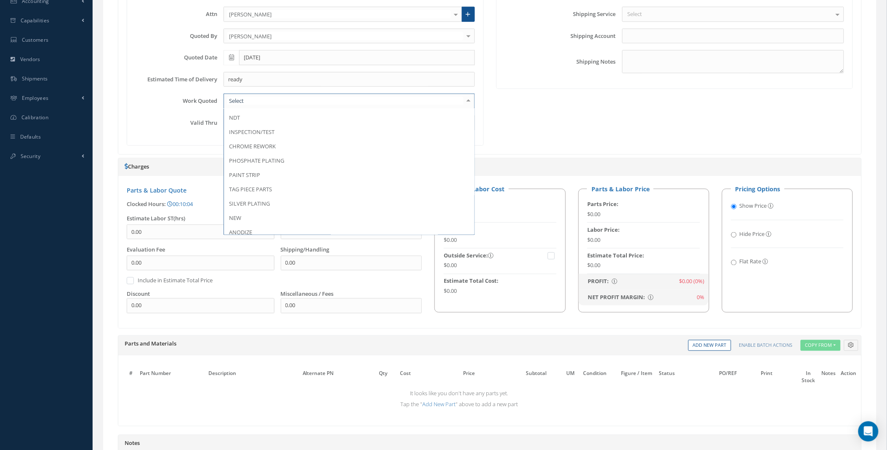
scroll to position [346, 0]
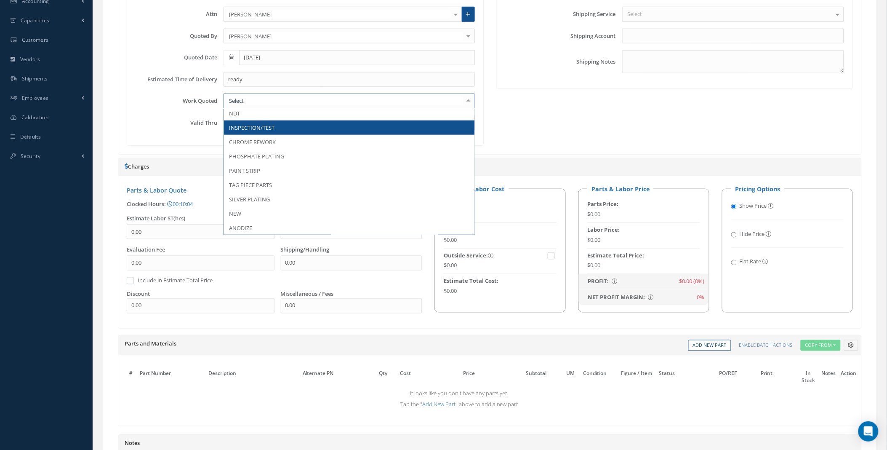
click at [270, 129] on span "INSPECTION/TEST" at bounding box center [251, 128] width 45 height 8
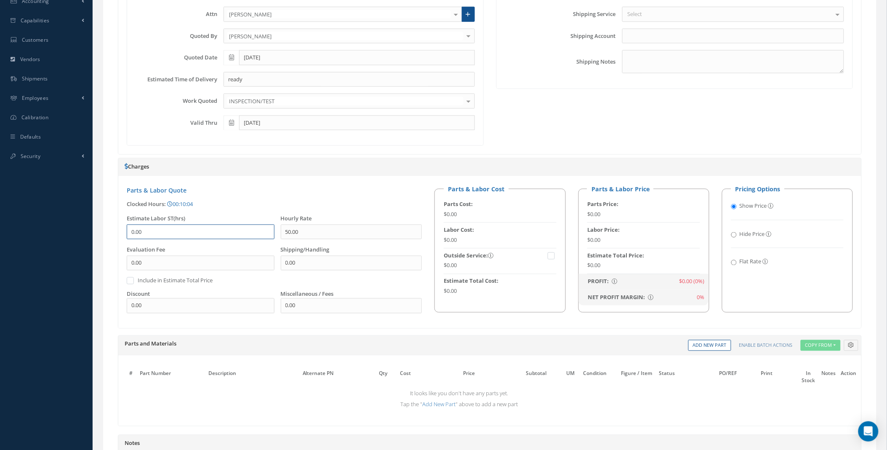
drag, startPoint x: 152, startPoint y: 231, endPoint x: 55, endPoint y: 220, distance: 97.4
click at [56, 220] on div "Smart 145 Dashboard KPIs Work Order Accounting Requests Work Order Work Order P…" at bounding box center [443, 136] width 887 height 897
type input "8"
type input "10"
drag, startPoint x: 306, startPoint y: 307, endPoint x: 242, endPoint y: 309, distance: 64.4
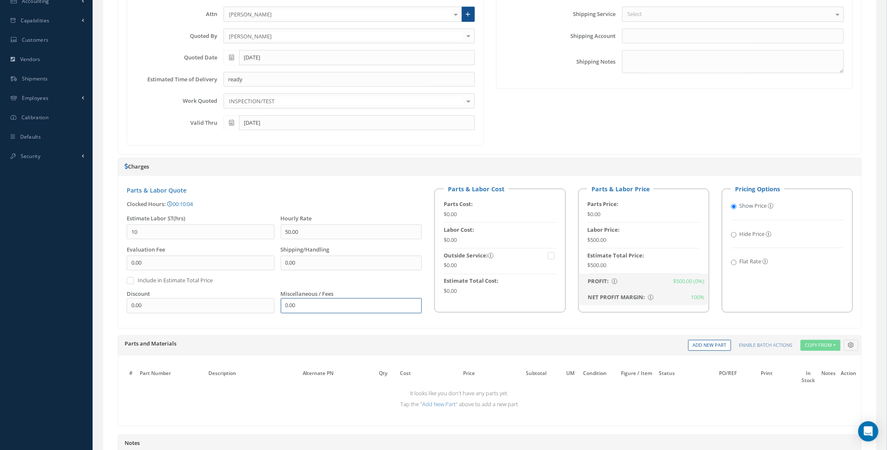
click at [242, 309] on div "Estimate Labor ST(hrs) 10 Hourly Rate 50.00 Evaluation Fee 0.00 Include in Esti…" at bounding box center [274, 266] width 308 height 105
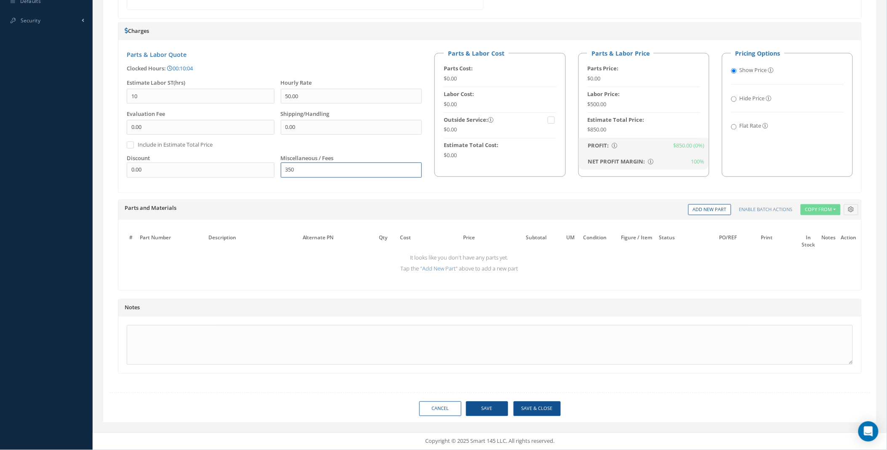
type input "350"
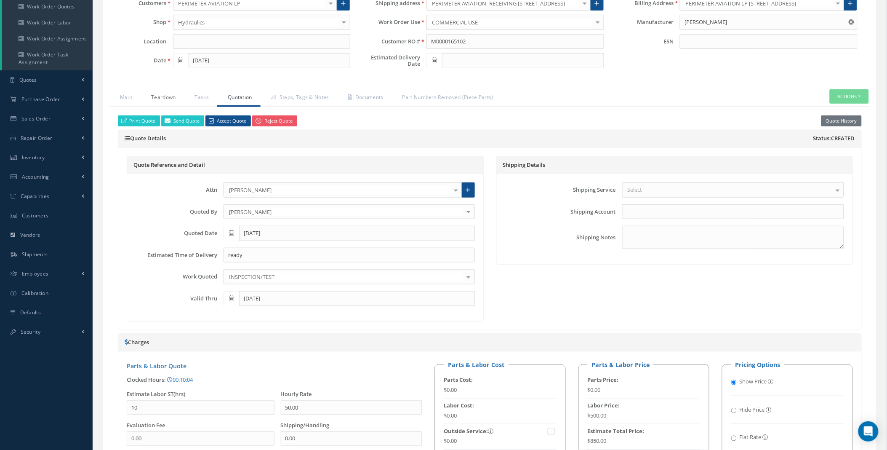
click at [167, 96] on link "Teardown" at bounding box center [162, 98] width 43 height 18
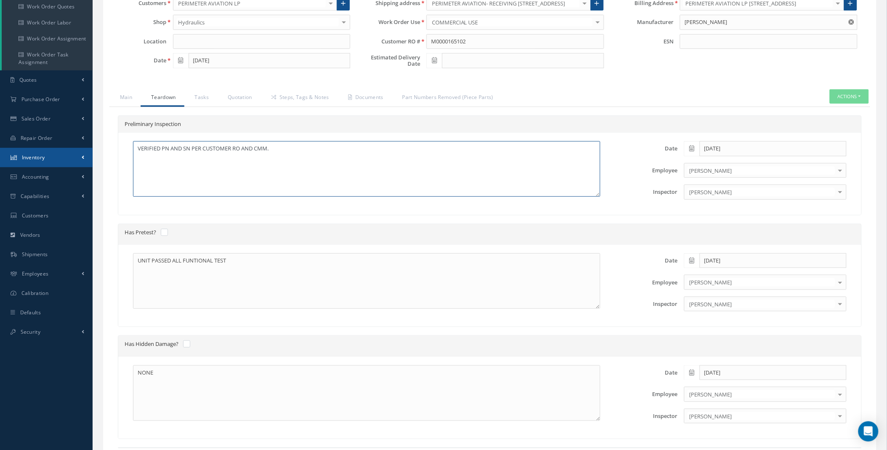
drag, startPoint x: 285, startPoint y: 146, endPoint x: 73, endPoint y: 149, distance: 211.8
click at [83, 148] on div "Smart 145 Dashboard KPIs Work Order Accounting Requests Work Order Work Order P…" at bounding box center [443, 356] width 887 height 985
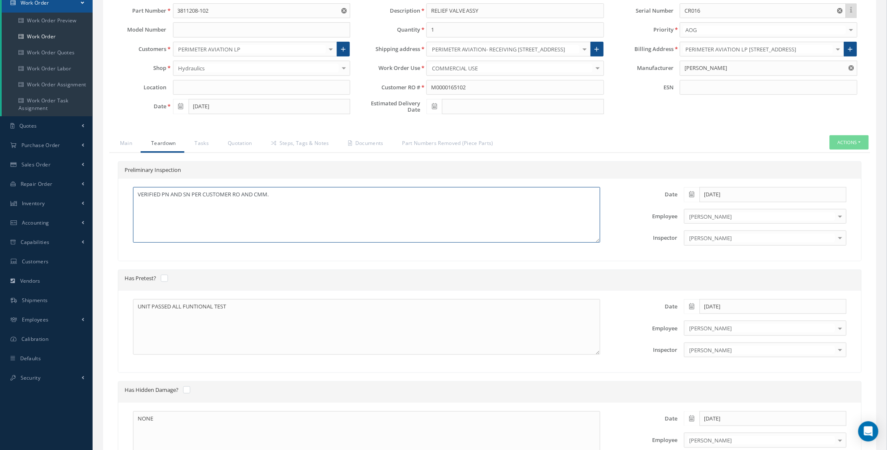
scroll to position [0, 0]
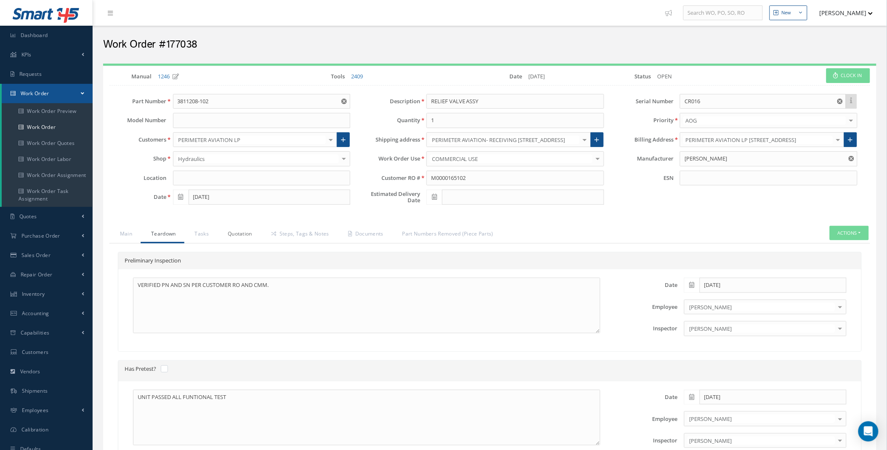
click at [239, 234] on link "Quotation" at bounding box center [238, 235] width 43 height 18
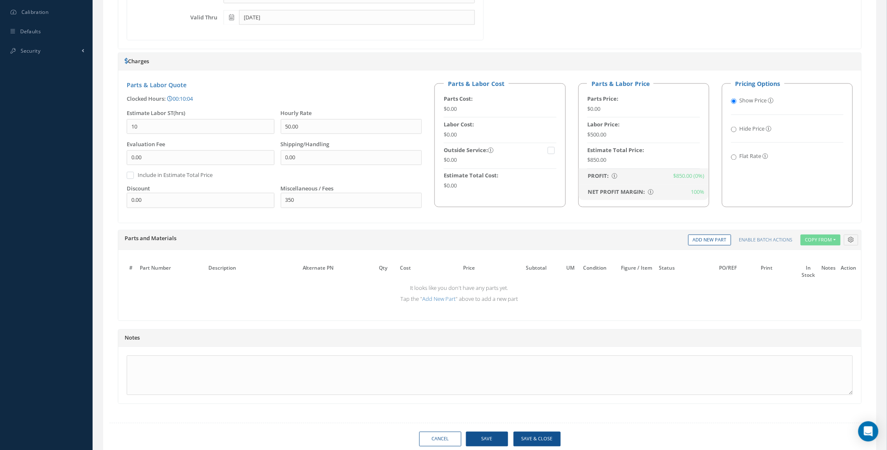
scroll to position [448, 0]
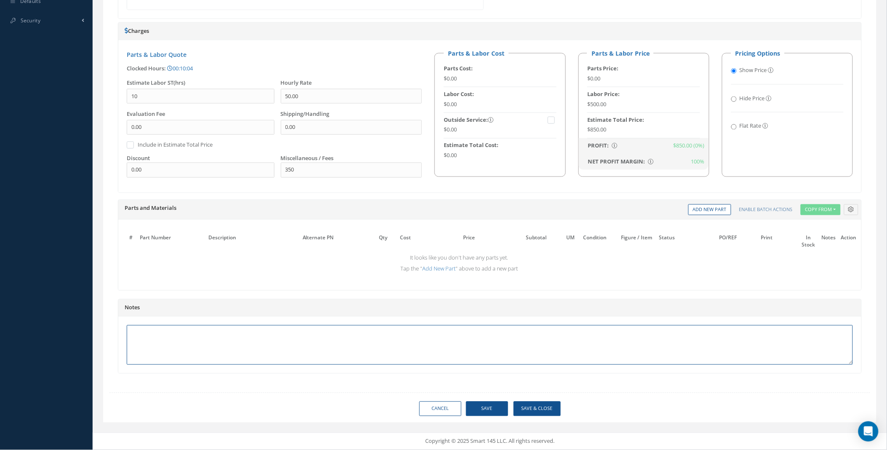
click at [147, 338] on textarea at bounding box center [490, 345] width 726 height 40
paste textarea "VERIFIED PN AND SN PER CUSTOMER RO AND CMM."
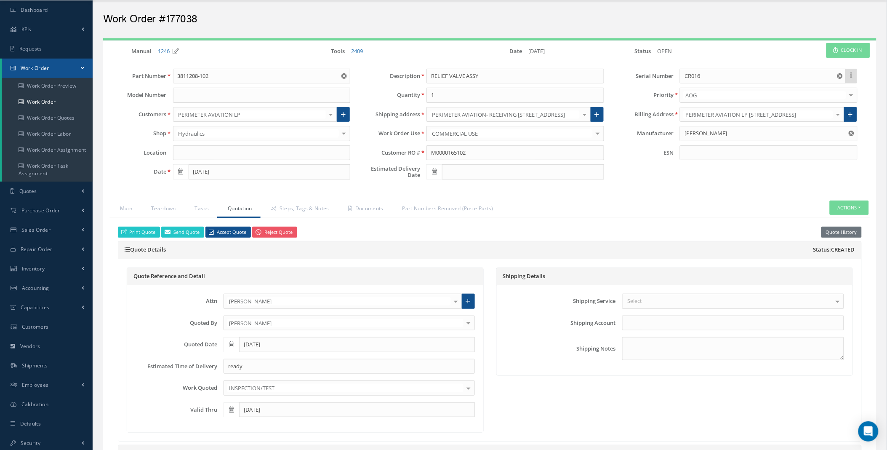
scroll to position [0, 0]
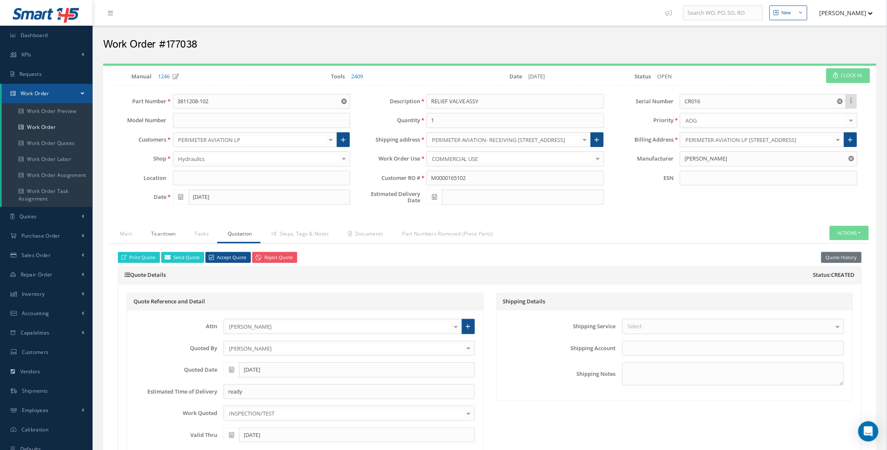
click at [158, 235] on link "Teardown" at bounding box center [162, 235] width 43 height 18
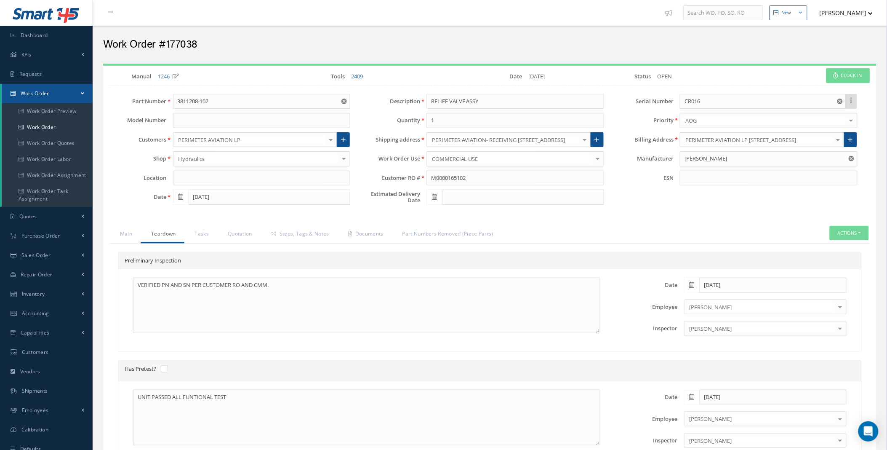
scroll to position [312, 0]
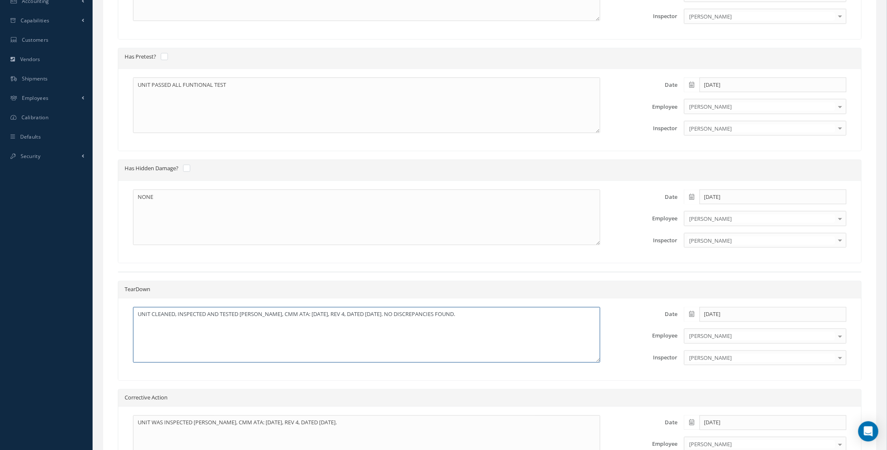
drag, startPoint x: 485, startPoint y: 317, endPoint x: 107, endPoint y: 326, distance: 378.1
click at [109, 326] on div "Main Teardown Tasks Quotation Steps, Tags & Notes Documents Part Numbers Remove…" at bounding box center [489, 264] width 773 height 701
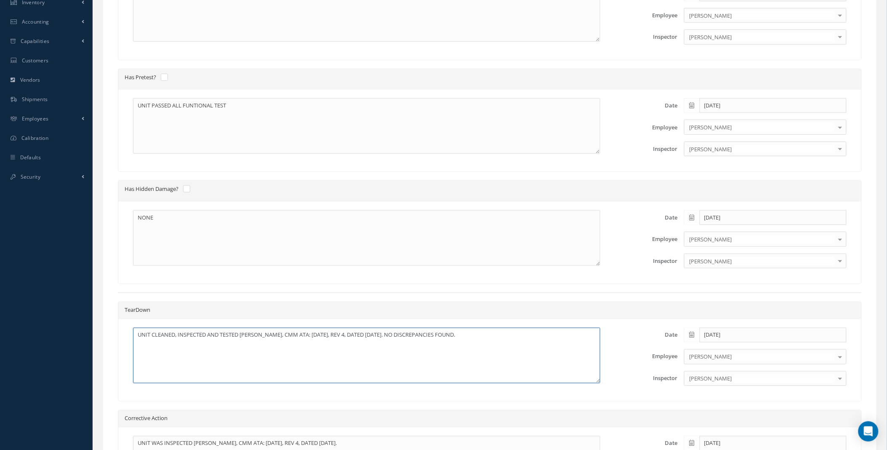
scroll to position [0, 0]
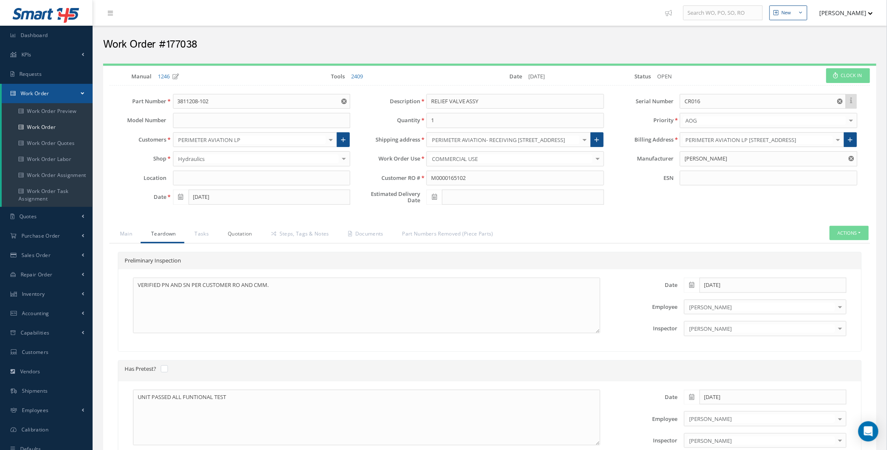
click at [247, 237] on link "Quotation" at bounding box center [238, 235] width 43 height 18
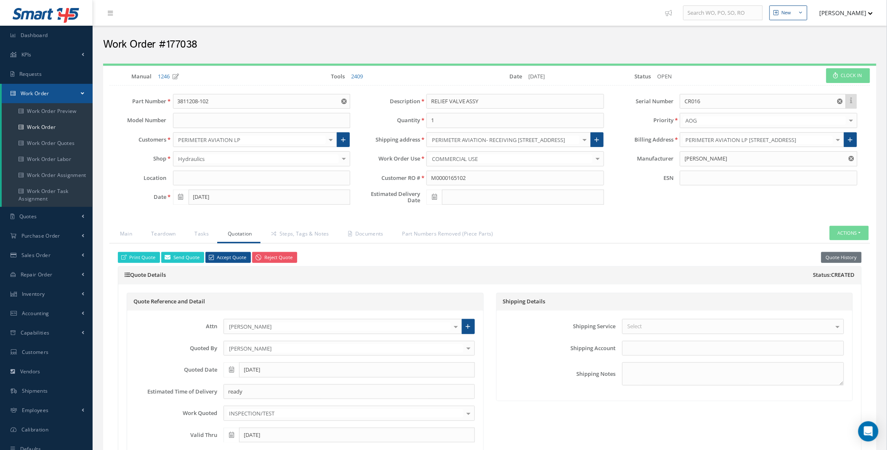
scroll to position [448, 0]
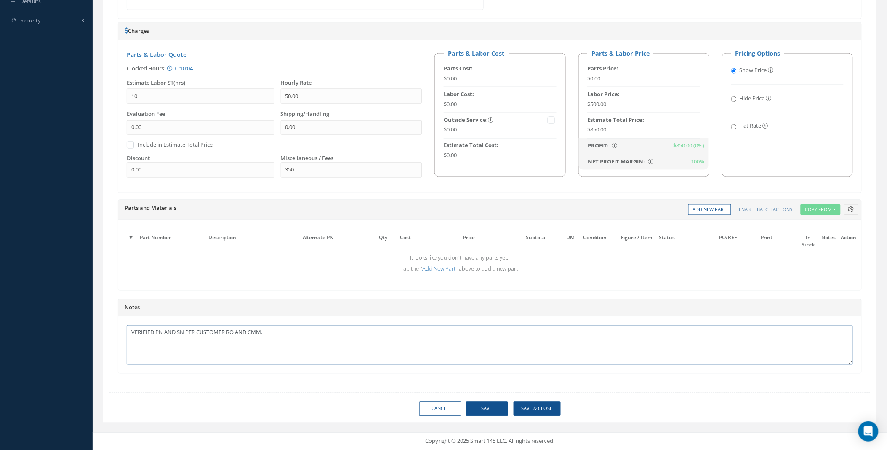
click at [330, 328] on textarea "VERIFIED PN AND SN PER CUSTOMER RO AND CMM." at bounding box center [490, 345] width 726 height 40
paste textarea "UNIT CLEANED, INSPECTED AND TESTED [PERSON_NAME], CMM ATA: [DATE], REV 4, DATED…"
type textarea "VERIFIED PN AND SN PER CUSTOMER RO AND CMM. UNIT CLEANED, INSPECTED AND TESTED …"
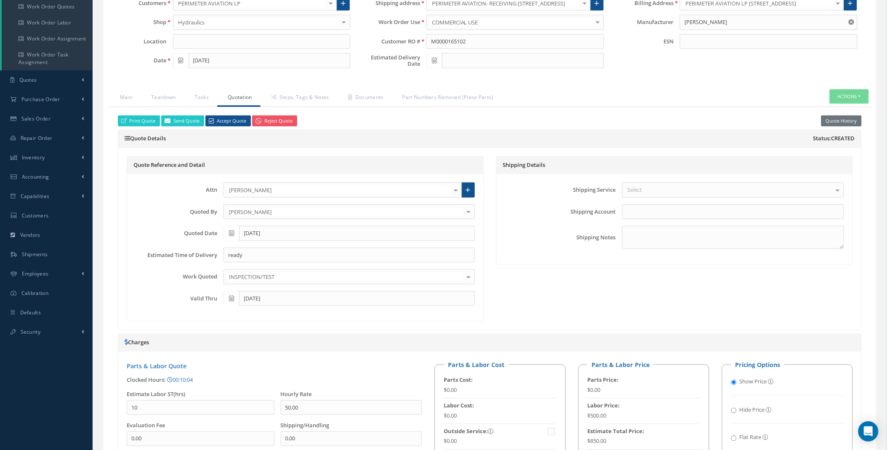
click at [57, 414] on div "Smart 145 Dashboard KPIs Work Order Accounting Requests Work Order Work Order P…" at bounding box center [443, 312] width 887 height 897
click at [834, 194] on div at bounding box center [838, 190] width 12 height 14
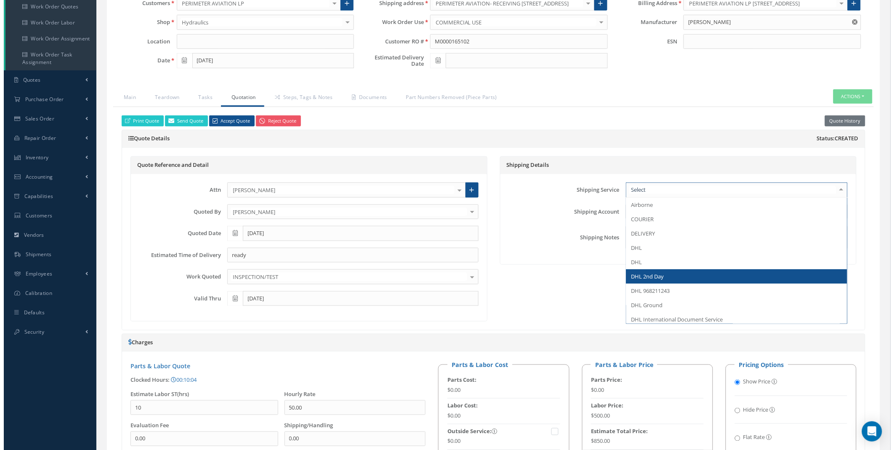
scroll to position [312, 0]
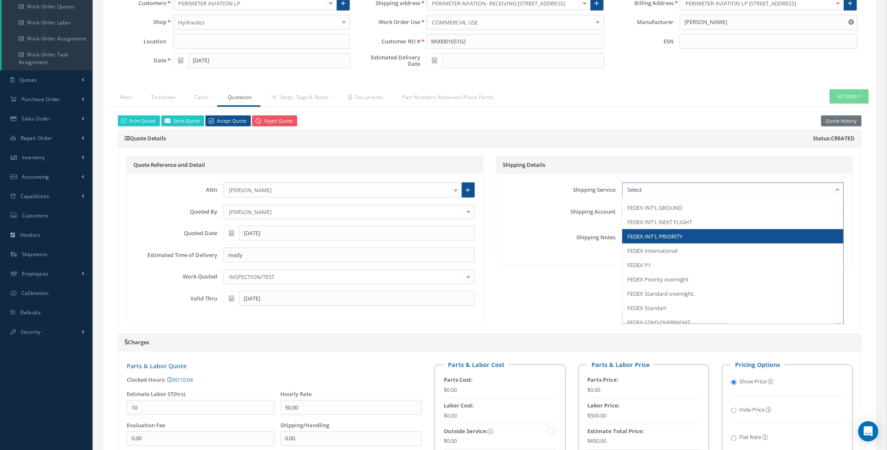
click at [525, 229] on div "Shipping Notes" at bounding box center [675, 237] width 352 height 23
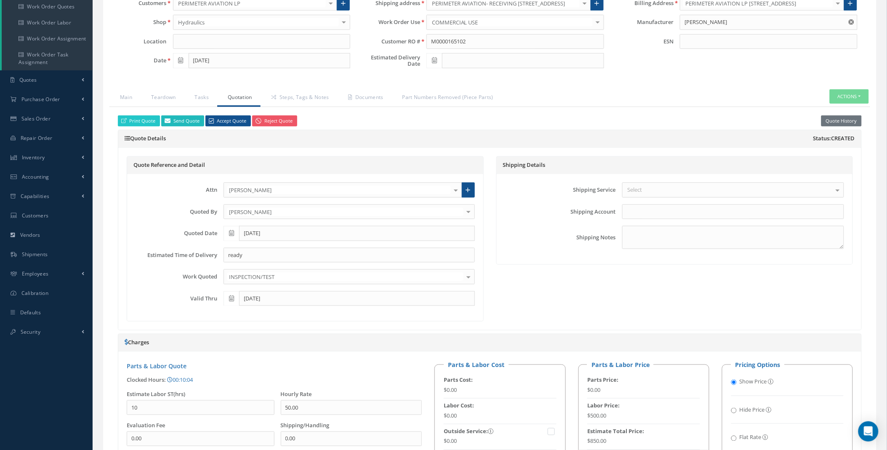
click at [181, 122] on link "Send Quote" at bounding box center [182, 120] width 43 height 11
type input "Quote for RO M0000165102, WO 177038"
type textarea "Dear, Please find attached your WO 177038 Quote. Please feel free to contact me…"
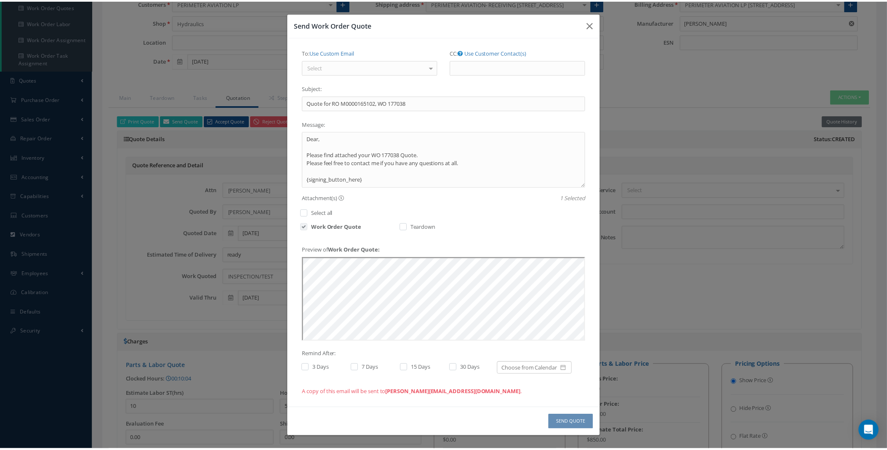
scroll to position [0, 0]
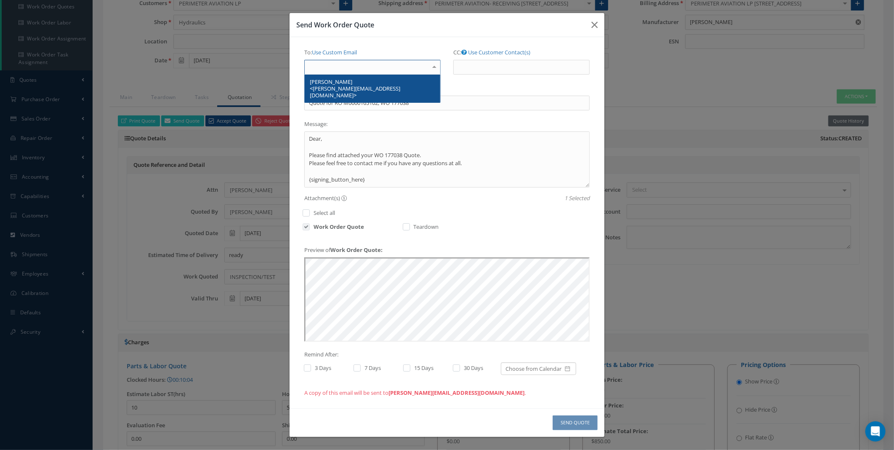
click at [358, 69] on div "Select" at bounding box center [372, 67] width 136 height 15
click at [356, 86] on span "[PERSON_NAME] <[PERSON_NAME][EMAIL_ADDRESS][DOMAIN_NAME]>" at bounding box center [355, 88] width 91 height 21
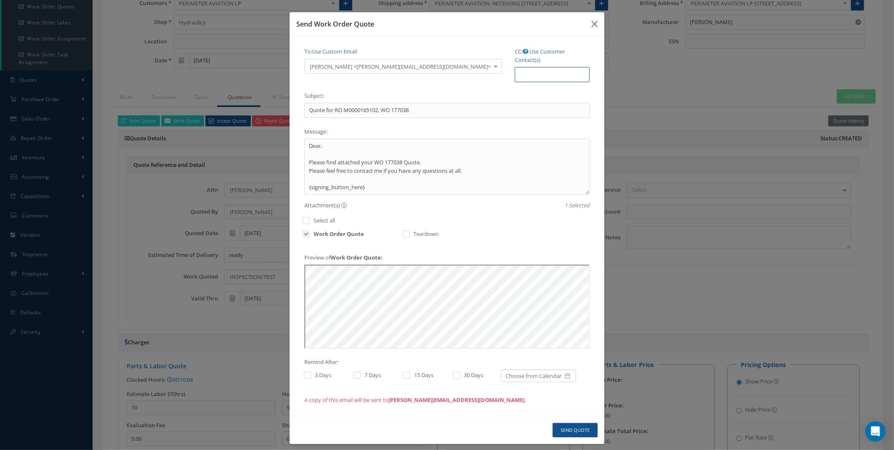
click at [515, 67] on input "CC:" at bounding box center [552, 74] width 75 height 15
type input "[PERSON_NAME][EMAIL_ADDRESS][DOMAIN_NAME],[EMAIL_ADDRESS][DOMAIN_NAME]"
click at [575, 423] on button "Send Quote" at bounding box center [575, 430] width 45 height 15
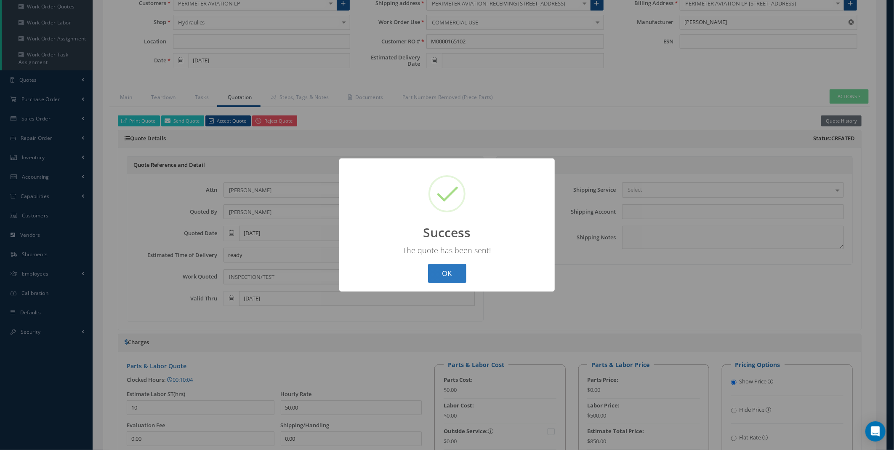
click at [451, 271] on button "OK" at bounding box center [447, 274] width 38 height 20
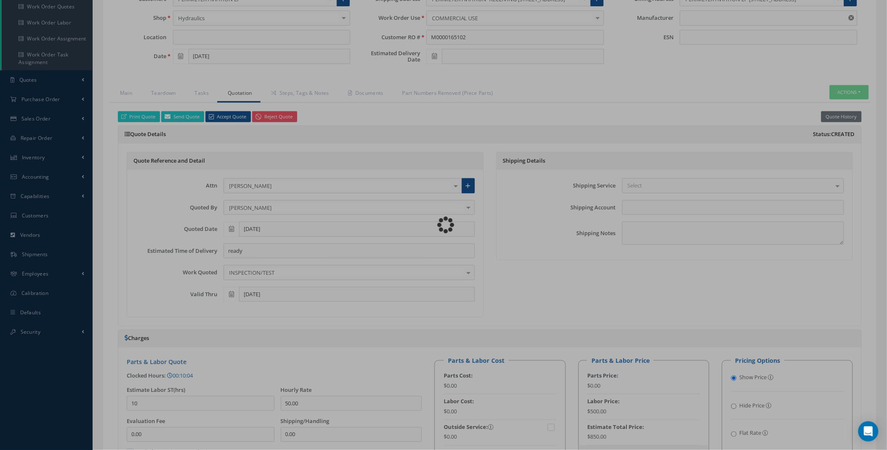
type input "10.00"
type input "350.00"
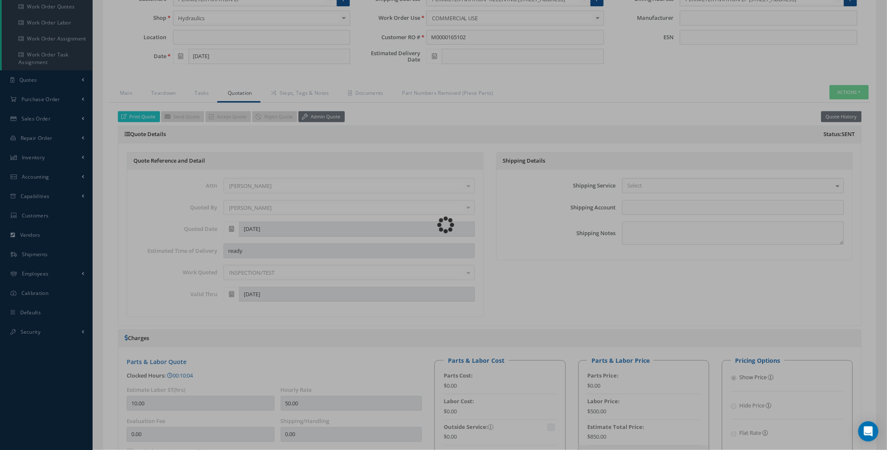
type input "[PERSON_NAME]"
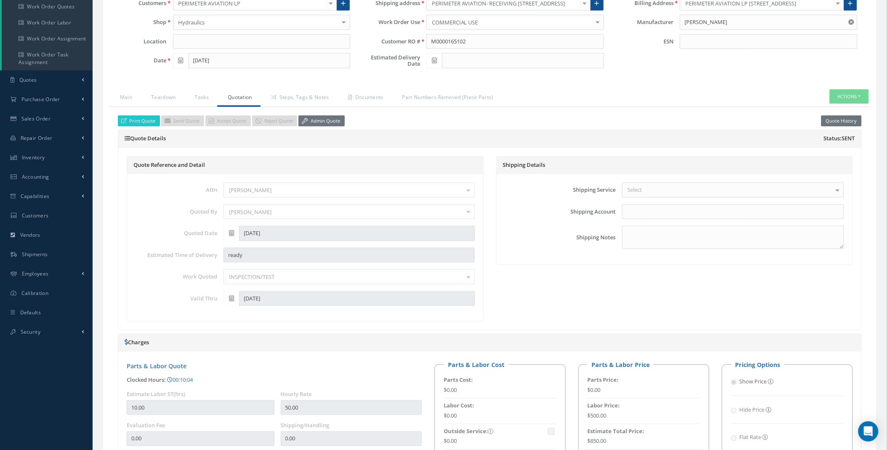
click at [856, 86] on div "Loading… Manual 1246 Tools 2409 Date [DATE] Status QUOTED Clock In Part Number …" at bounding box center [489, 331] width 773 height 804
click at [856, 96] on button "Actions" at bounding box center [849, 96] width 39 height 15
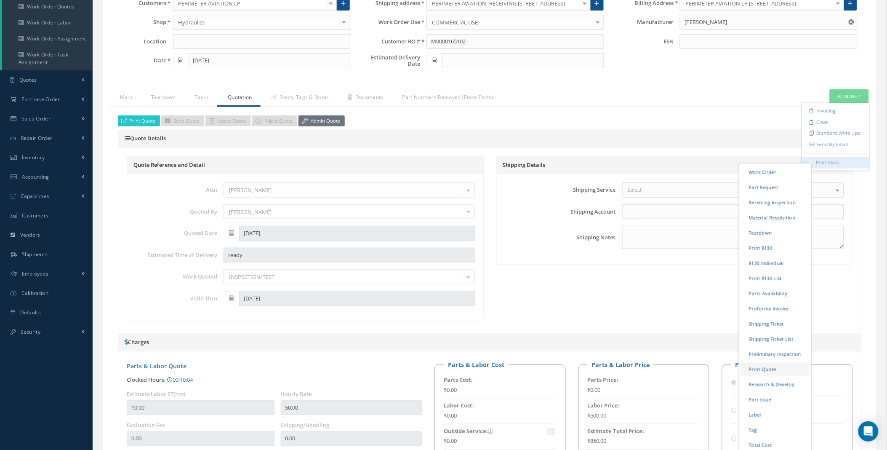
click at [773, 365] on link "Print Quote" at bounding box center [775, 368] width 69 height 13
